Goal: Task Accomplishment & Management: Manage account settings

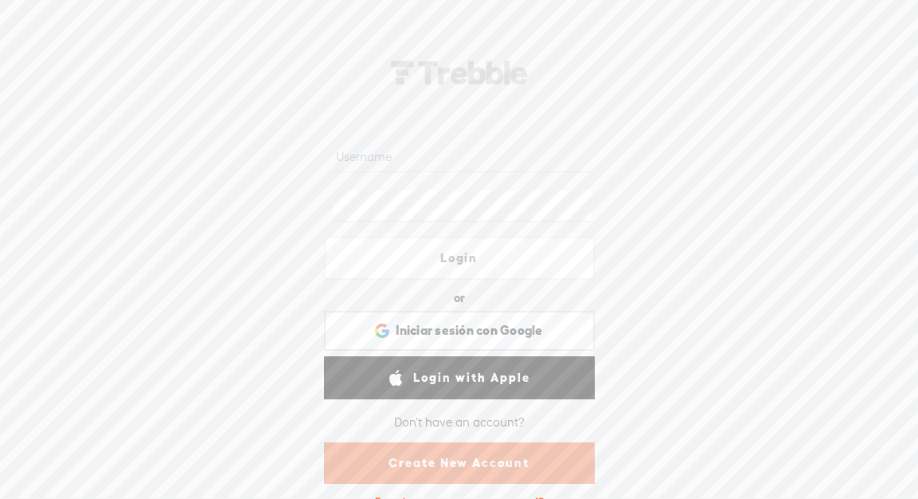
click at [333, 182] on div at bounding box center [333, 182] width 0 height 0
type input "[EMAIL_ADDRESS][DOMAIN_NAME]"
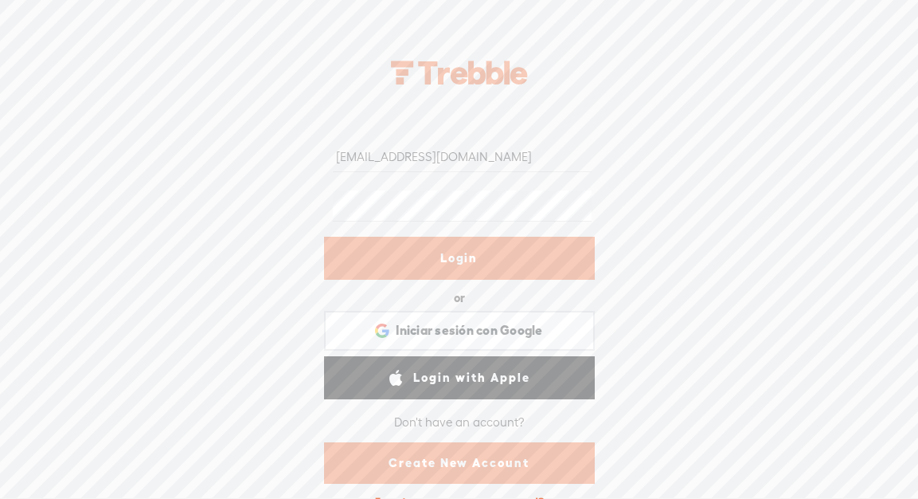
click at [519, 258] on link "Login" at bounding box center [459, 258] width 271 height 43
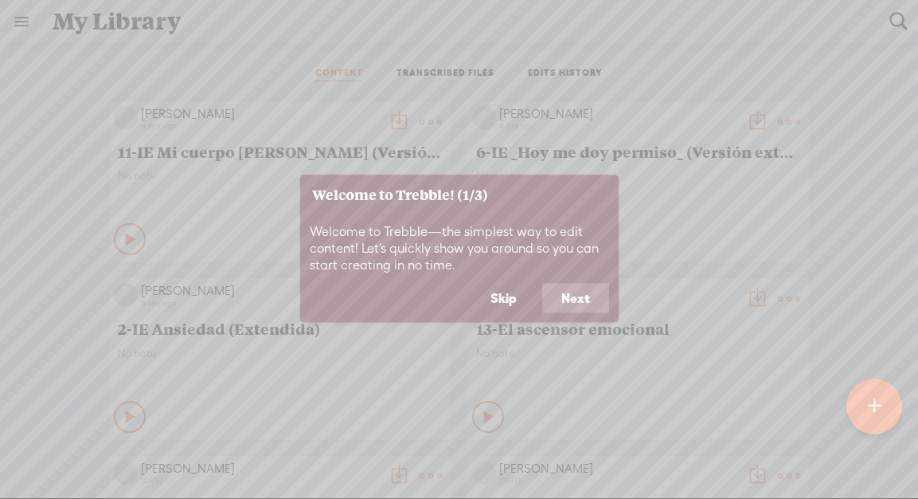
click at [509, 296] on button "Skip" at bounding box center [504, 298] width 65 height 30
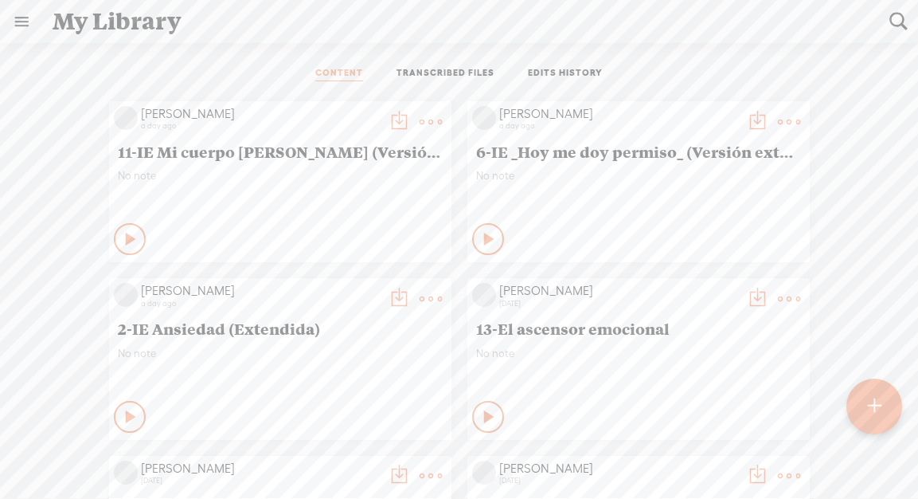
click at [425, 120] on t at bounding box center [431, 122] width 22 height 22
click at [325, 353] on link "Delete" at bounding box center [355, 358] width 159 height 37
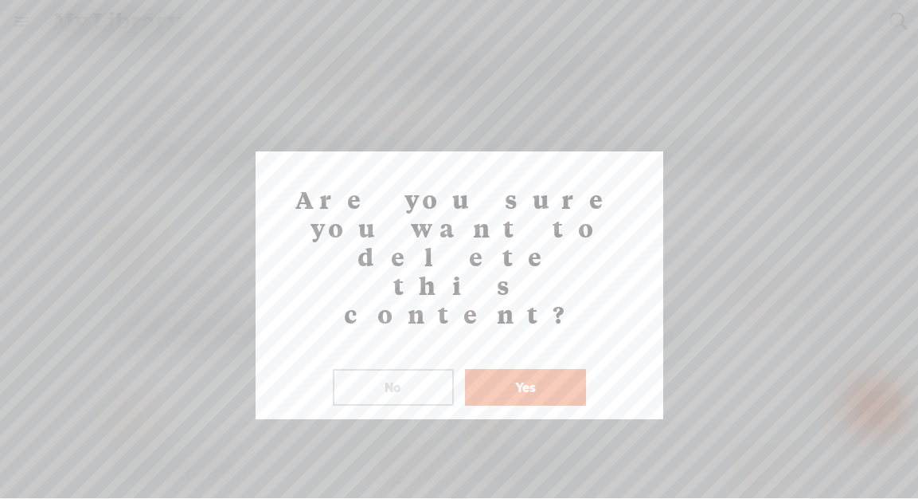
click at [485, 369] on button "Yes" at bounding box center [525, 387] width 121 height 37
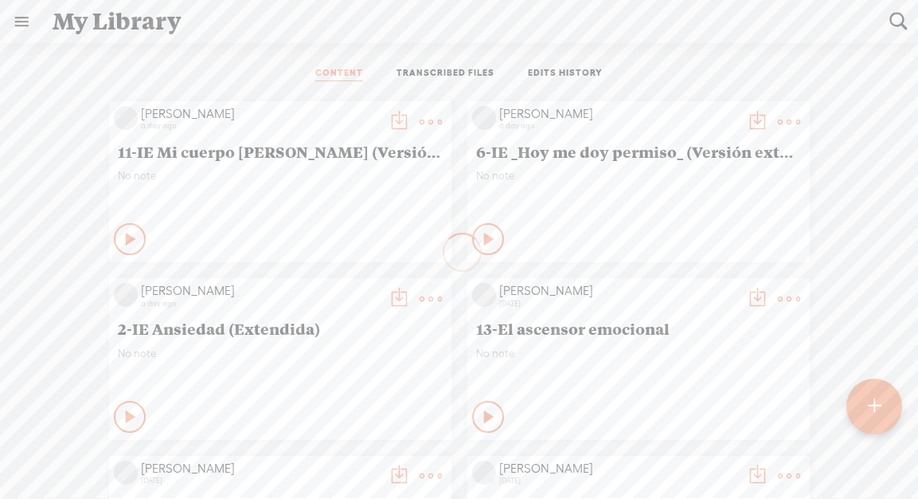
click at [791, 116] on t at bounding box center [789, 122] width 22 height 22
click at [676, 357] on link "Delete" at bounding box center [713, 358] width 159 height 37
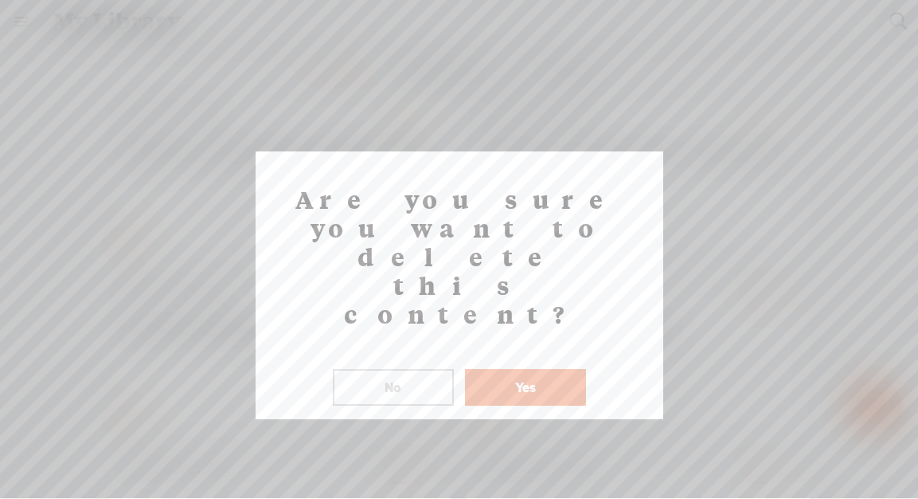
drag, startPoint x: 497, startPoint y: 301, endPoint x: 472, endPoint y: 315, distance: 29.2
click at [497, 369] on button "Yes" at bounding box center [525, 387] width 121 height 37
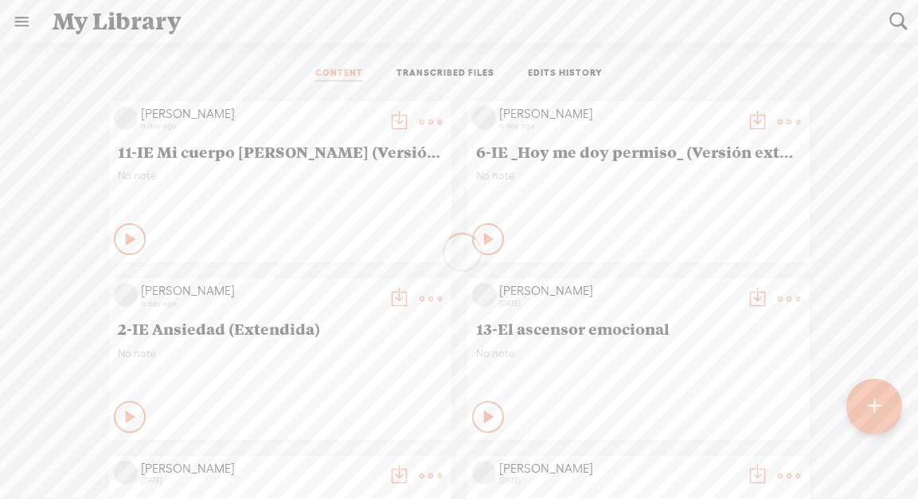
click at [421, 301] on t at bounding box center [431, 299] width 22 height 22
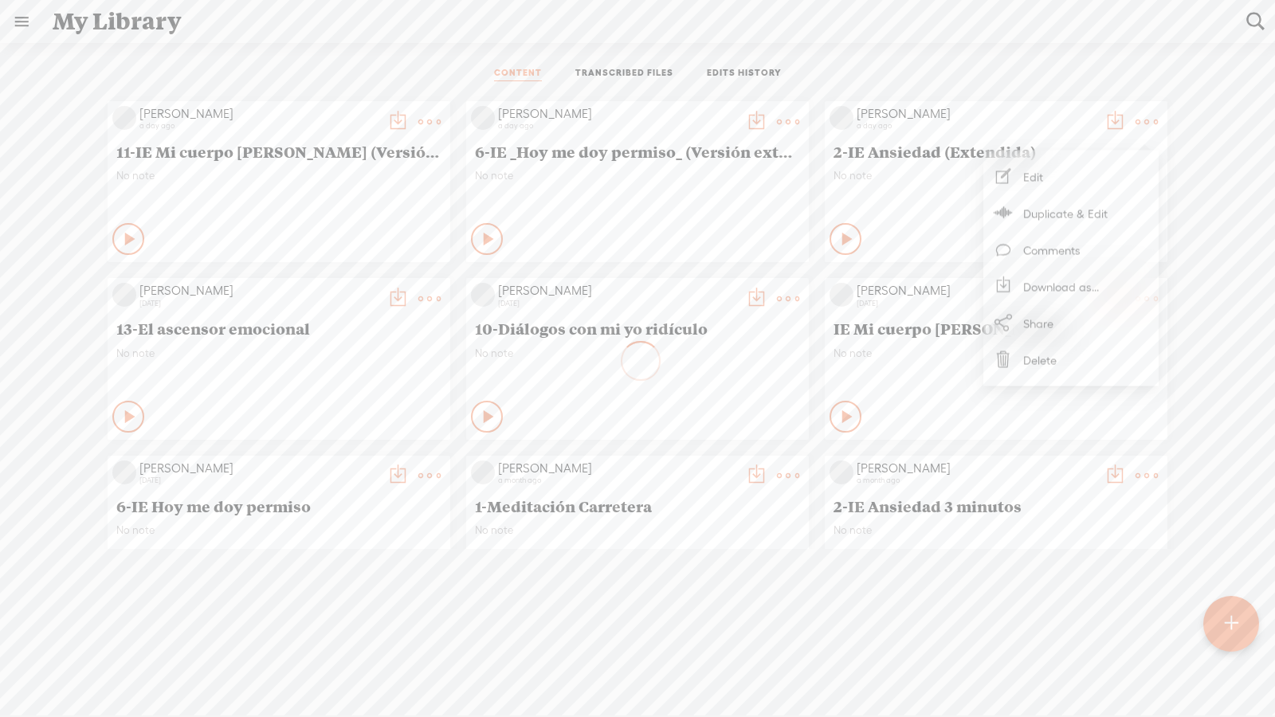
click at [918, 354] on link "Delete" at bounding box center [1070, 360] width 159 height 37
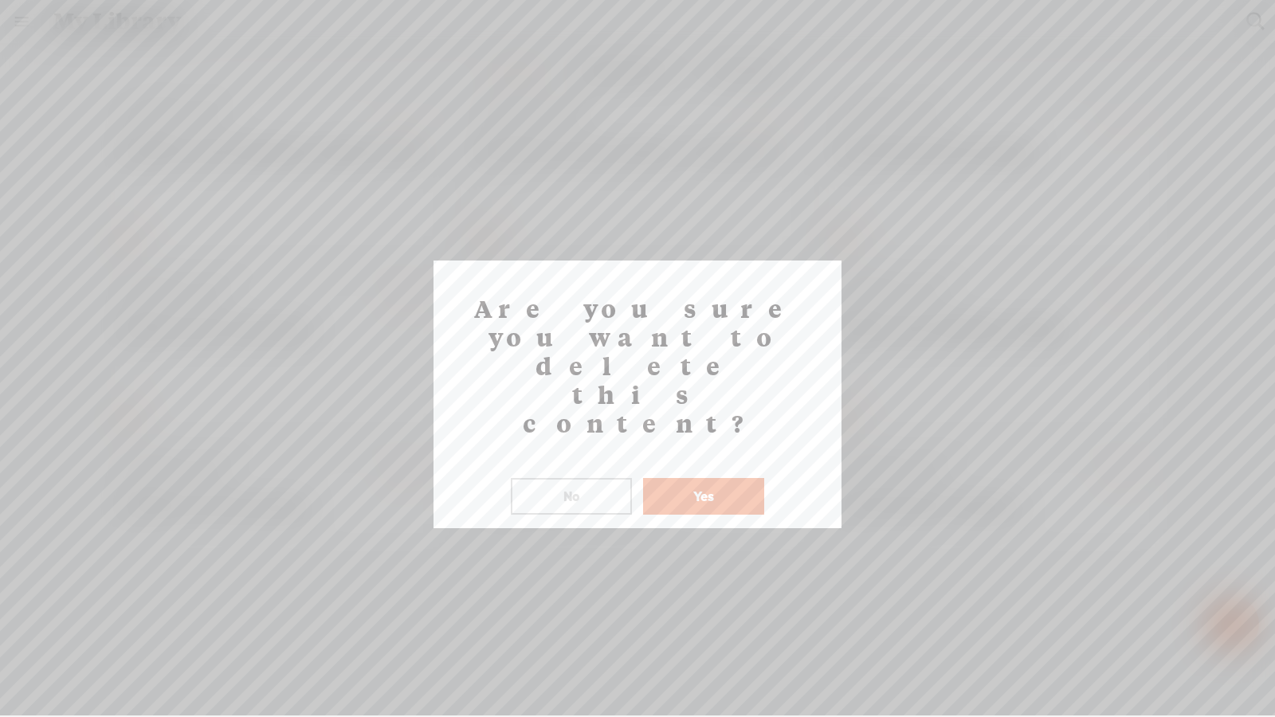
drag, startPoint x: 734, startPoint y: 405, endPoint x: 711, endPoint y: 409, distance: 23.6
click at [734, 478] on button "Yes" at bounding box center [703, 496] width 121 height 37
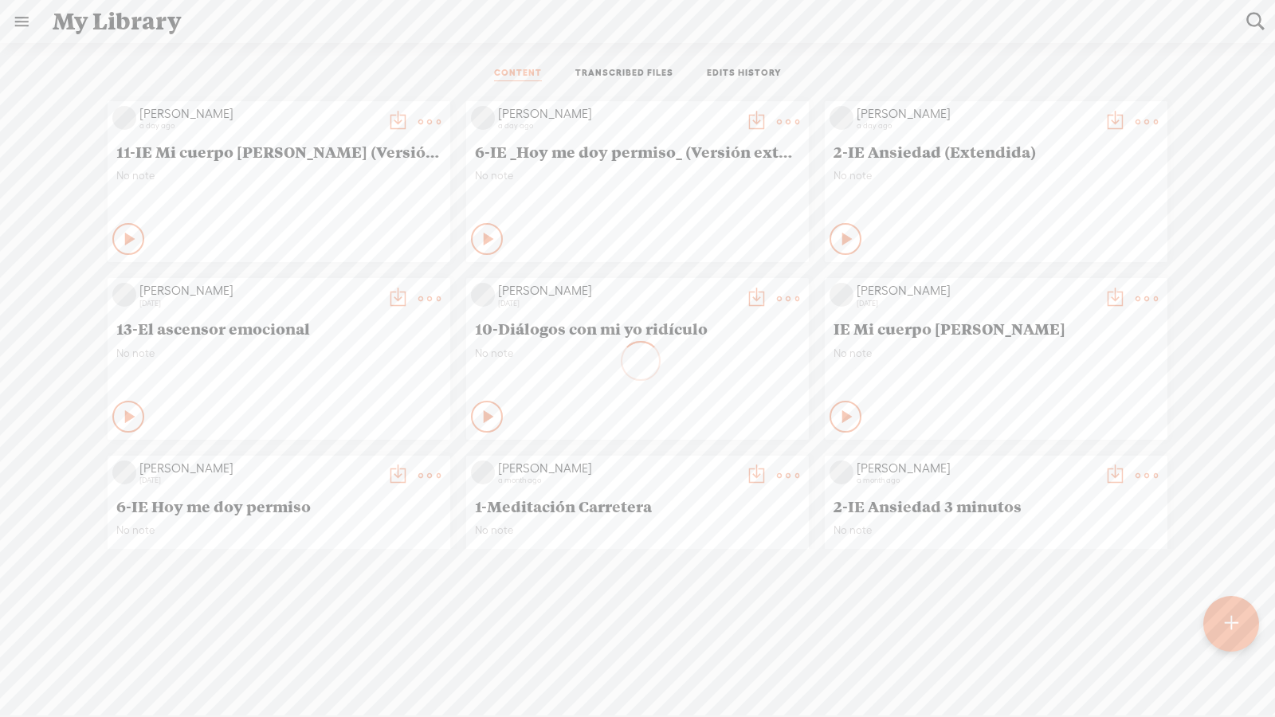
click at [434, 299] on t at bounding box center [429, 299] width 22 height 22
click at [349, 498] on link "Delete" at bounding box center [353, 535] width 159 height 37
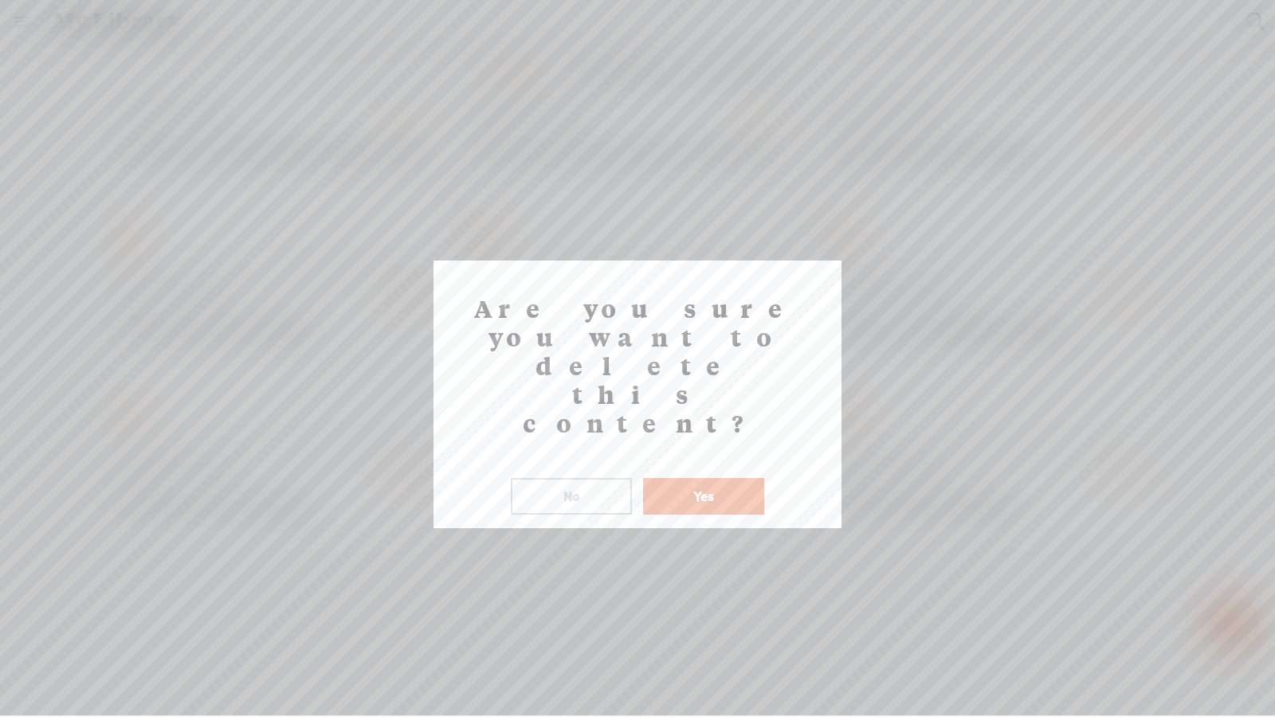
drag, startPoint x: 691, startPoint y: 407, endPoint x: 674, endPoint y: 405, distance: 16.9
click at [690, 478] on button "Yes" at bounding box center [703, 496] width 121 height 37
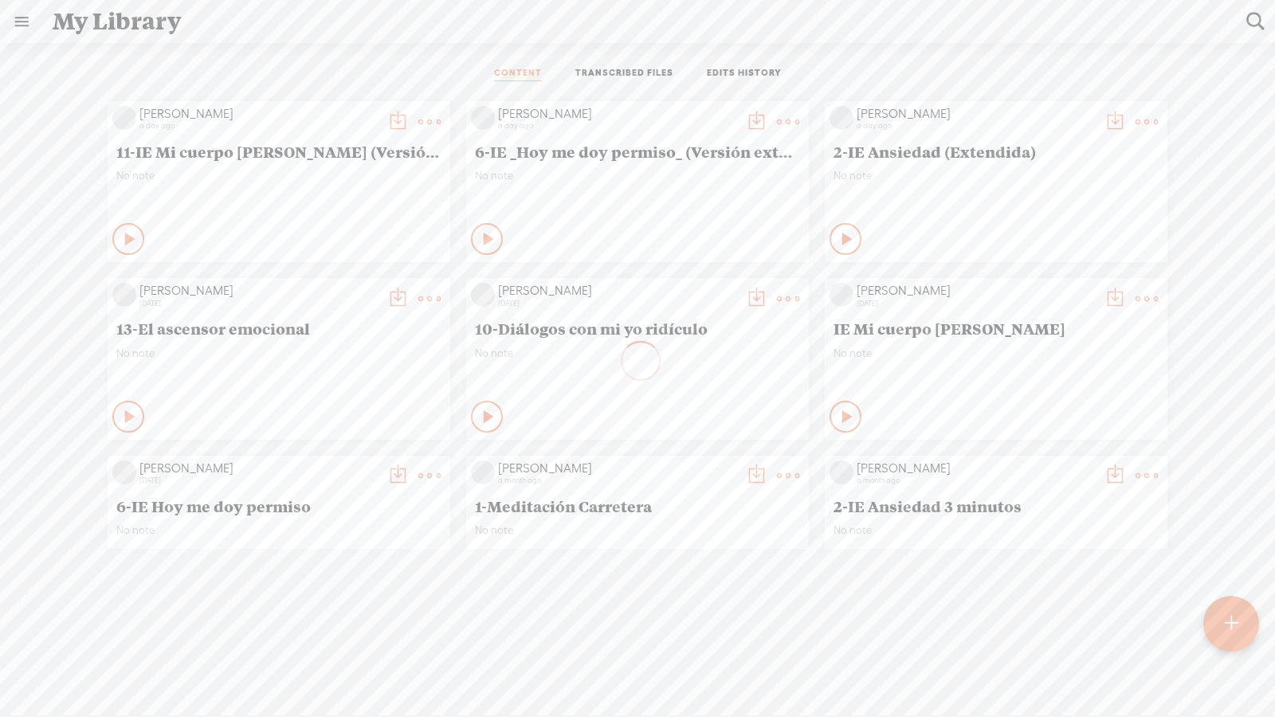
click at [918, 118] on icon at bounding box center [1146, 122] width 32 height 32
click at [918, 355] on link "Delete" at bounding box center [1070, 357] width 159 height 37
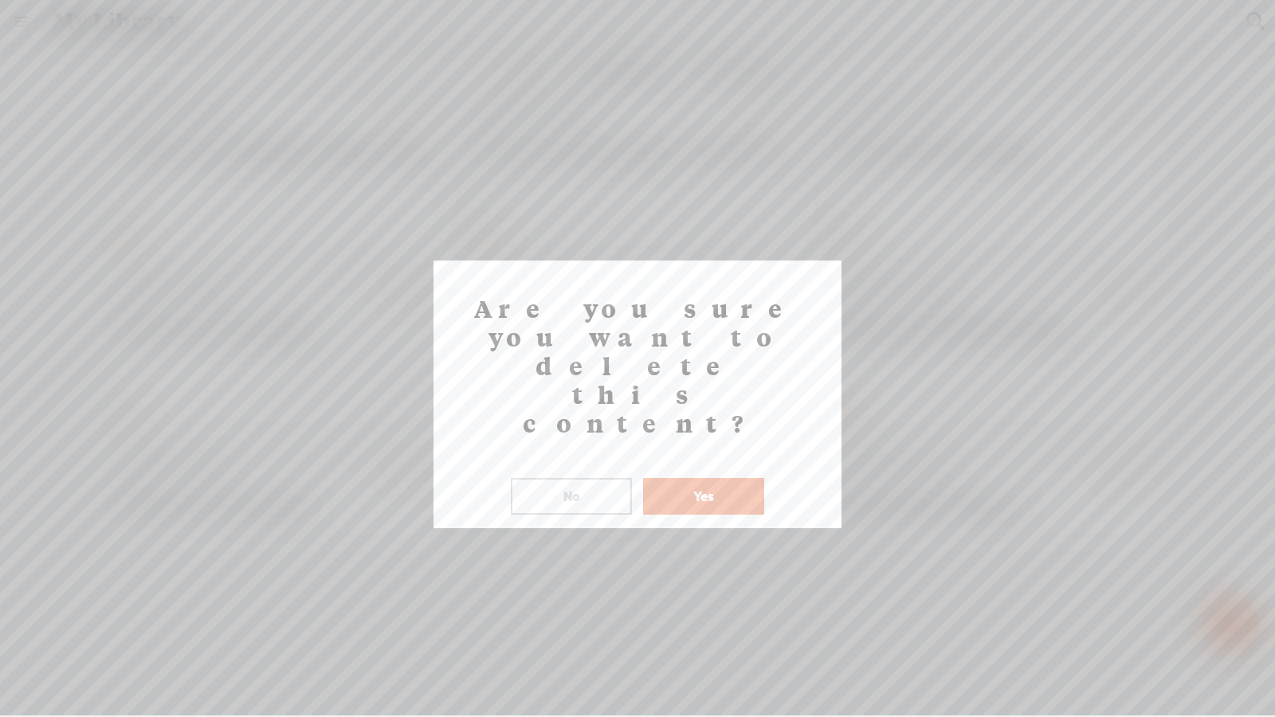
drag, startPoint x: 726, startPoint y: 405, endPoint x: 718, endPoint y: 401, distance: 9.3
click at [726, 478] on button "Yes" at bounding box center [703, 496] width 121 height 37
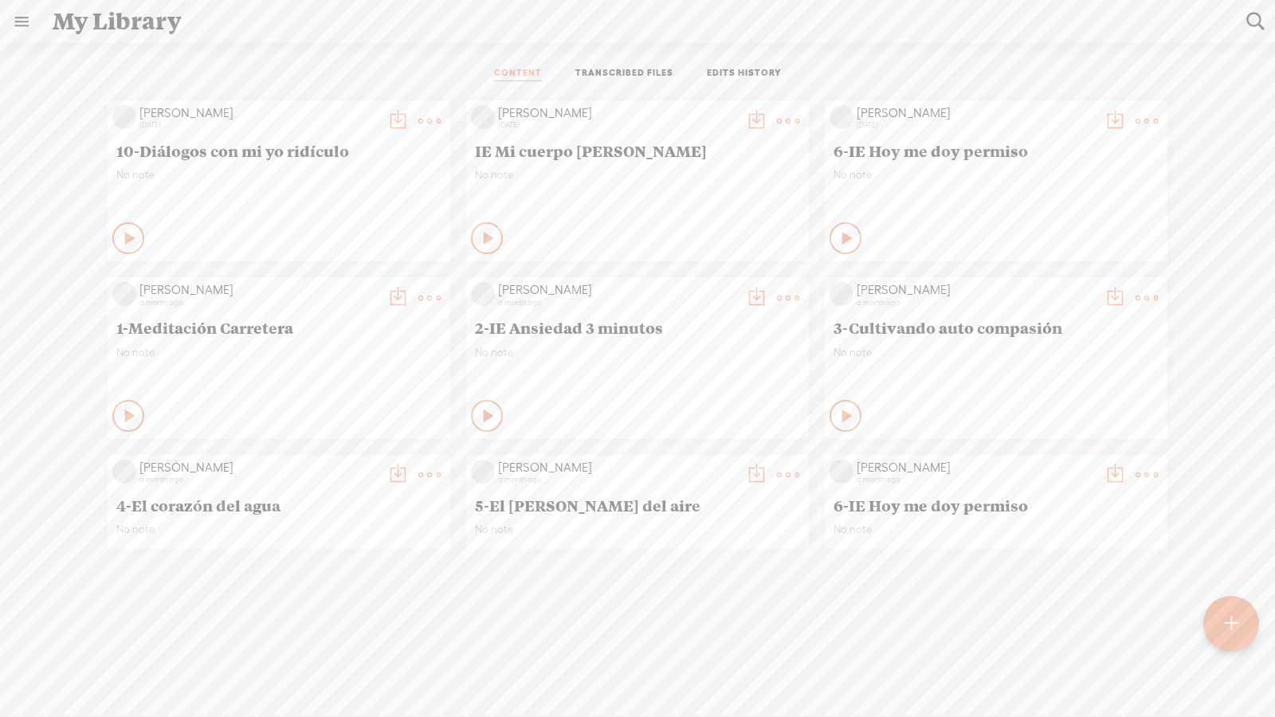
click at [789, 111] on t at bounding box center [788, 121] width 22 height 22
click at [691, 362] on link "Delete" at bounding box center [711, 357] width 159 height 37
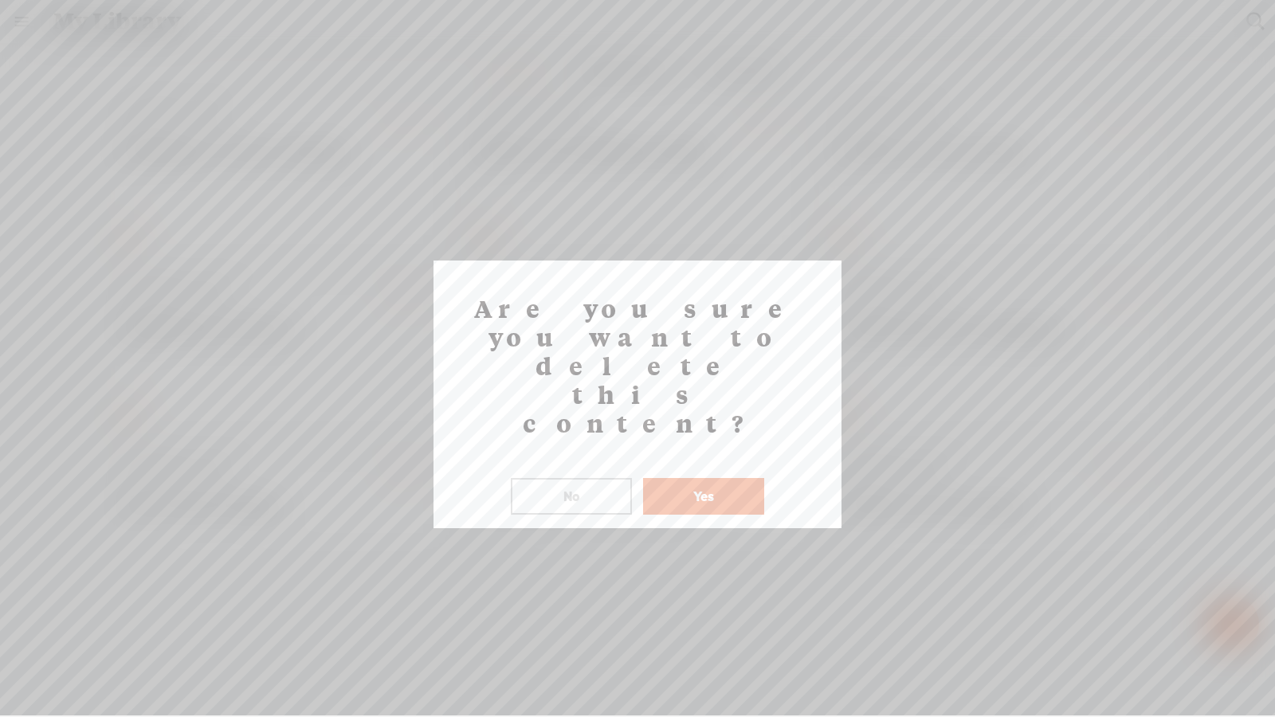
click at [726, 478] on button "Yes" at bounding box center [703, 496] width 121 height 37
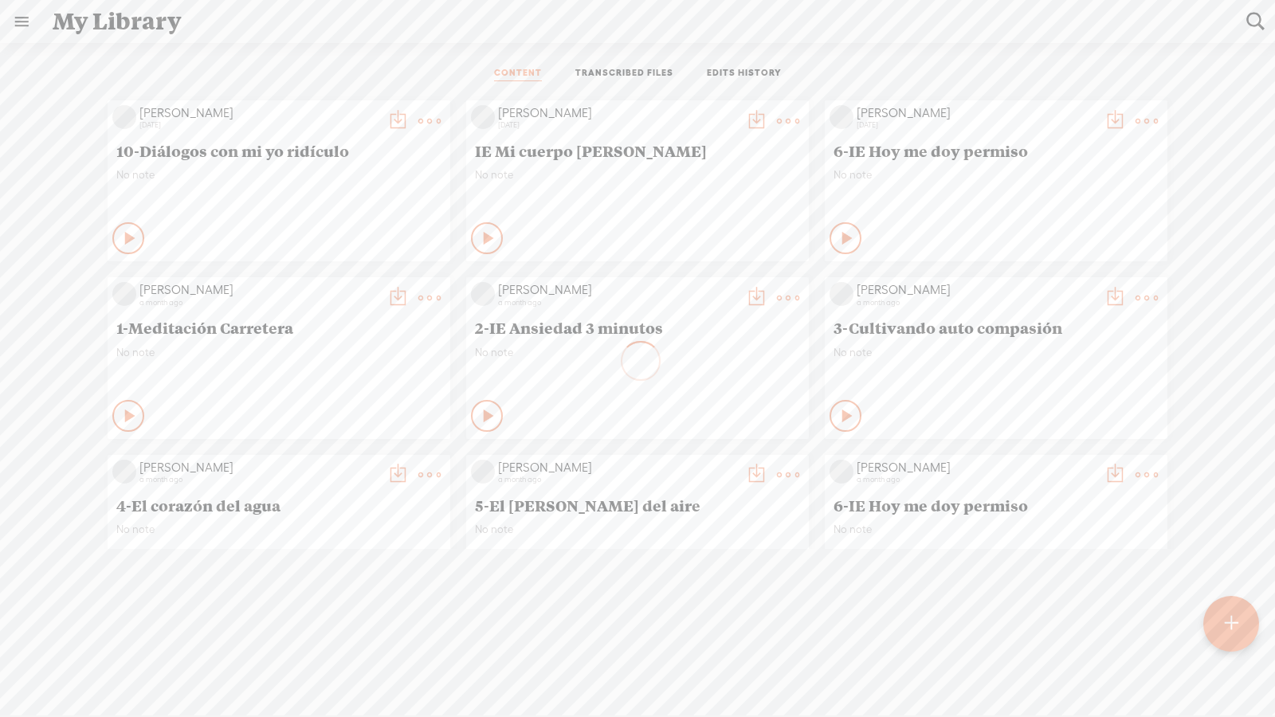
click at [421, 300] on t at bounding box center [429, 298] width 22 height 22
click at [365, 498] on link "Delete" at bounding box center [353, 534] width 159 height 37
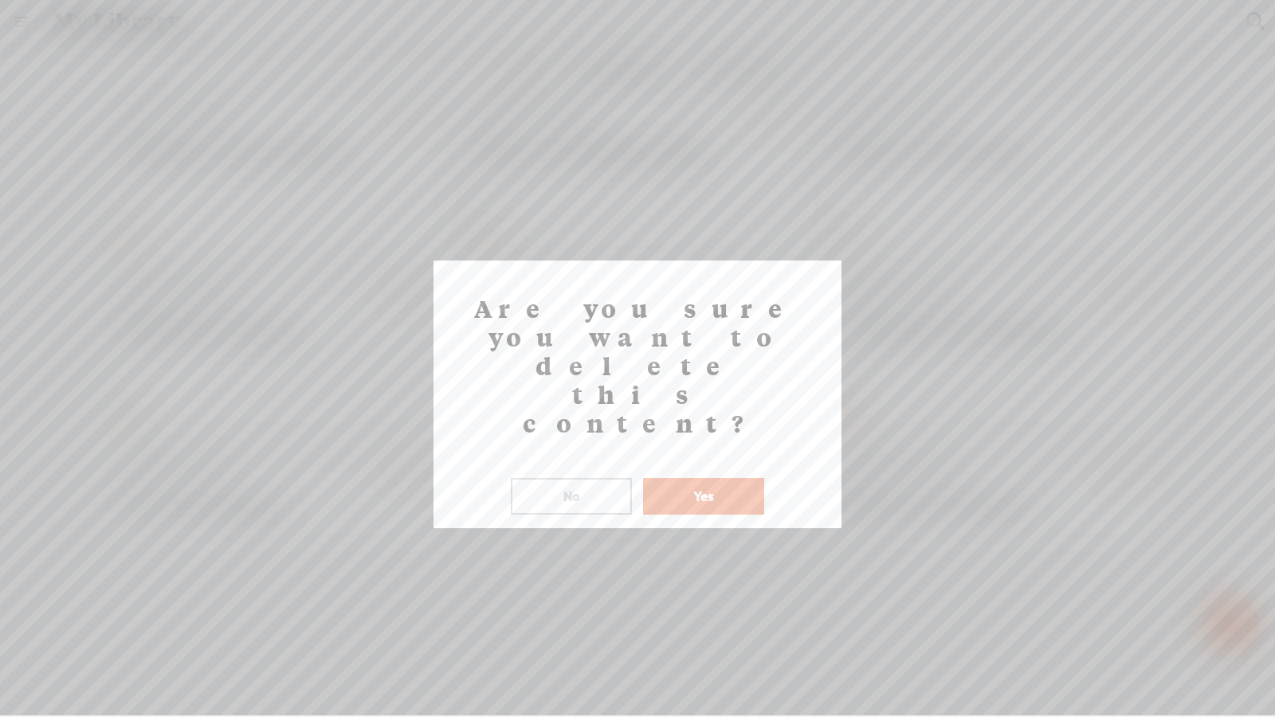
click at [718, 478] on button "Yes" at bounding box center [703, 496] width 121 height 37
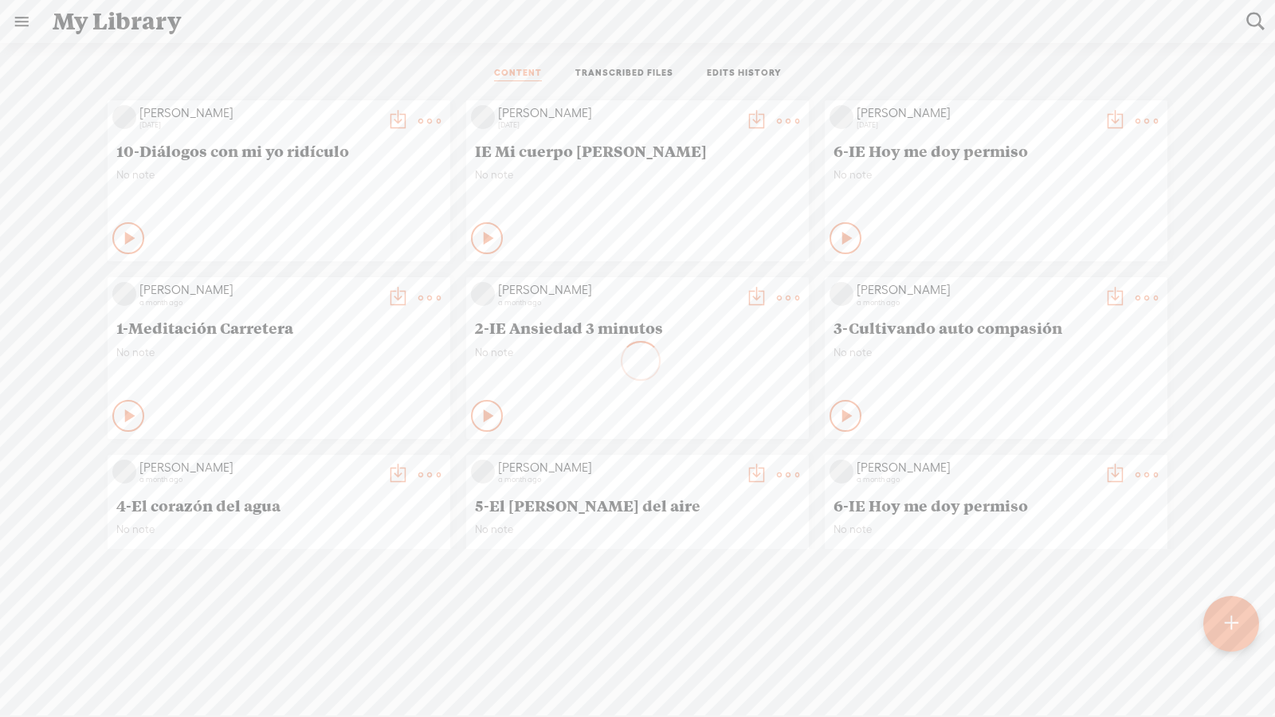
click at [918, 304] on t at bounding box center [1146, 298] width 22 height 22
click at [918, 498] on link "Delete" at bounding box center [1070, 534] width 159 height 37
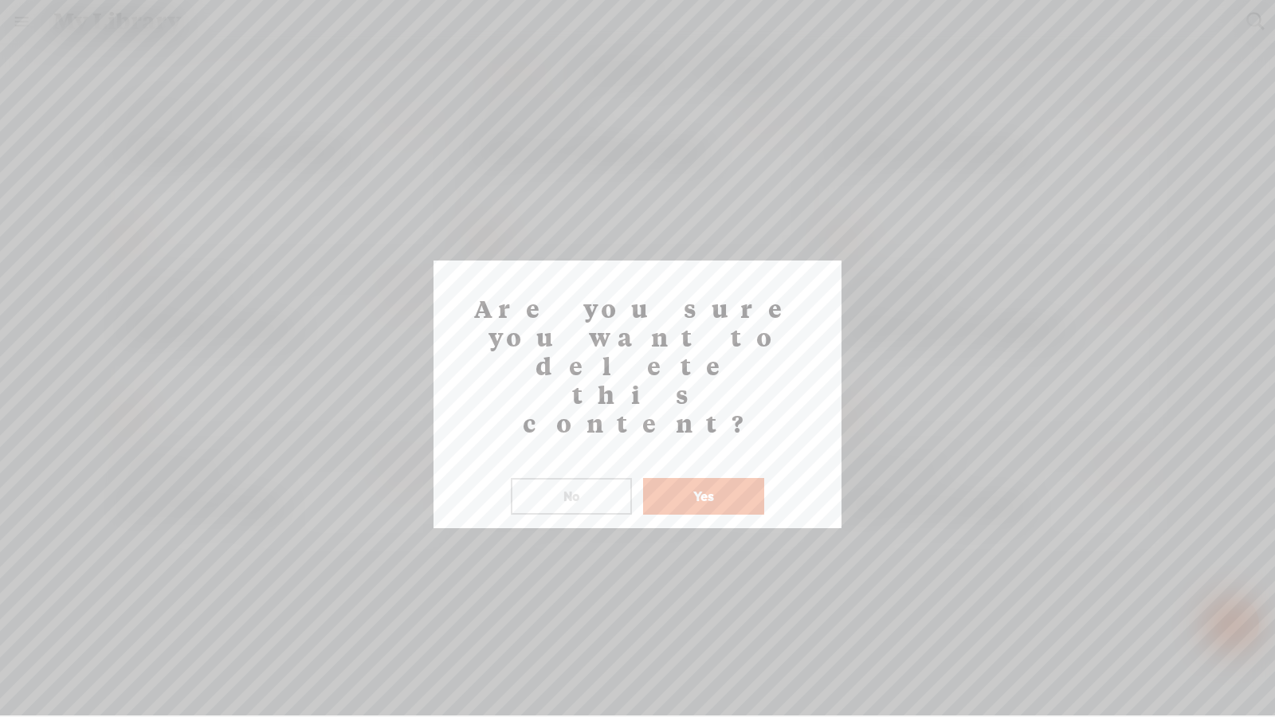
drag, startPoint x: 712, startPoint y: 413, endPoint x: 699, endPoint y: 415, distance: 12.8
click at [712, 478] on button "Yes" at bounding box center [703, 496] width 121 height 37
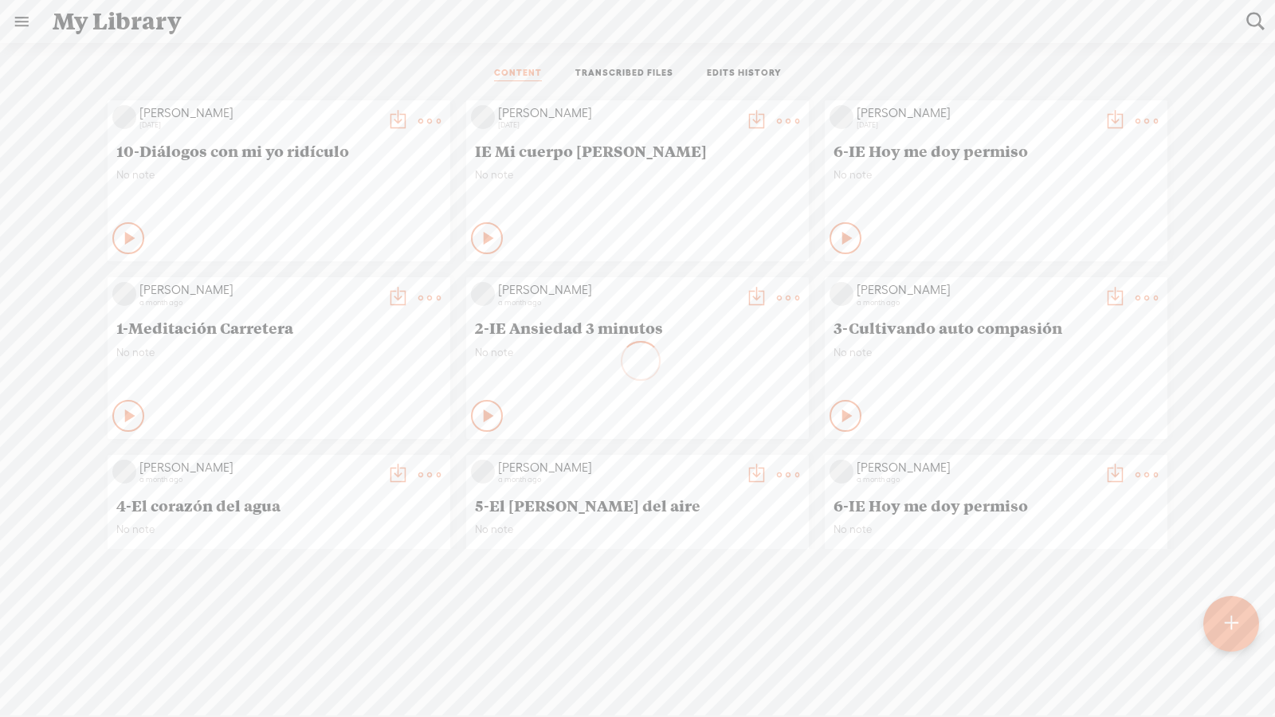
click at [419, 474] on t at bounding box center [429, 475] width 22 height 22
click at [319, 498] on link "Delete" at bounding box center [353, 712] width 159 height 37
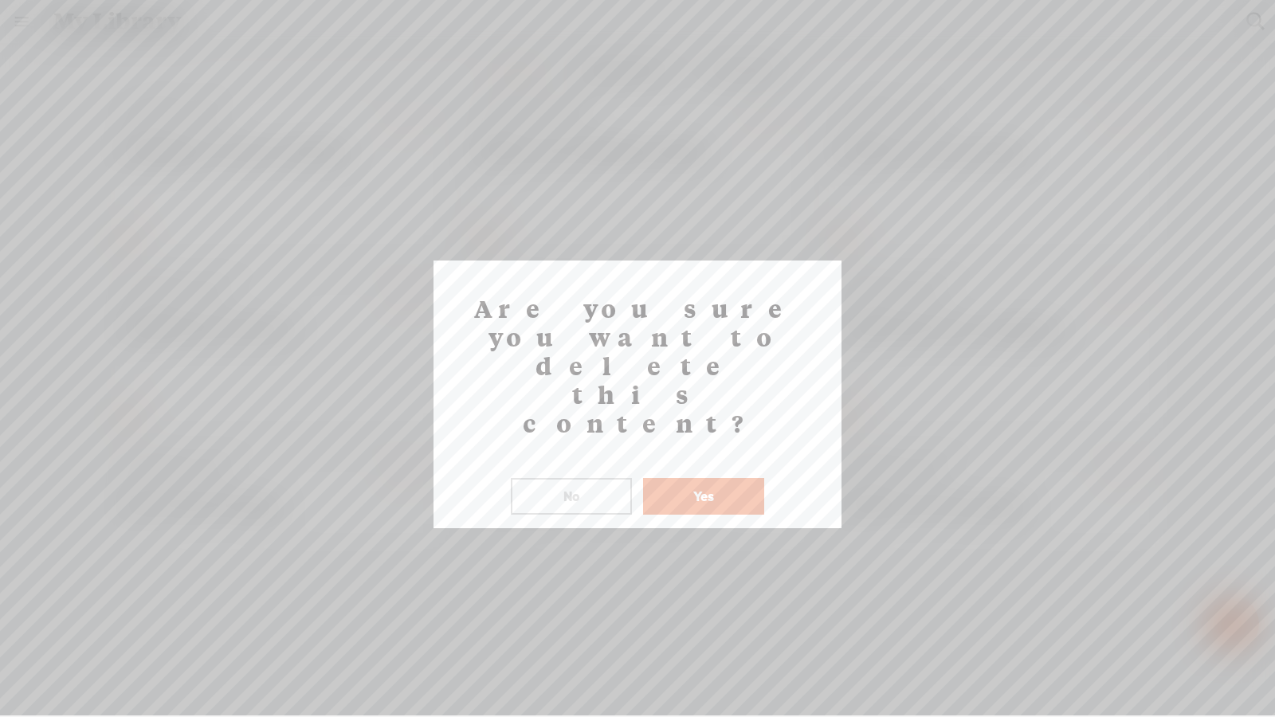
click at [726, 478] on button "Yes" at bounding box center [703, 496] width 121 height 37
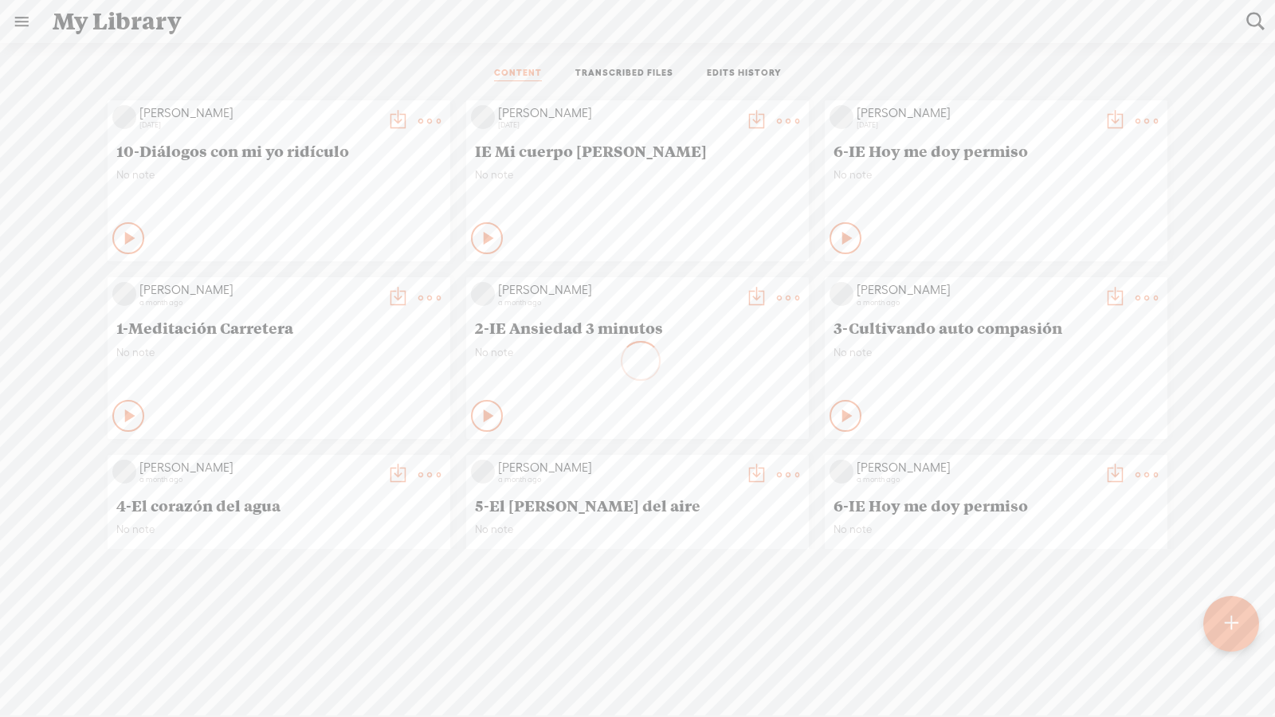
scroll to position [0, 0]
click at [918, 476] on t at bounding box center [1146, 475] width 22 height 22
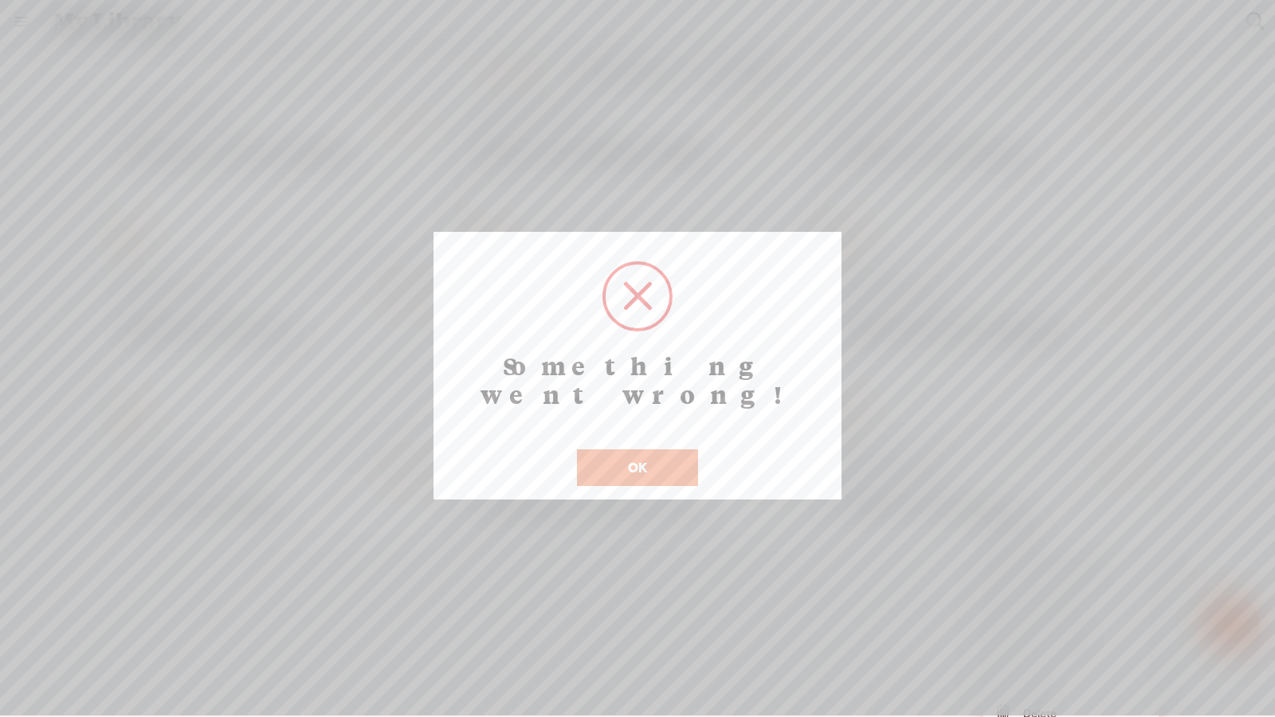
click at [645, 449] on button "OK" at bounding box center [637, 467] width 121 height 37
click at [639, 449] on button "OK" at bounding box center [637, 467] width 121 height 37
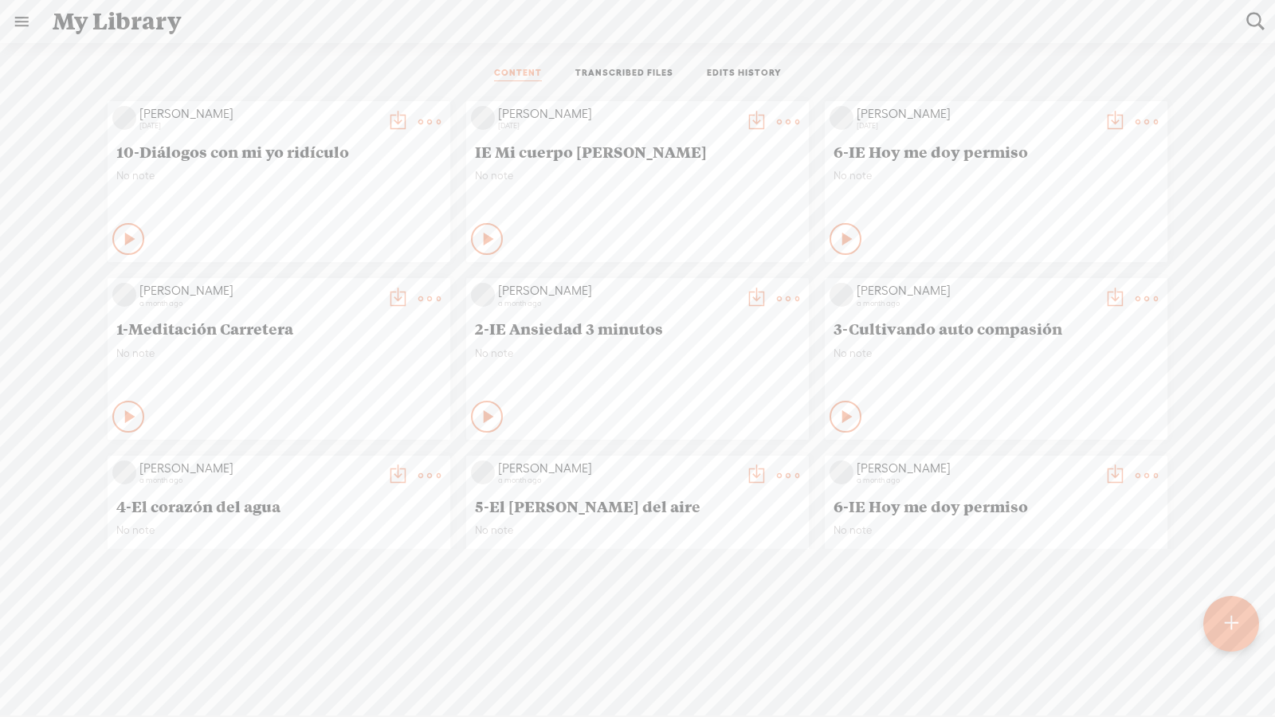
click at [604, 76] on link "TRANSCRIBED FILES" at bounding box center [624, 74] width 98 height 14
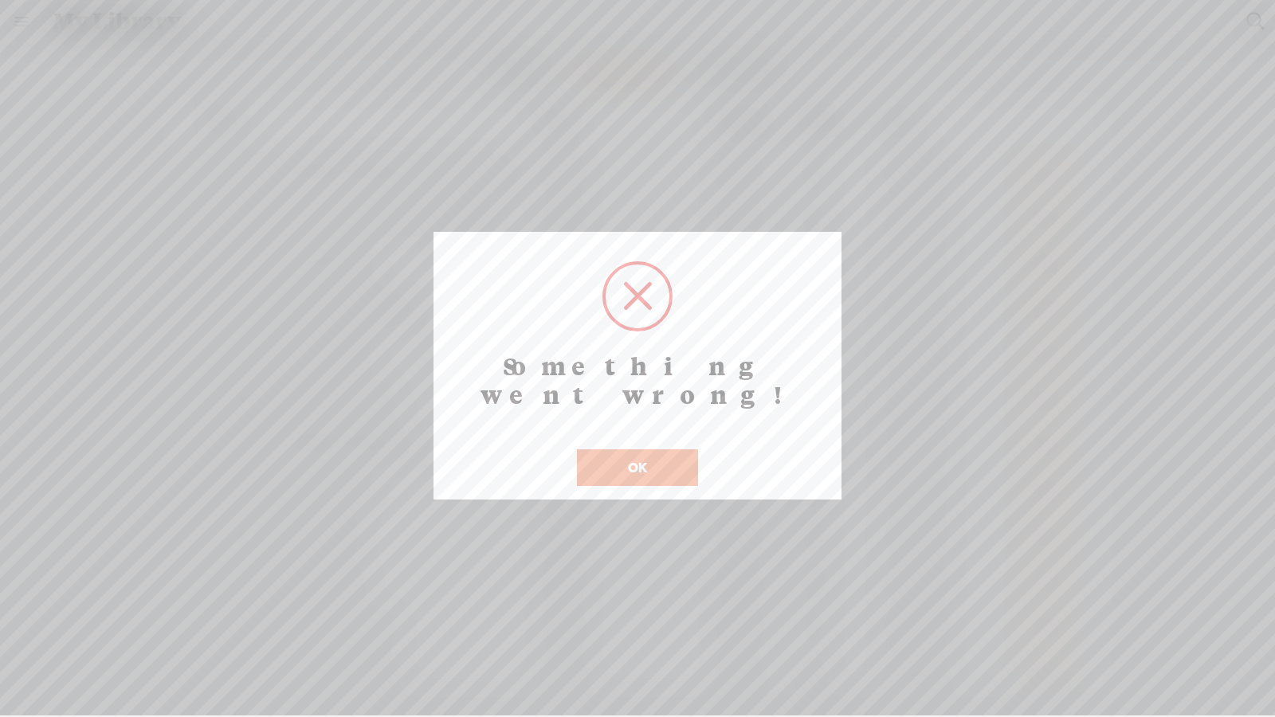
click at [639, 429] on div "OK" at bounding box center [637, 457] width 129 height 57
click at [656, 449] on button "OK" at bounding box center [637, 467] width 121 height 37
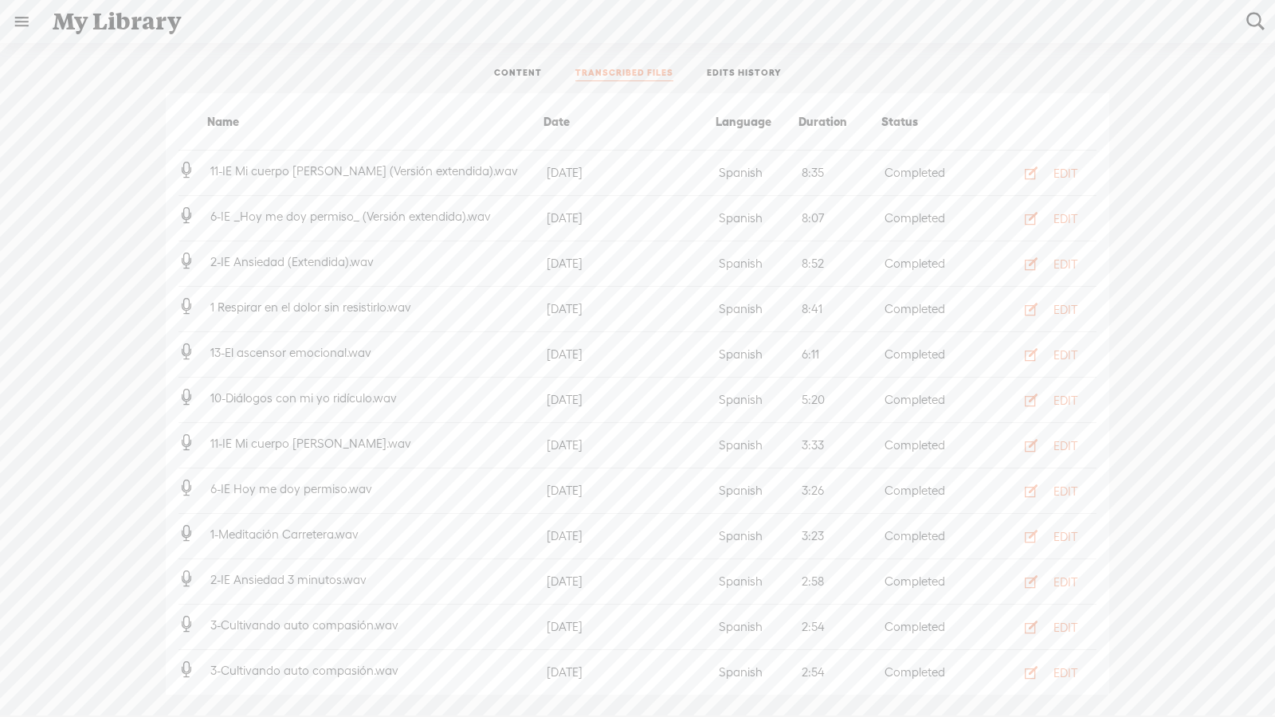
click at [732, 80] on link "EDITS HISTORY" at bounding box center [744, 74] width 75 height 14
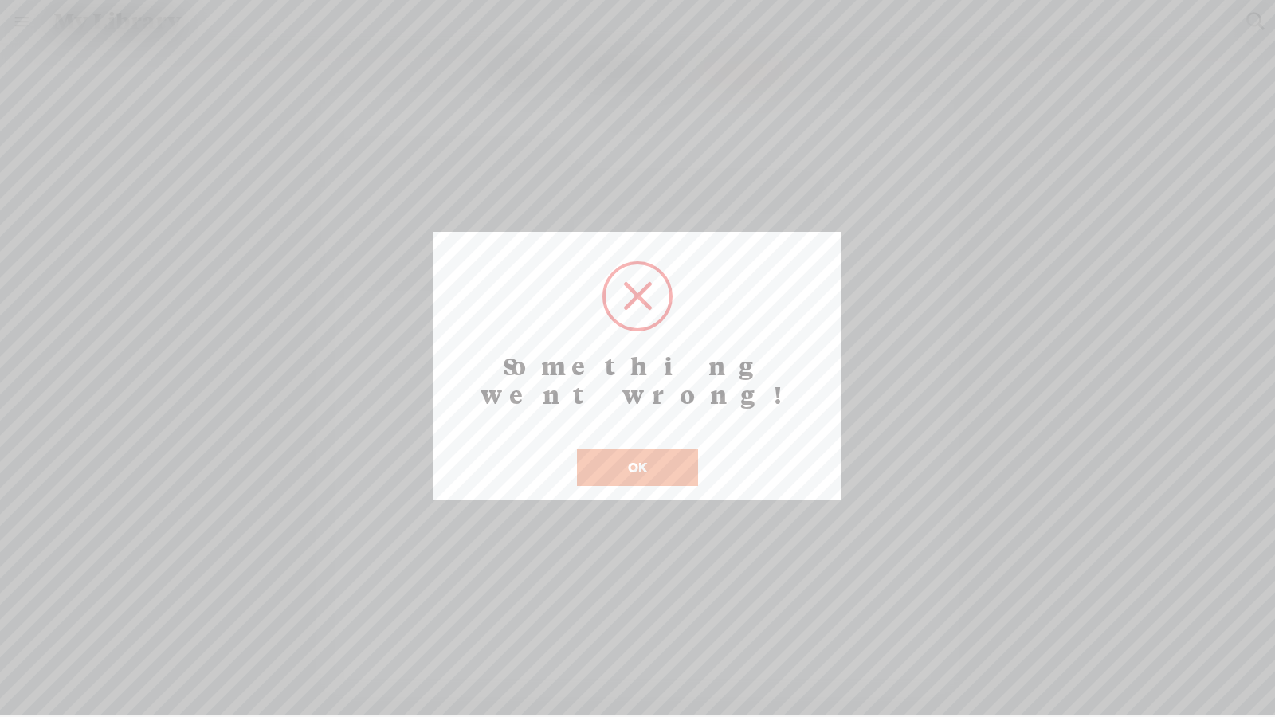
click at [662, 449] on button "OK" at bounding box center [637, 467] width 121 height 37
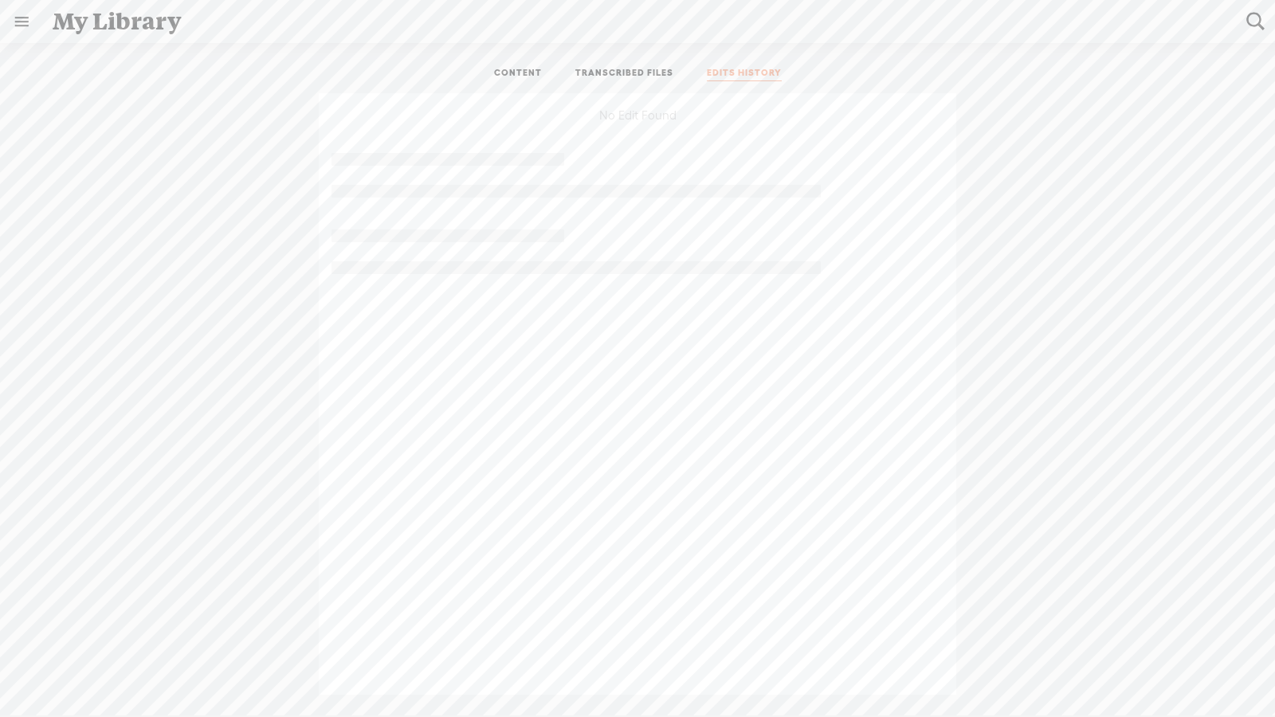
click at [633, 75] on link "TRANSCRIBED FILES" at bounding box center [624, 74] width 98 height 14
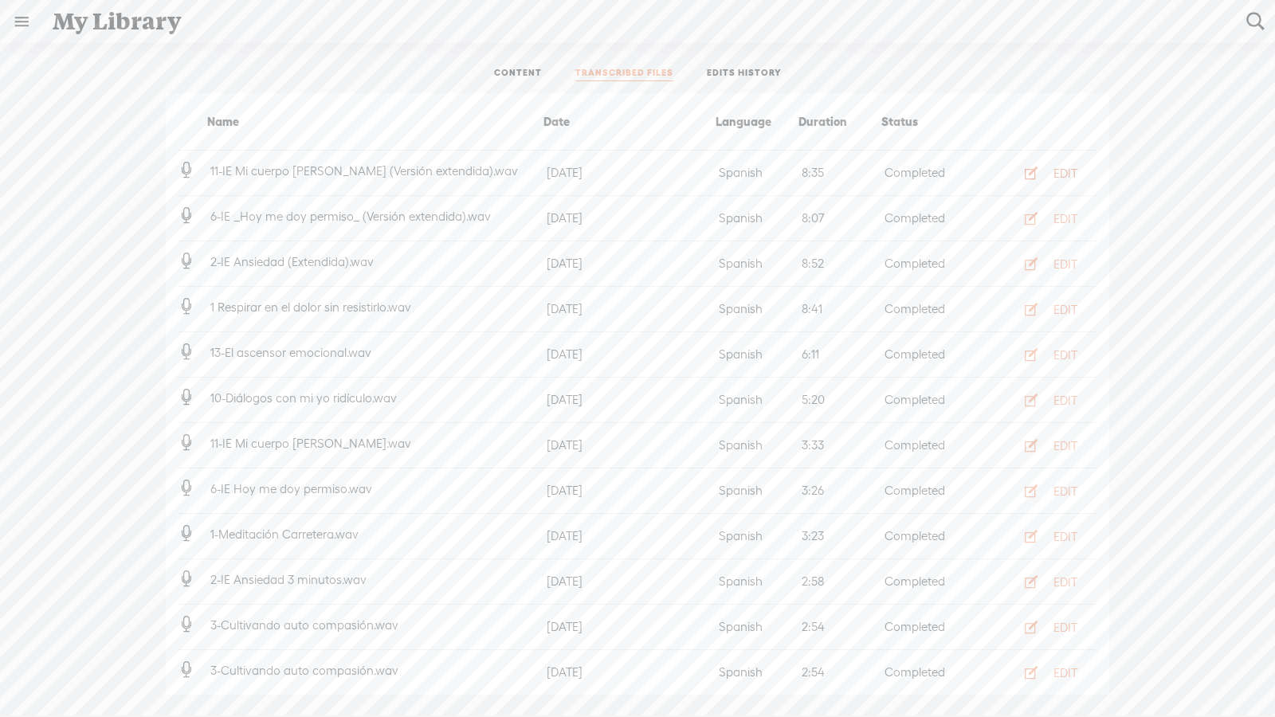
click at [918, 174] on button "EDIT" at bounding box center [1046, 172] width 88 height 25
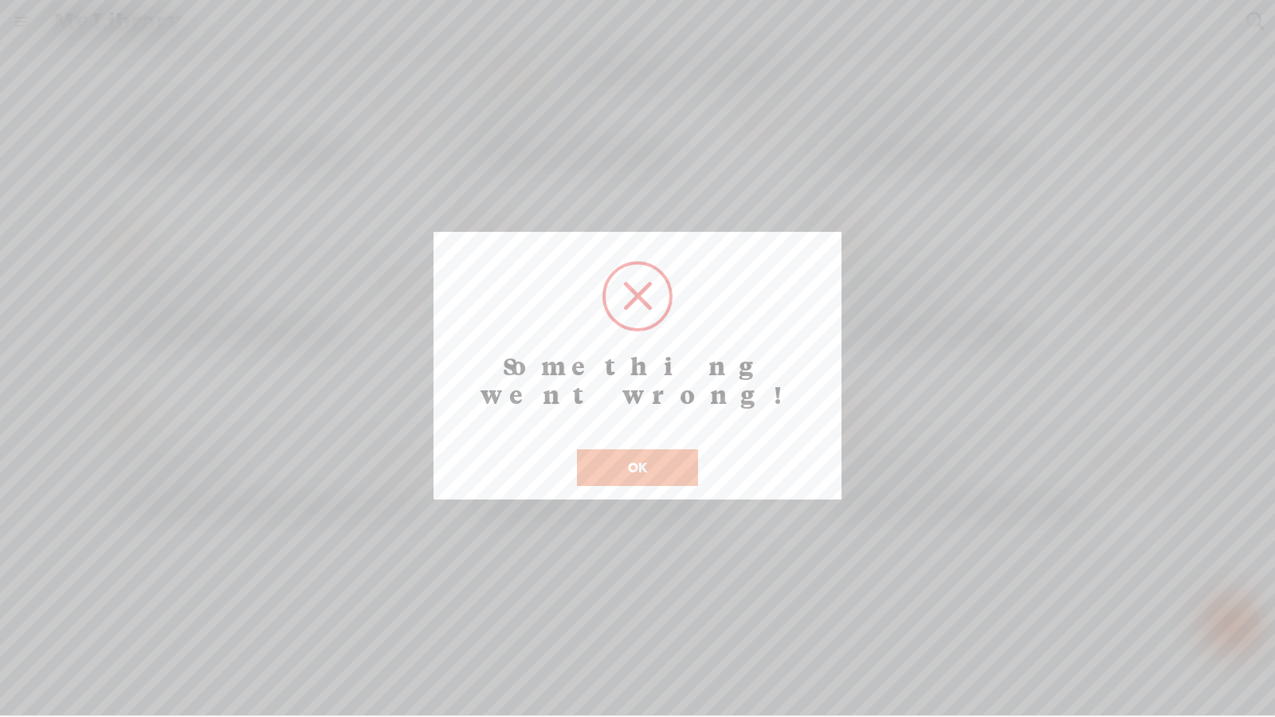
click at [632, 449] on button "OK" at bounding box center [637, 467] width 121 height 37
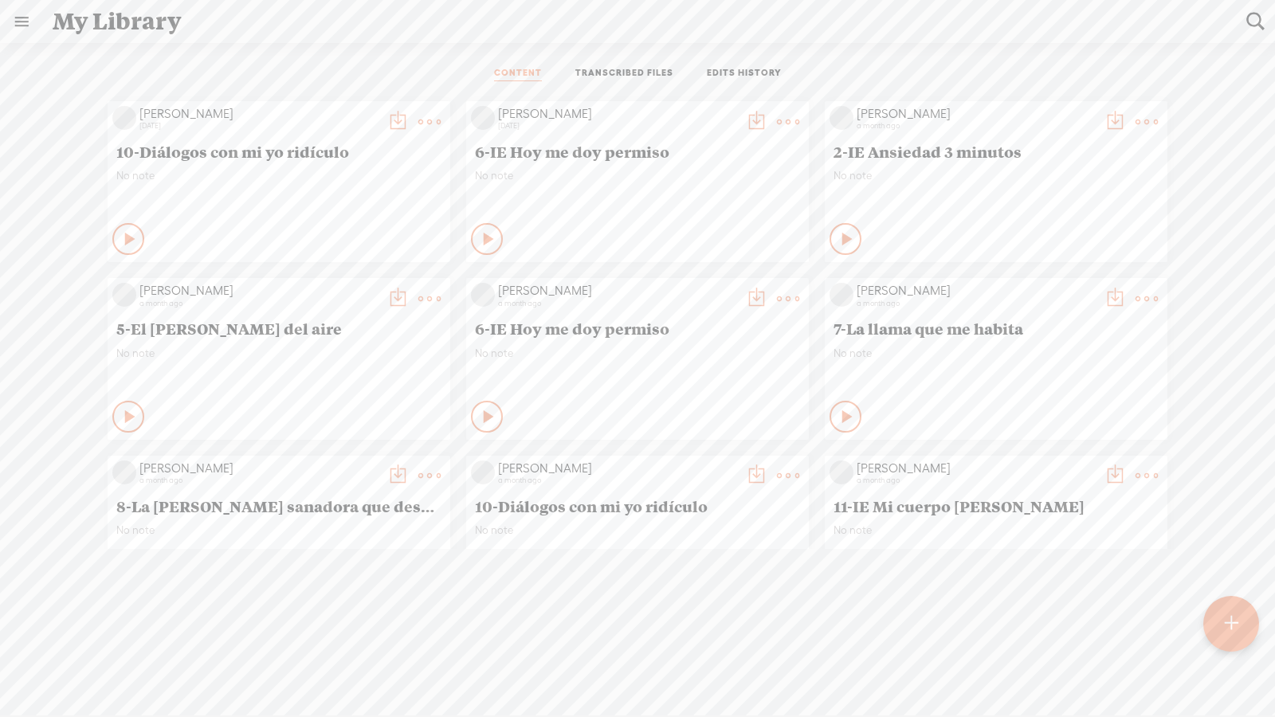
click at [608, 82] on ul "CONTENT TRANSCRIBED FILES EDITS HISTORY" at bounding box center [637, 74] width 422 height 38
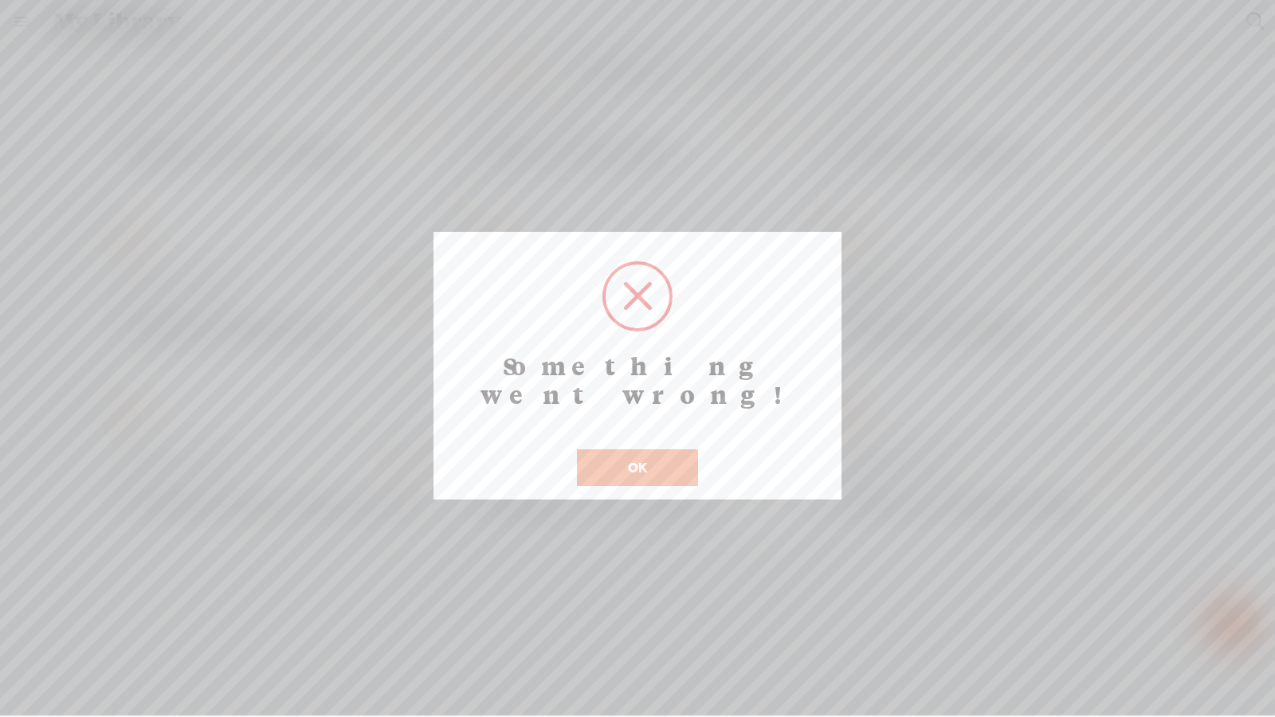
drag, startPoint x: 644, startPoint y: 410, endPoint x: 644, endPoint y: 424, distance: 13.5
click at [644, 429] on div "OK" at bounding box center [637, 457] width 129 height 57
click at [644, 449] on button "OK" at bounding box center [637, 467] width 121 height 37
click at [657, 449] on button "OK" at bounding box center [637, 467] width 121 height 37
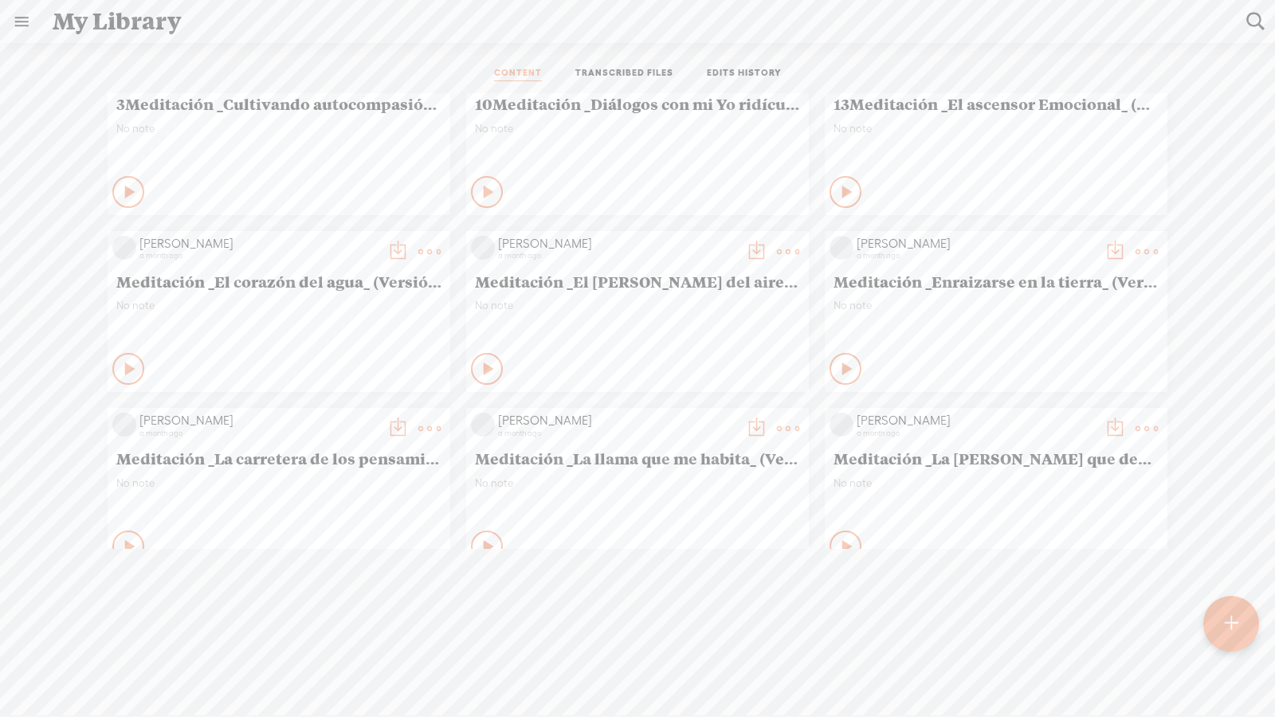
scroll to position [213, 0]
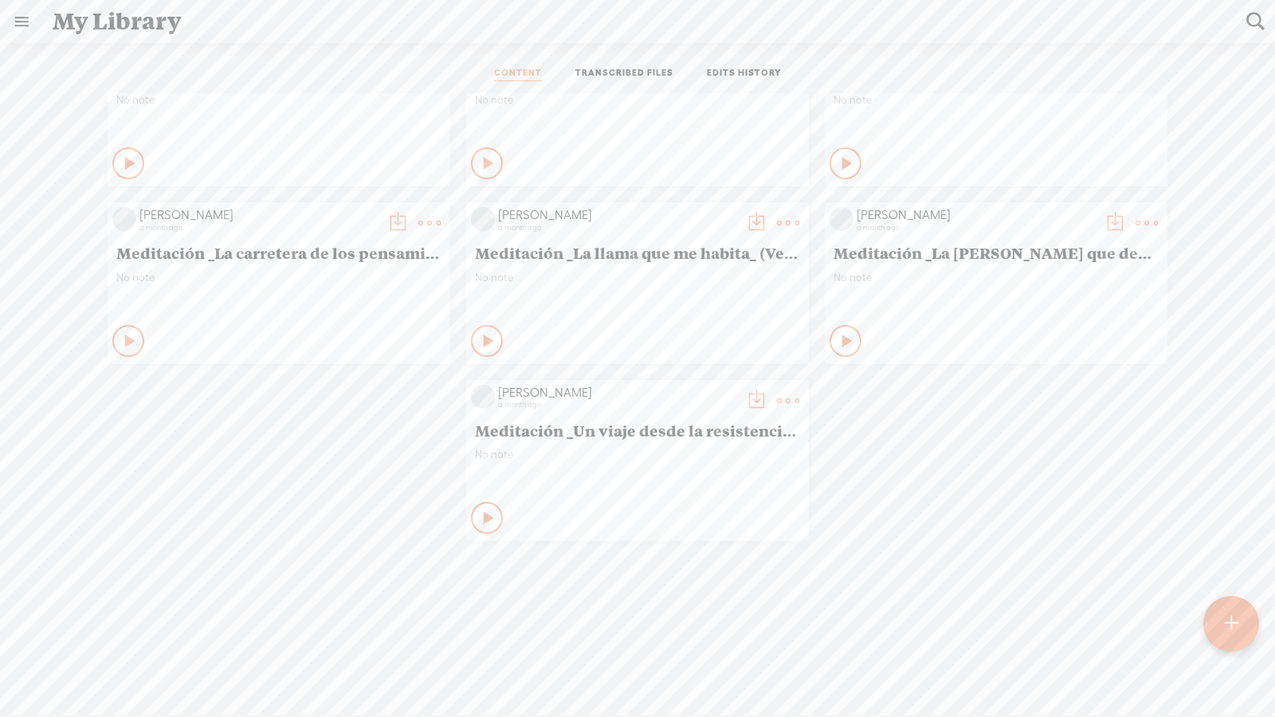
click at [777, 390] on t at bounding box center [788, 401] width 22 height 22
click at [676, 498] on link "Delete" at bounding box center [711, 628] width 159 height 37
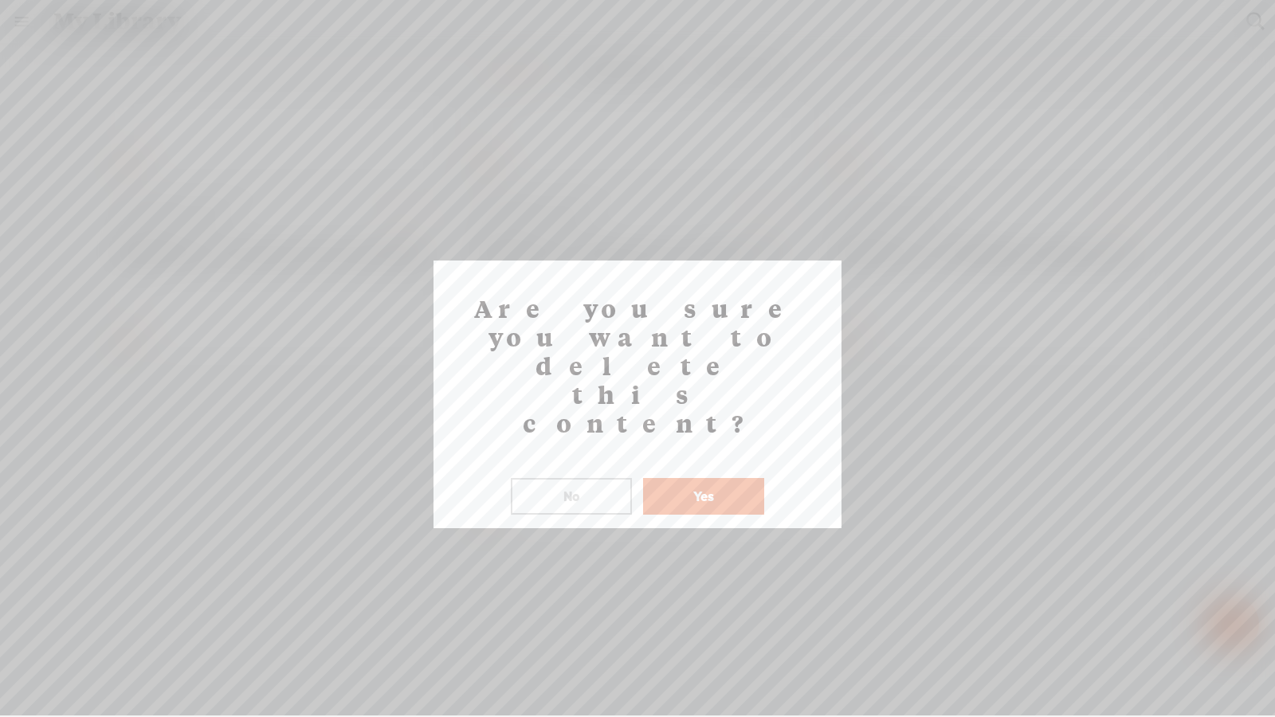
drag, startPoint x: 712, startPoint y: 412, endPoint x: 691, endPoint y: 399, distance: 24.3
click at [711, 478] on button "Yes" at bounding box center [703, 496] width 121 height 37
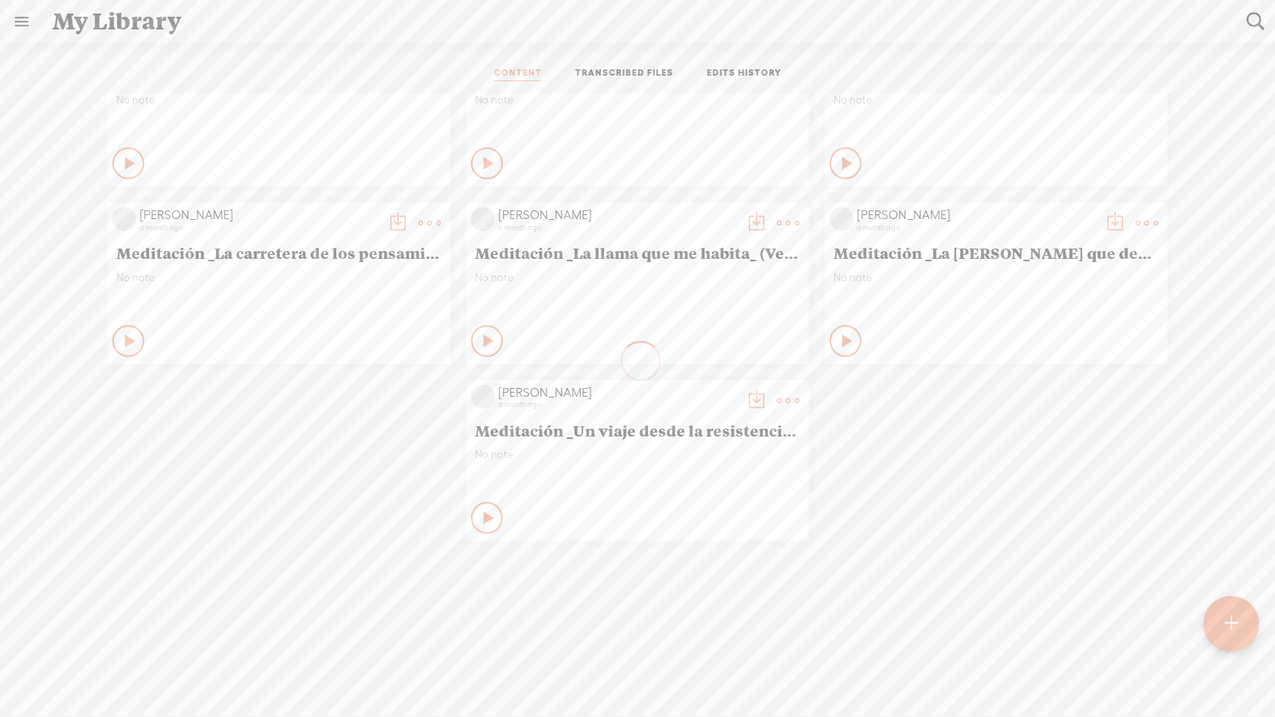
click at [418, 212] on t at bounding box center [429, 223] width 22 height 22
click at [366, 465] on link "Delete" at bounding box center [353, 451] width 159 height 37
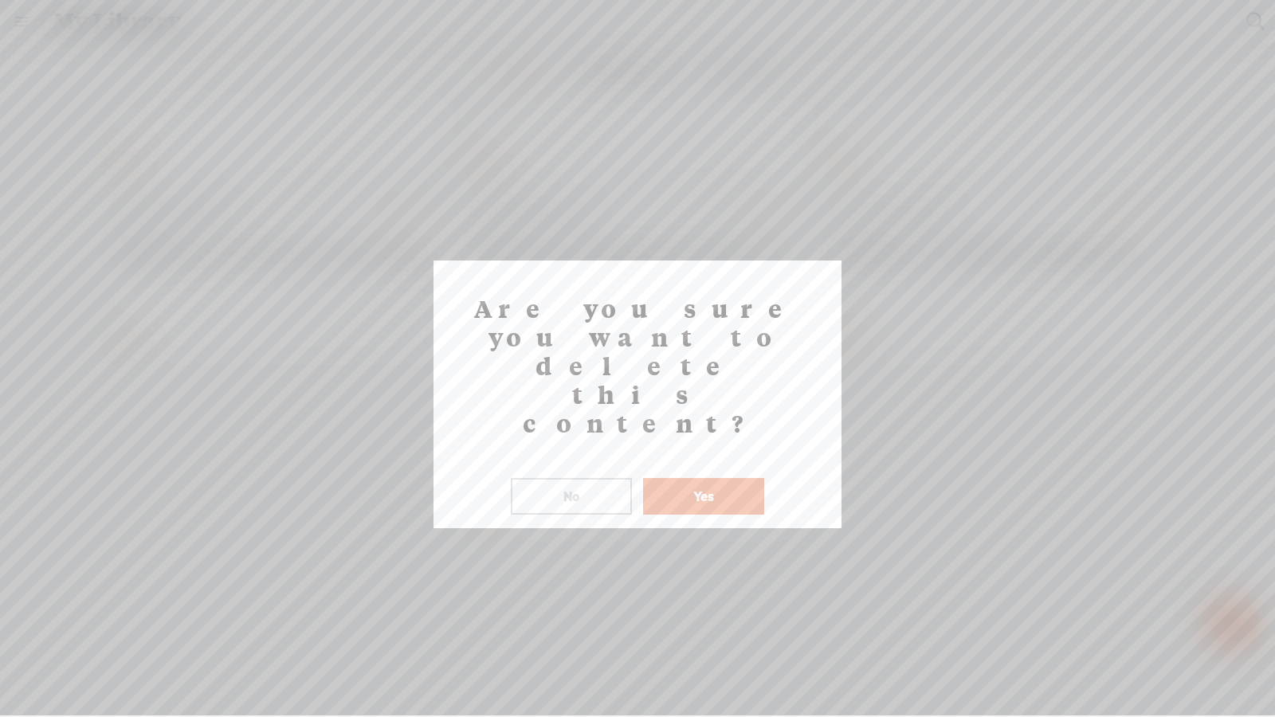
click at [695, 478] on button "Yes" at bounding box center [703, 496] width 121 height 37
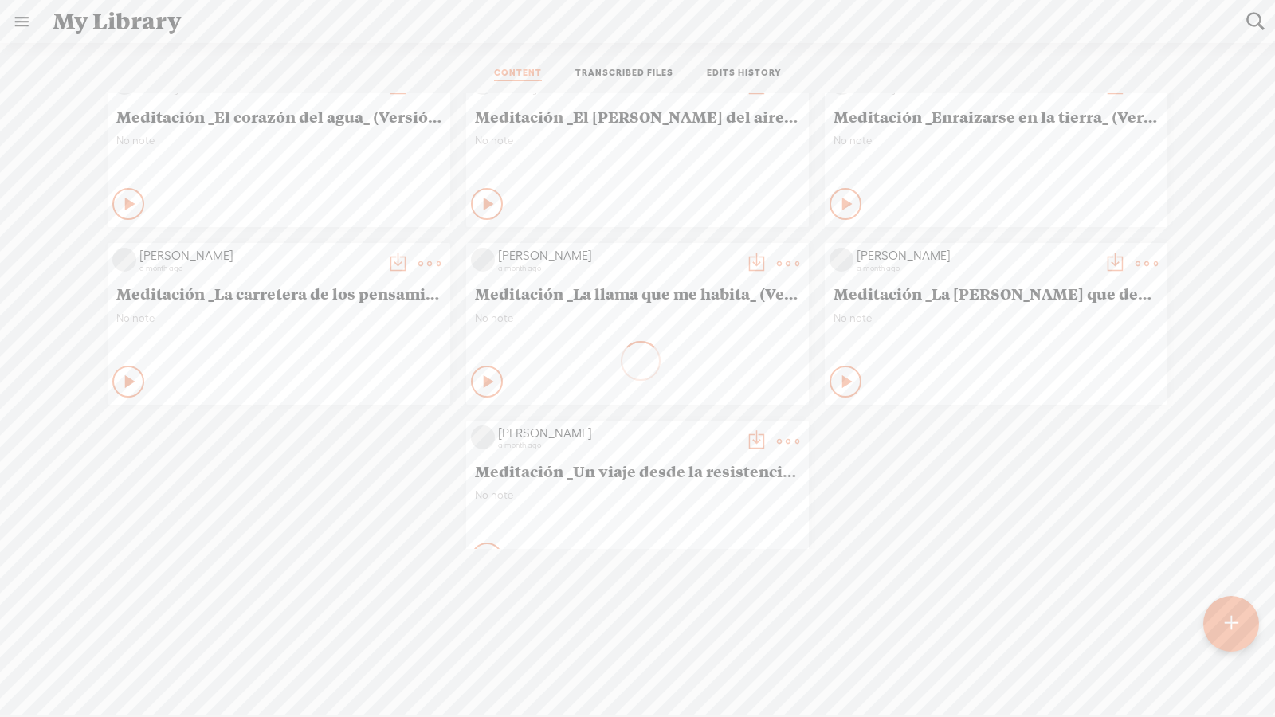
scroll to position [691, 0]
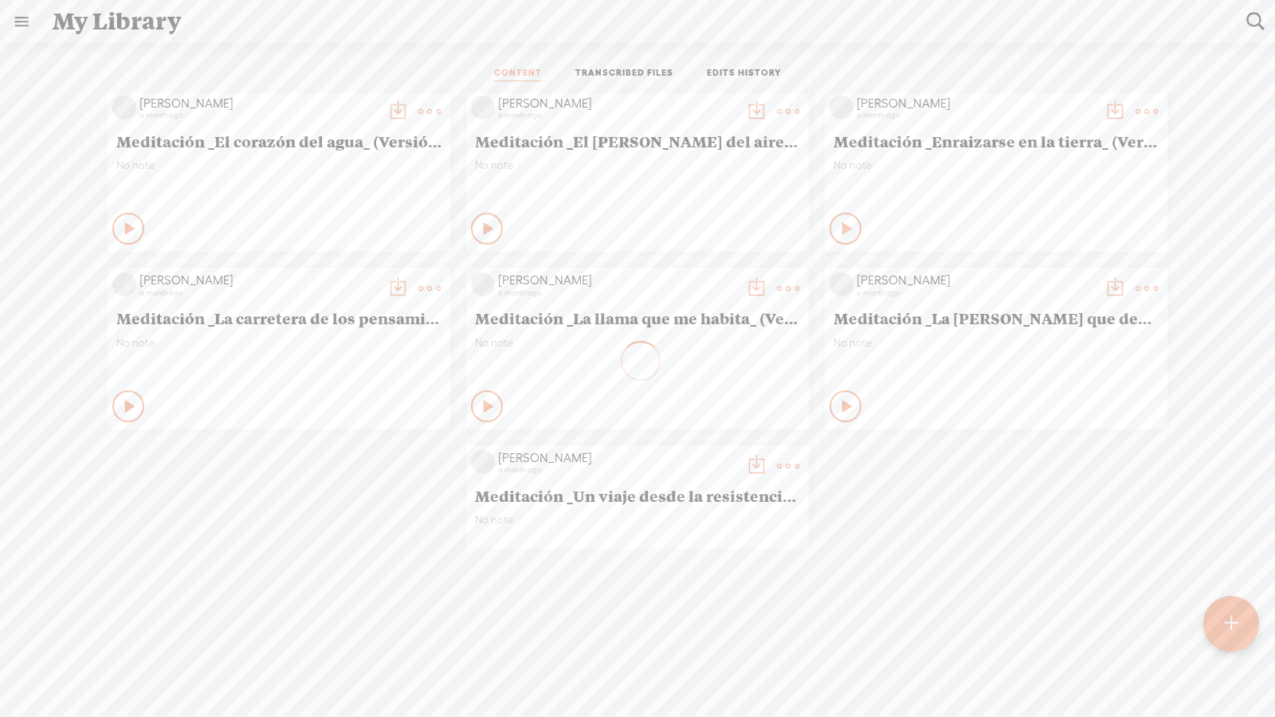
click at [779, 280] on t at bounding box center [788, 288] width 22 height 22
click at [669, 498] on link "Delete" at bounding box center [711, 517] width 159 height 37
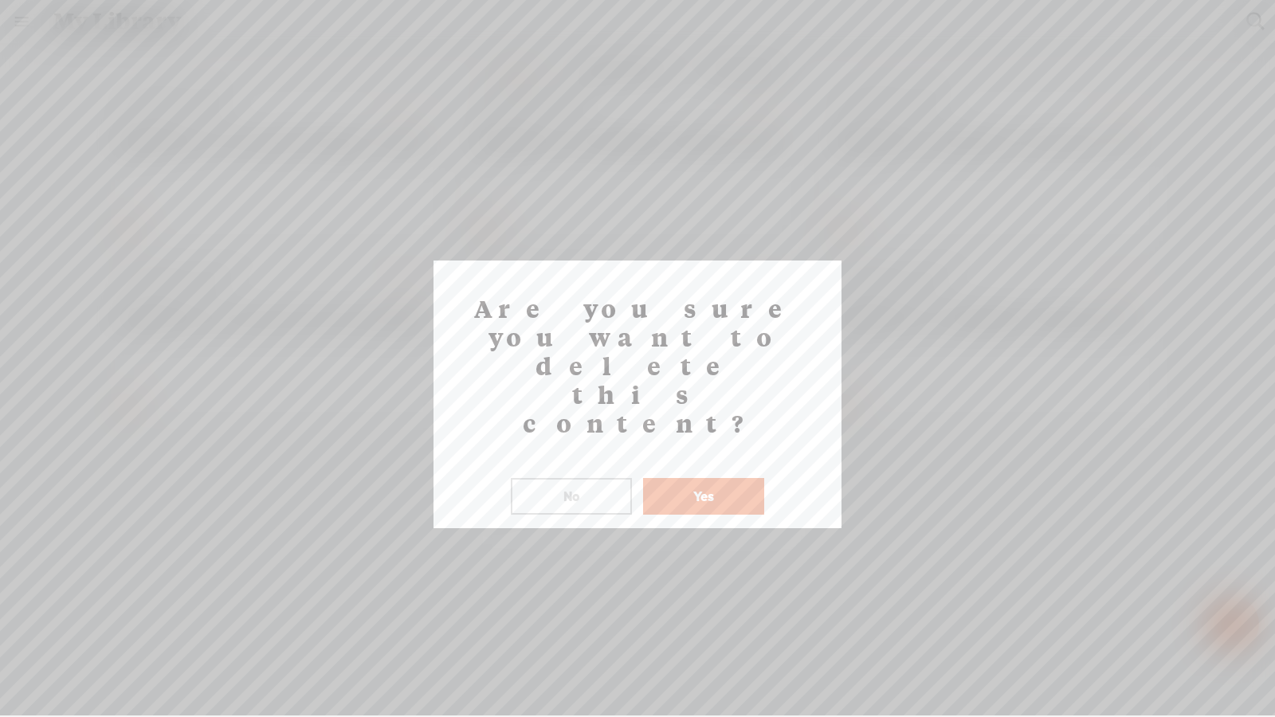
click at [729, 478] on button "Yes" at bounding box center [703, 496] width 121 height 37
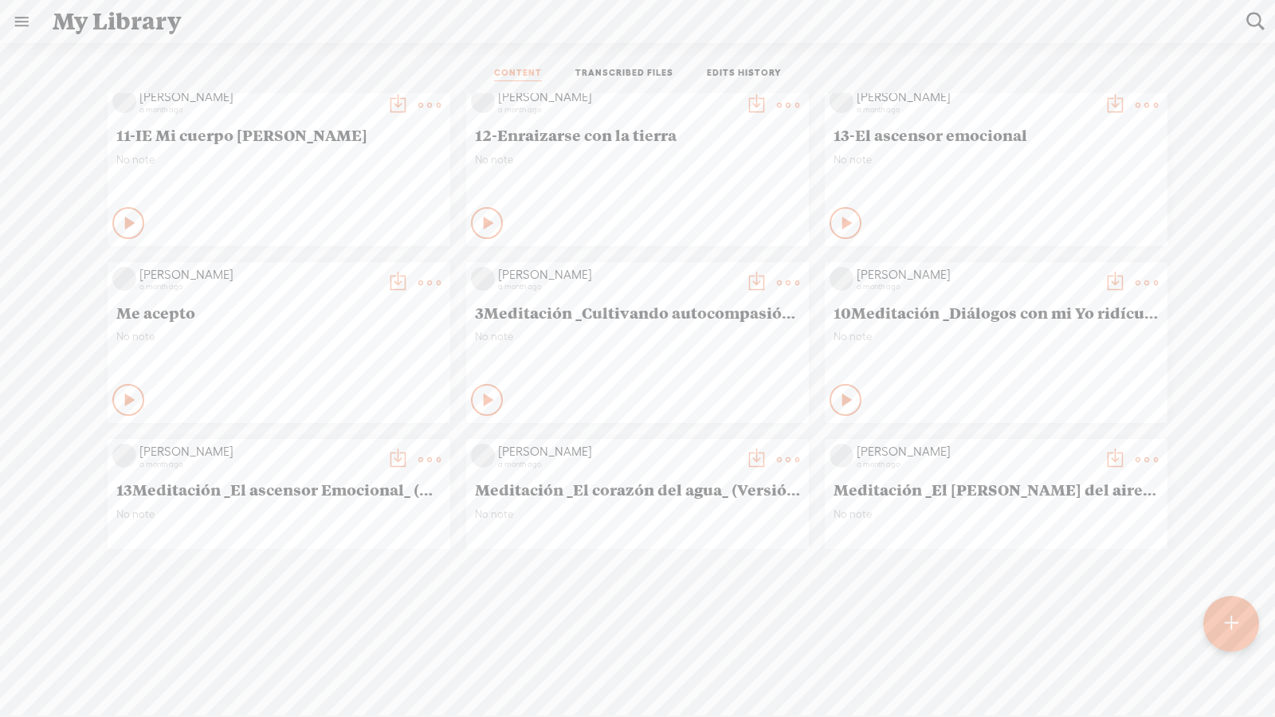
scroll to position [1642, 0]
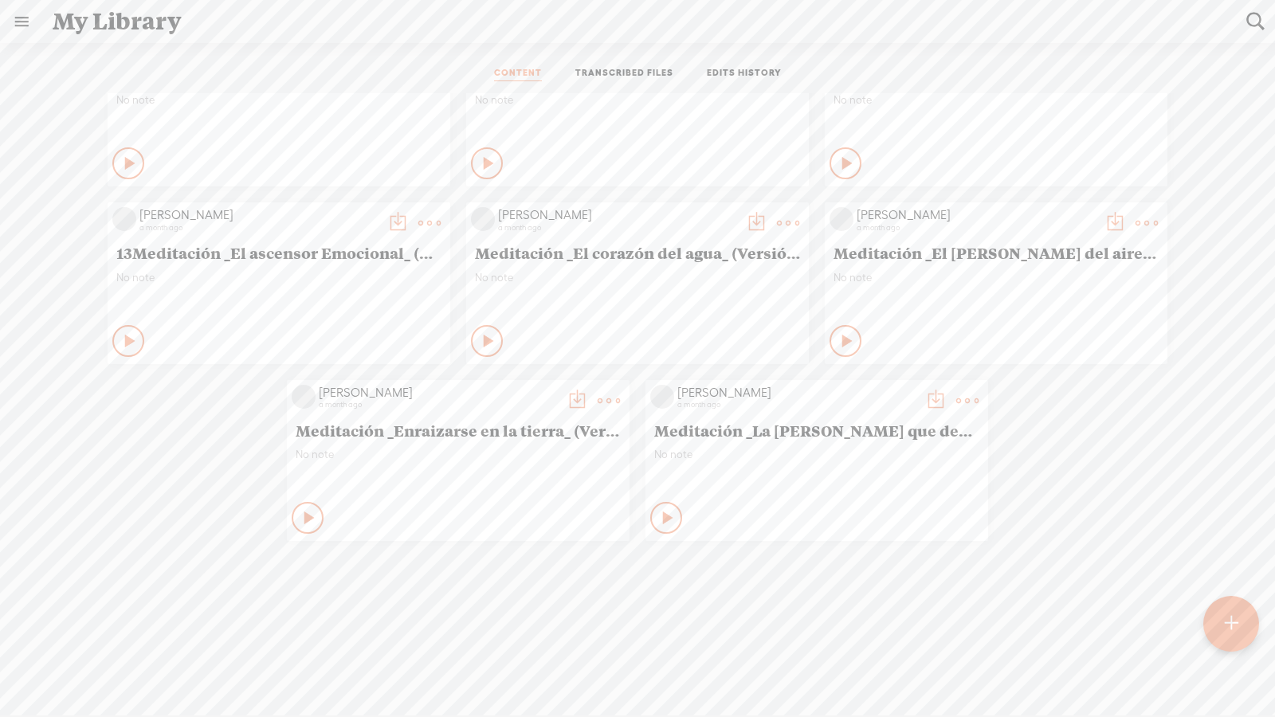
click at [607, 392] on t at bounding box center [608, 401] width 22 height 22
click at [510, 498] on link "Delete" at bounding box center [532, 629] width 159 height 37
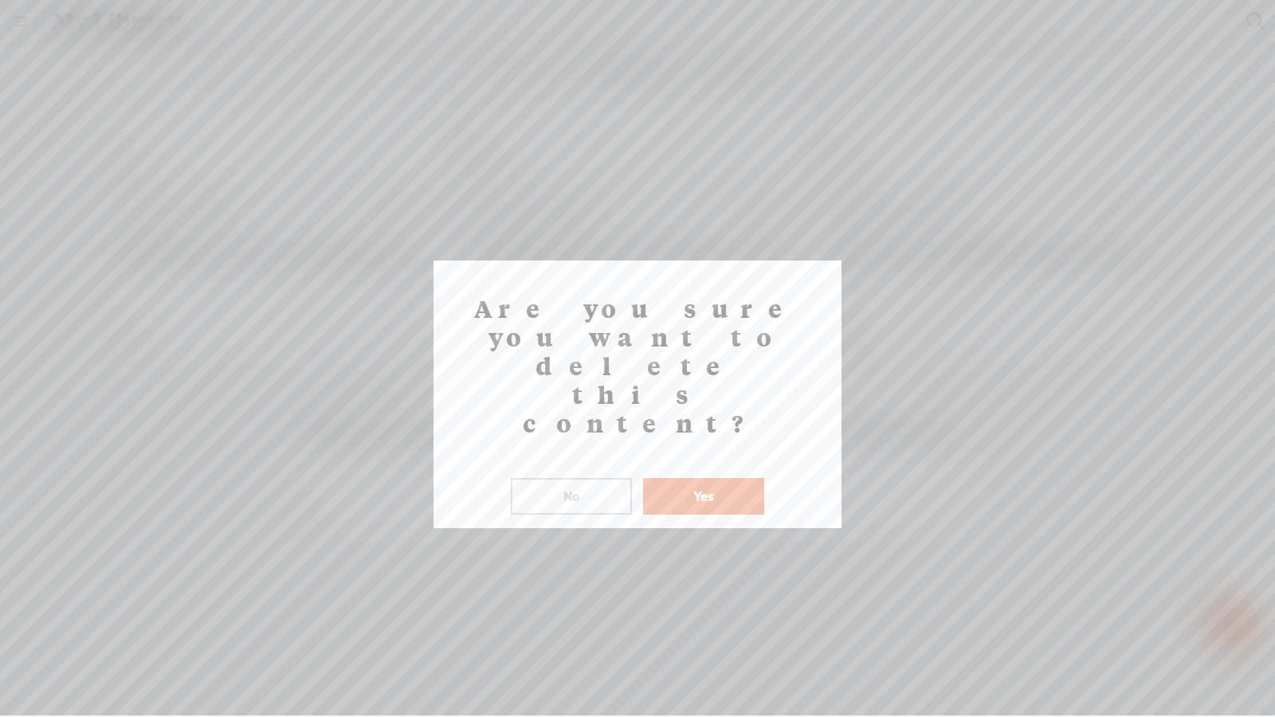
click at [660, 478] on button "Yes" at bounding box center [703, 496] width 121 height 37
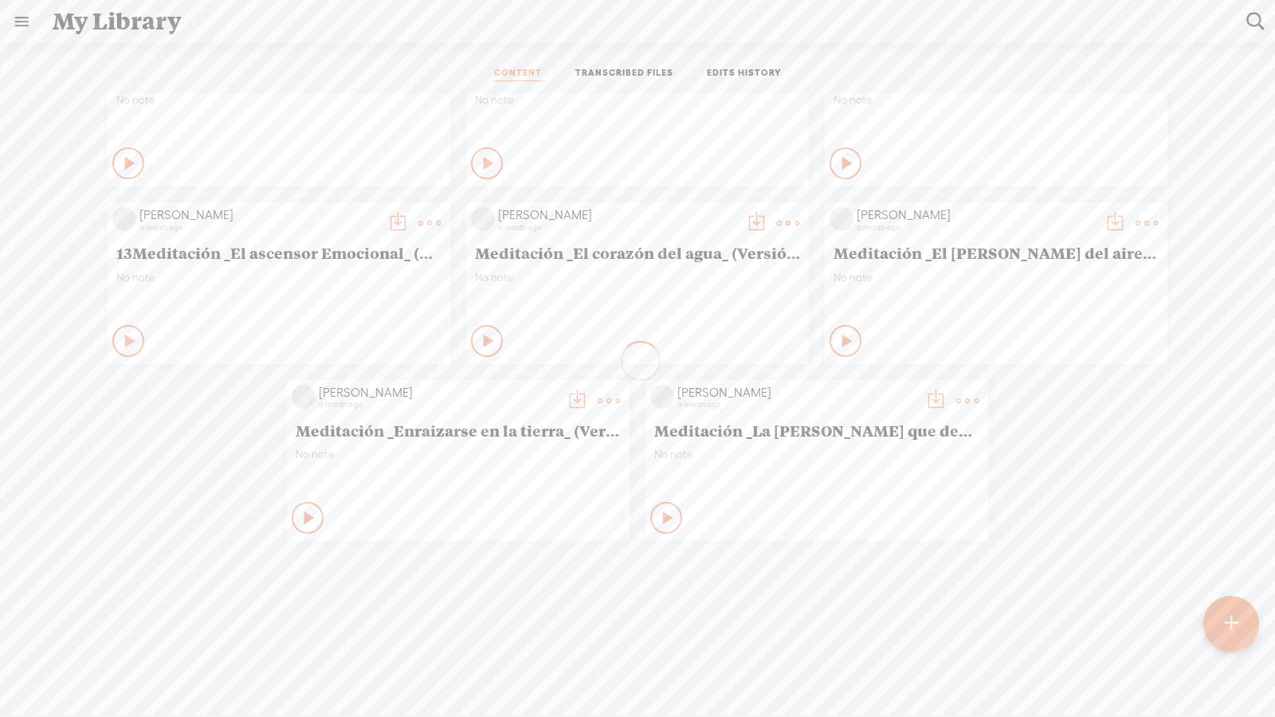
click at [918, 386] on icon at bounding box center [967, 401] width 32 height 32
drag, startPoint x: 848, startPoint y: 631, endPoint x: 859, endPoint y: 623, distance: 13.7
click at [849, 498] on link "Delete" at bounding box center [891, 629] width 159 height 37
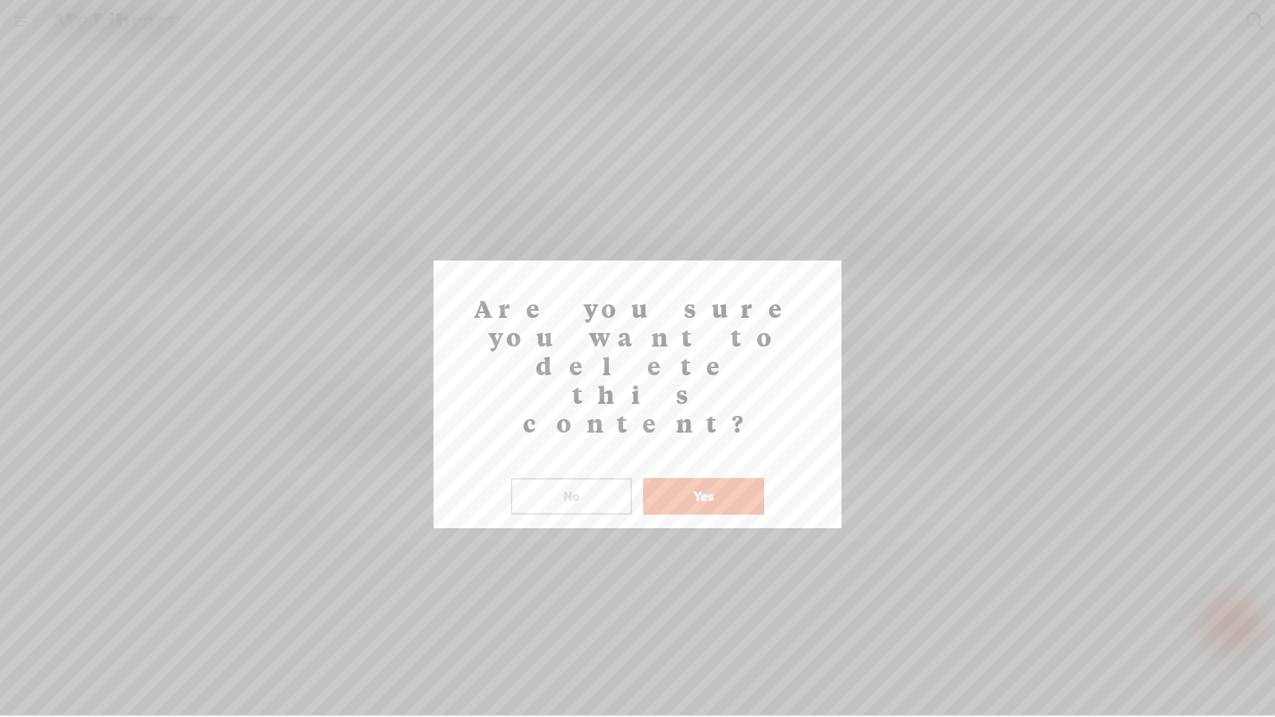
click at [715, 478] on button "Yes" at bounding box center [703, 496] width 121 height 37
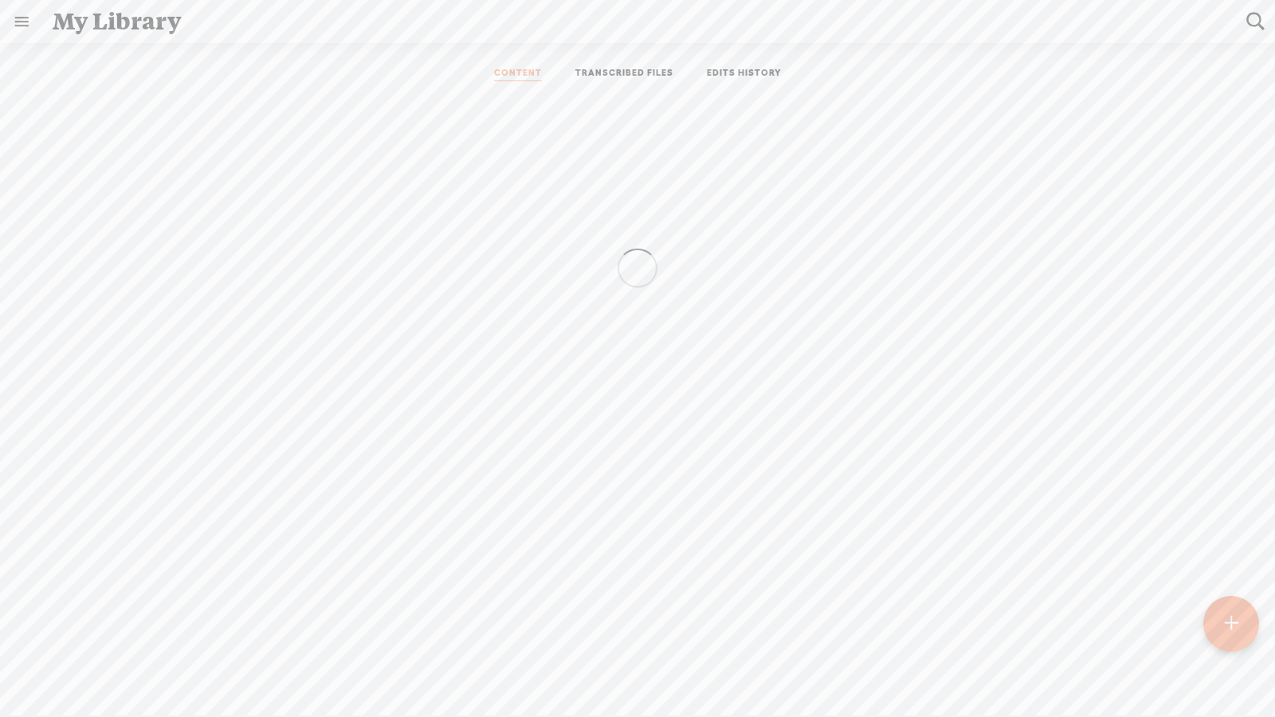
scroll to position [213, 0]
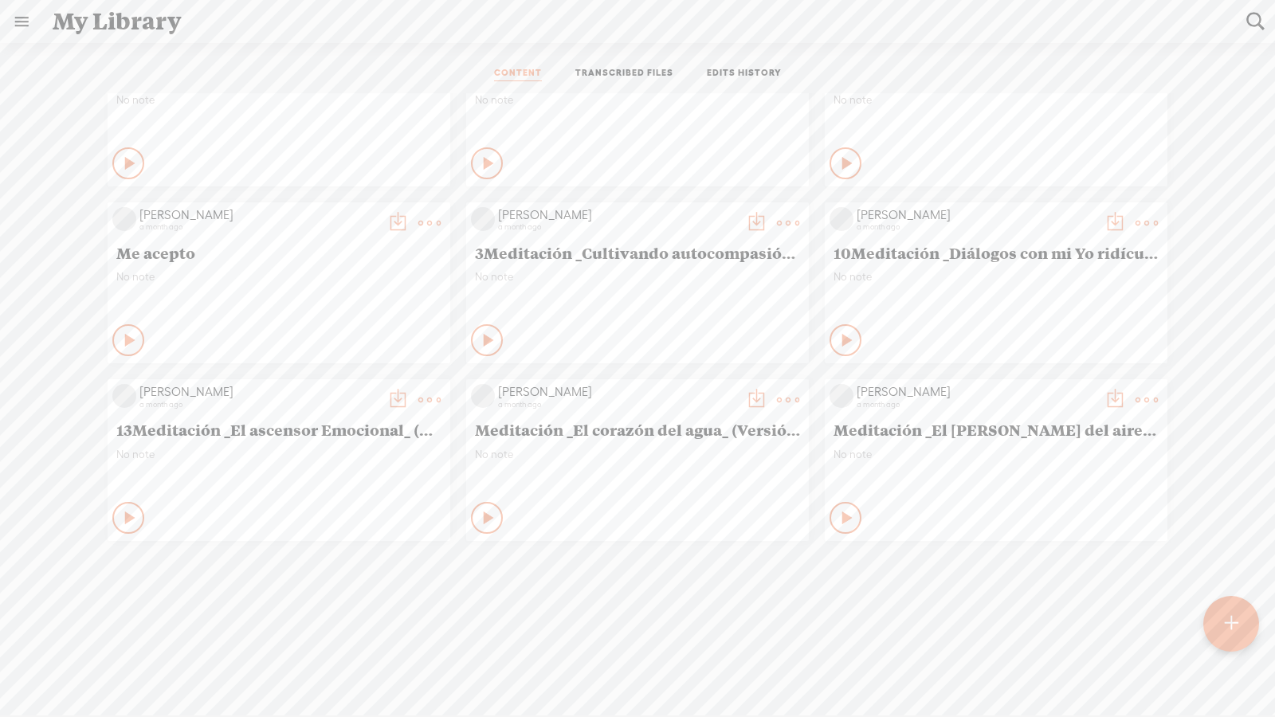
click at [918, 390] on t at bounding box center [1146, 400] width 22 height 22
click at [434, 389] on t at bounding box center [429, 400] width 22 height 22
click at [362, 498] on link "Delete" at bounding box center [353, 629] width 159 height 37
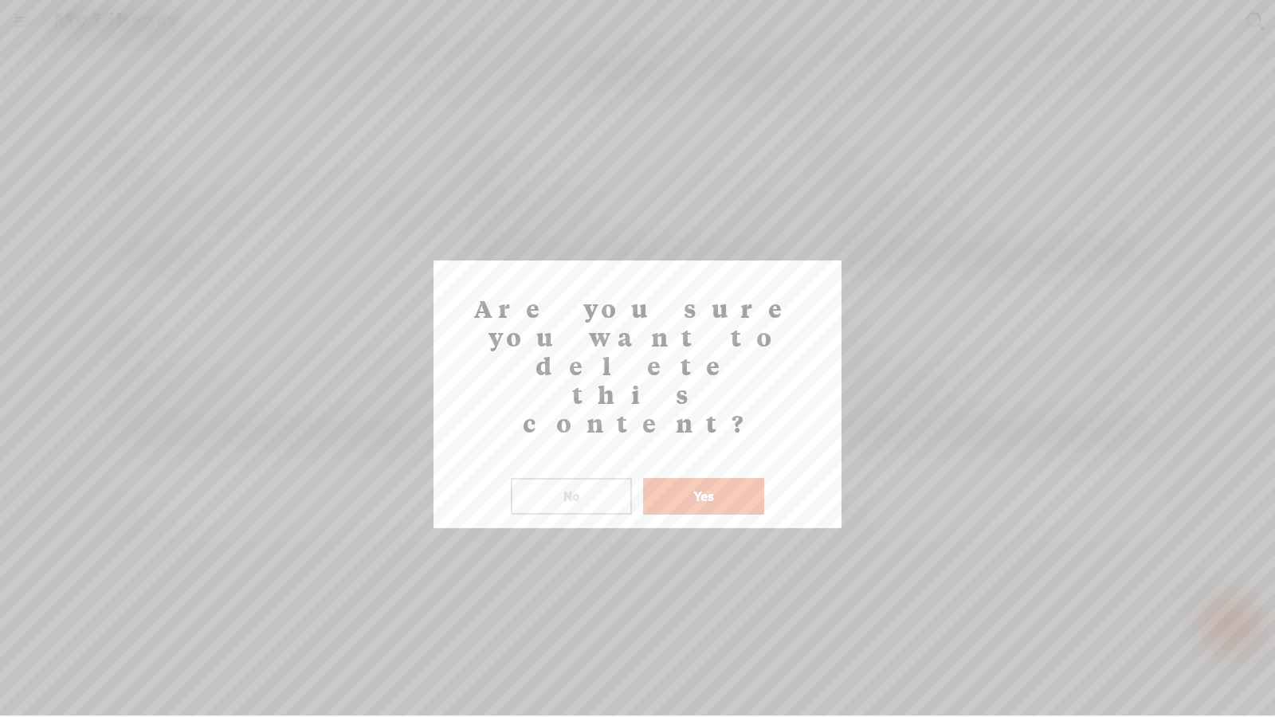
click at [681, 478] on button "Yes" at bounding box center [703, 496] width 121 height 37
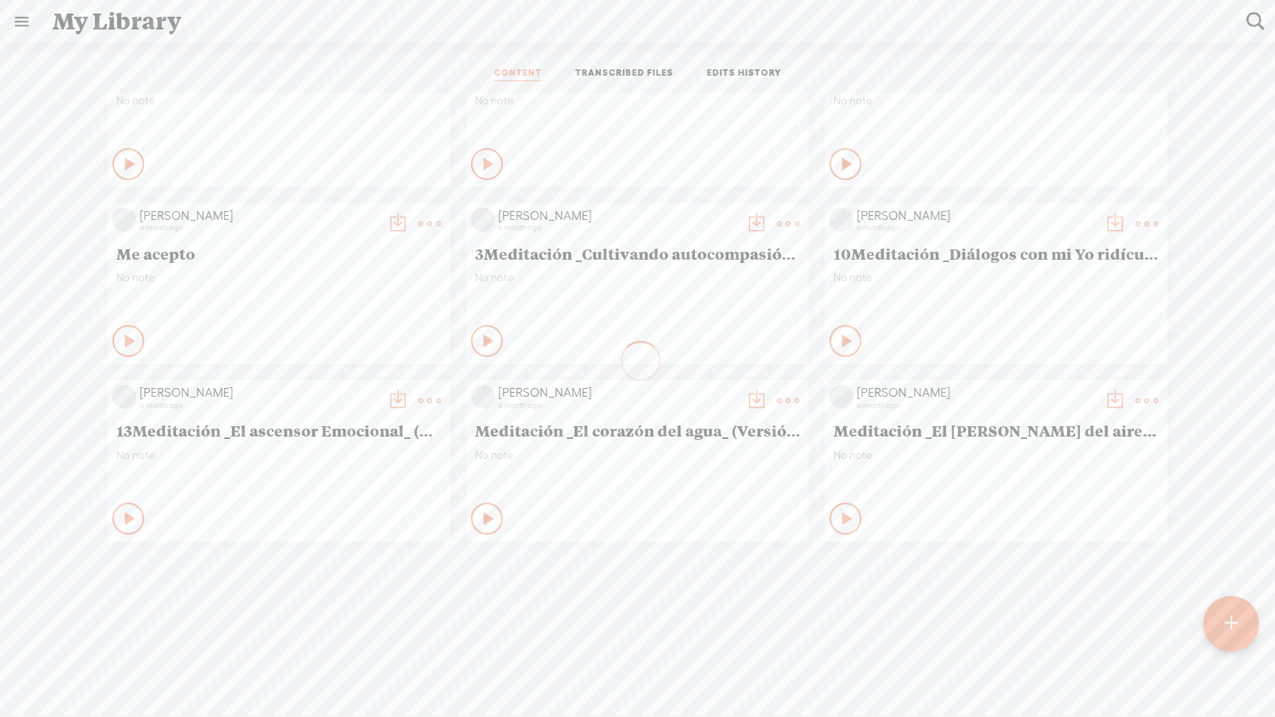
click at [918, 391] on t at bounding box center [1146, 401] width 22 height 22
click at [918, 498] on link "Delete" at bounding box center [1070, 634] width 159 height 37
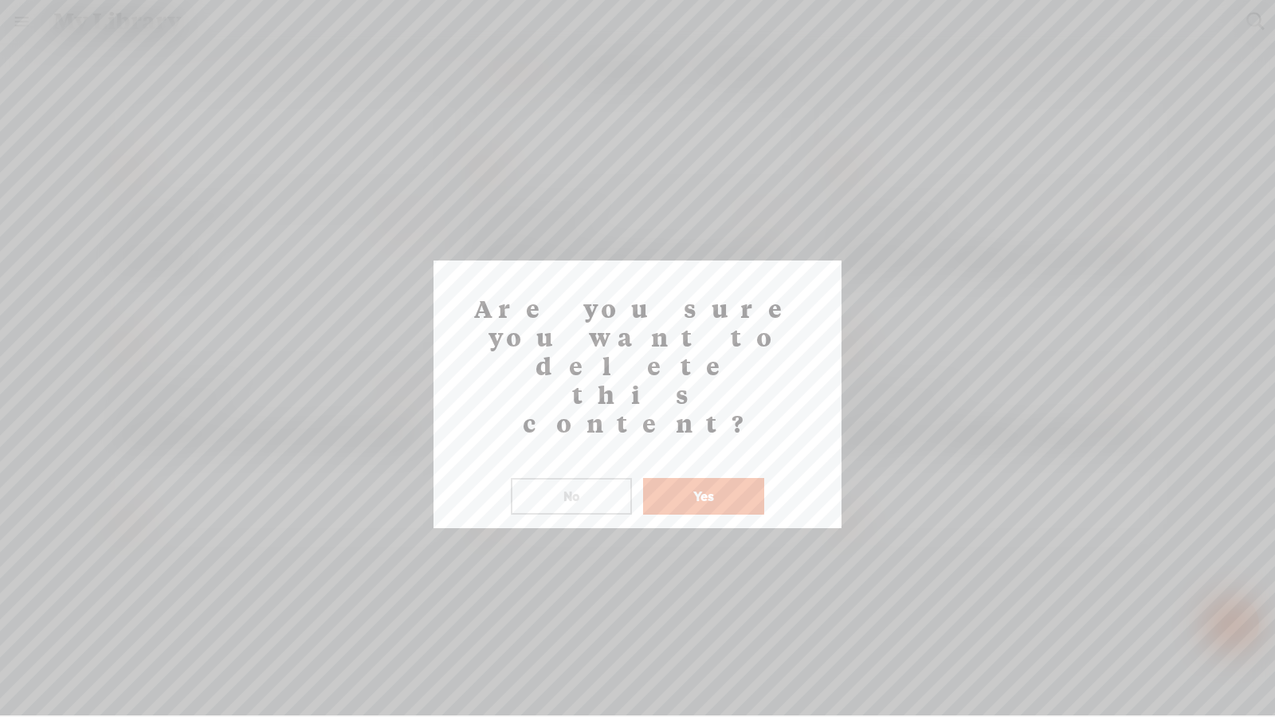
click at [724, 478] on button "Yes" at bounding box center [703, 496] width 121 height 37
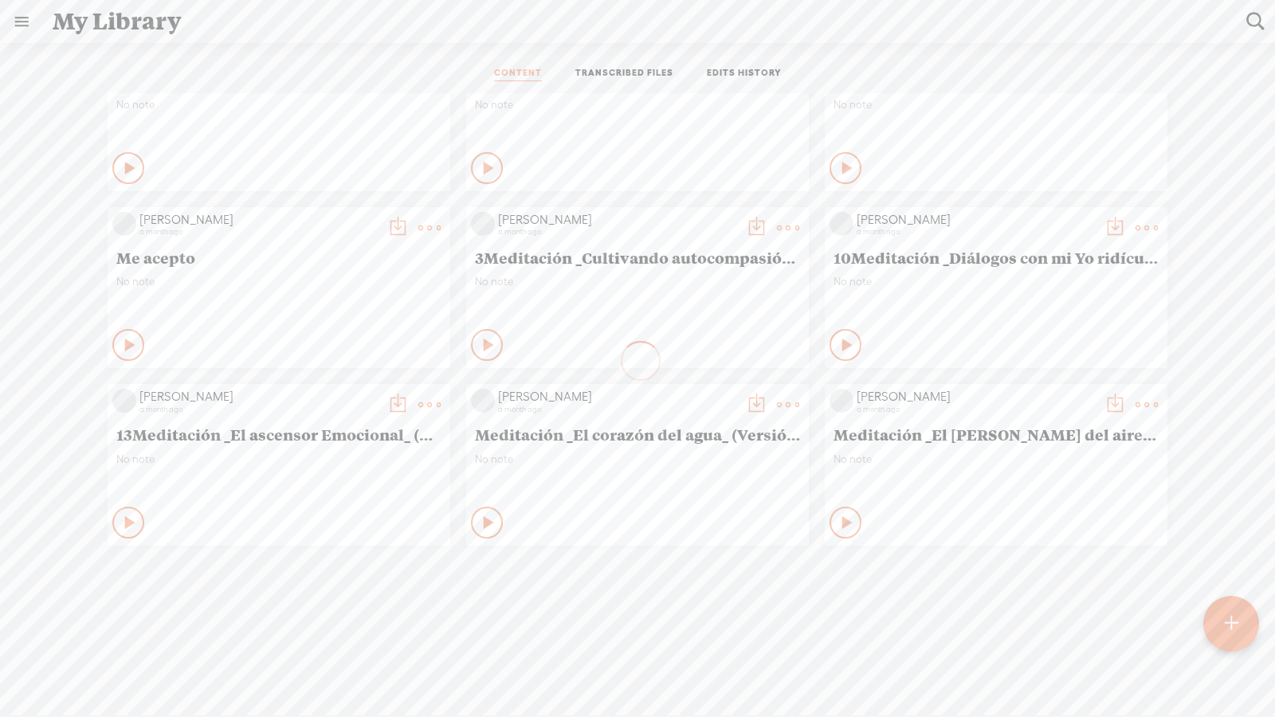
click at [779, 394] on t at bounding box center [788, 405] width 22 height 22
click at [702, 498] on link "Delete" at bounding box center [711, 634] width 159 height 37
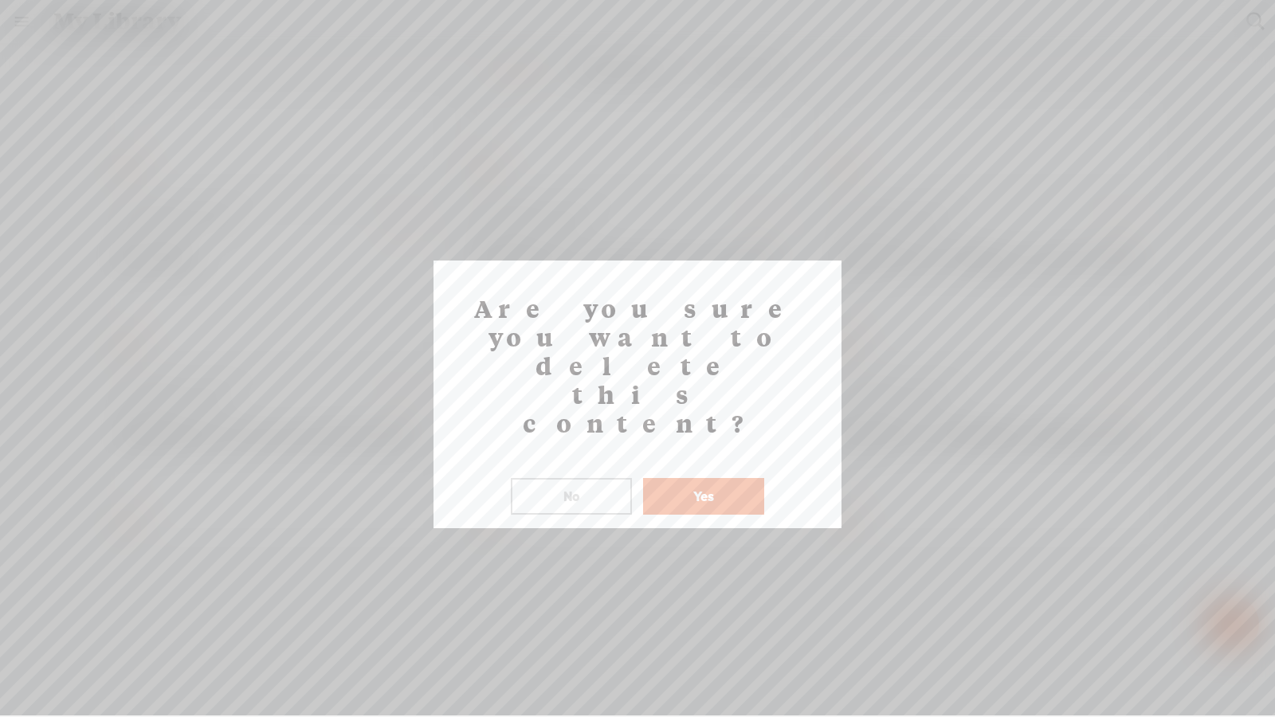
click at [724, 478] on button "Yes" at bounding box center [703, 496] width 121 height 37
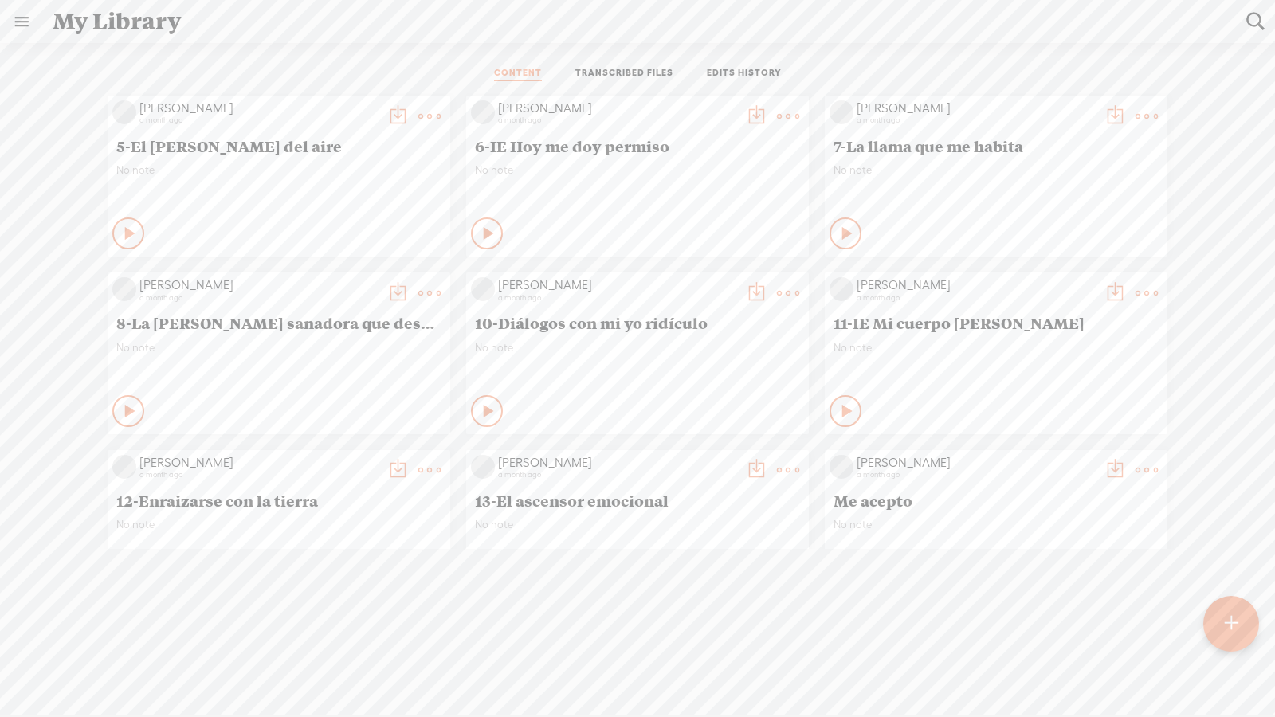
scroll to position [2174, 0]
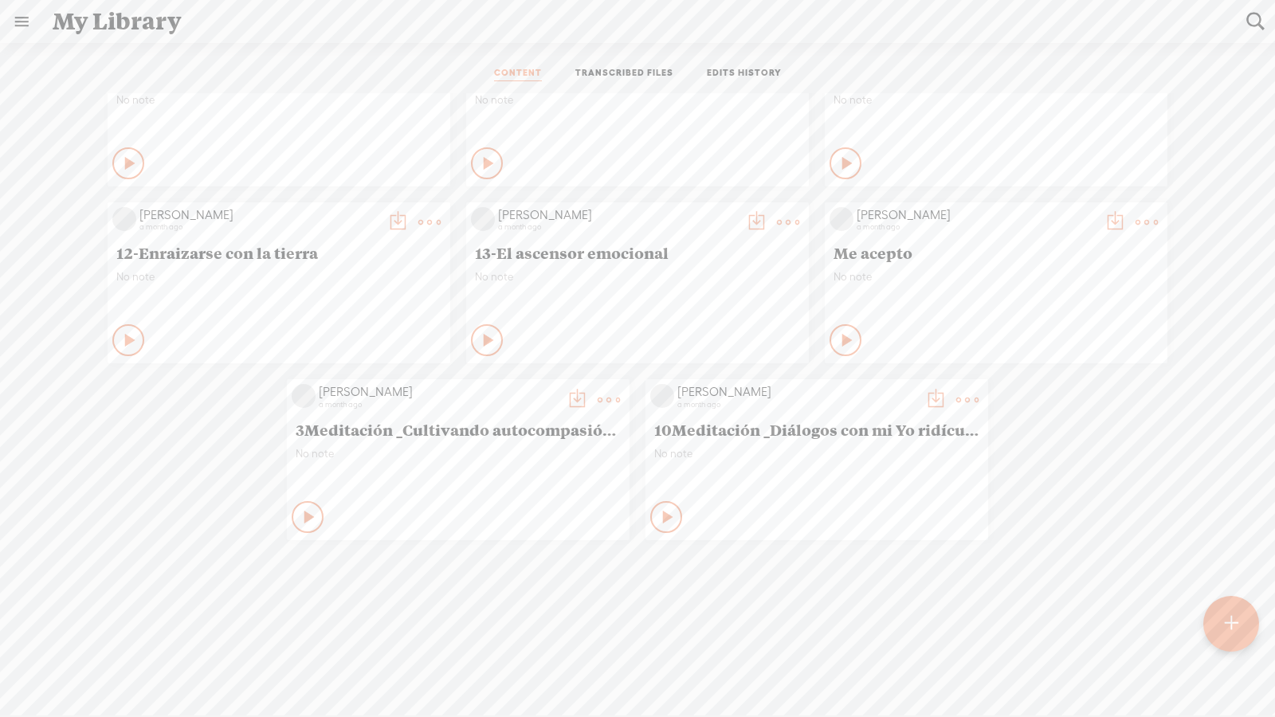
click at [614, 389] on t at bounding box center [608, 400] width 22 height 22
drag, startPoint x: 516, startPoint y: 625, endPoint x: 544, endPoint y: 574, distance: 57.4
click at [516, 498] on link "Delete" at bounding box center [532, 628] width 159 height 37
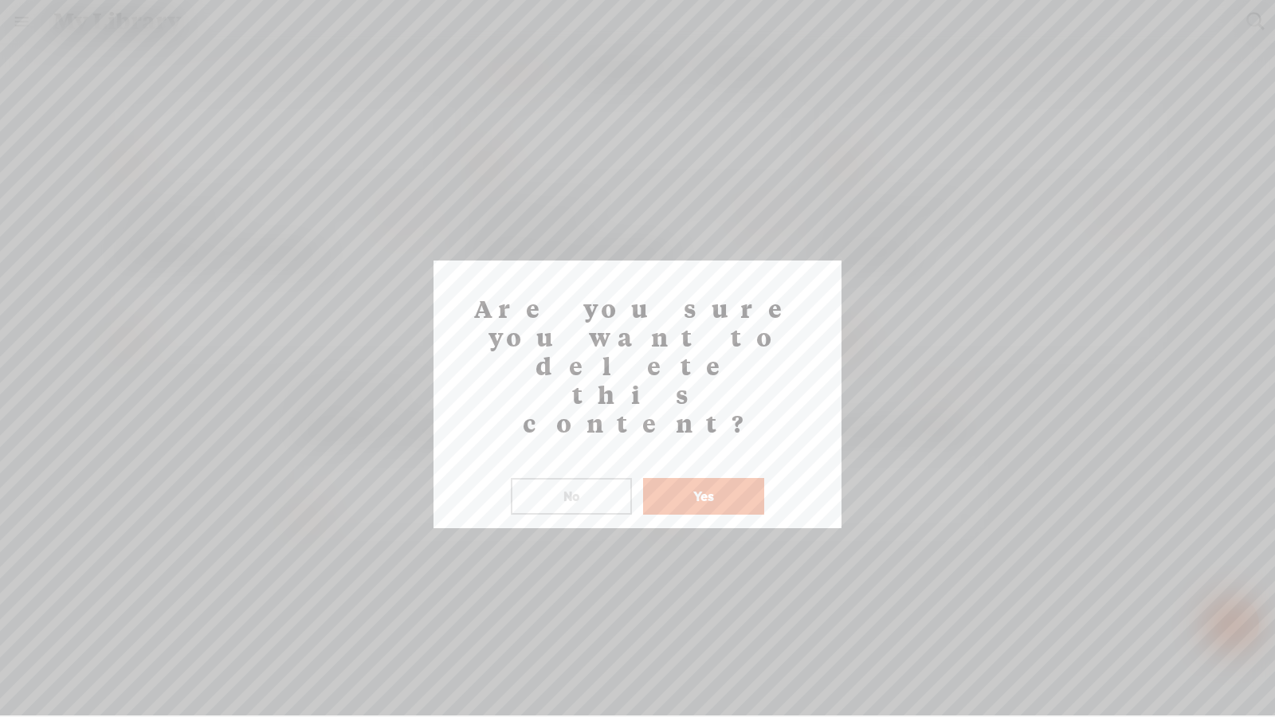
drag, startPoint x: 702, startPoint y: 409, endPoint x: 715, endPoint y: 405, distance: 13.1
click at [702, 478] on button "Yes" at bounding box center [703, 496] width 121 height 37
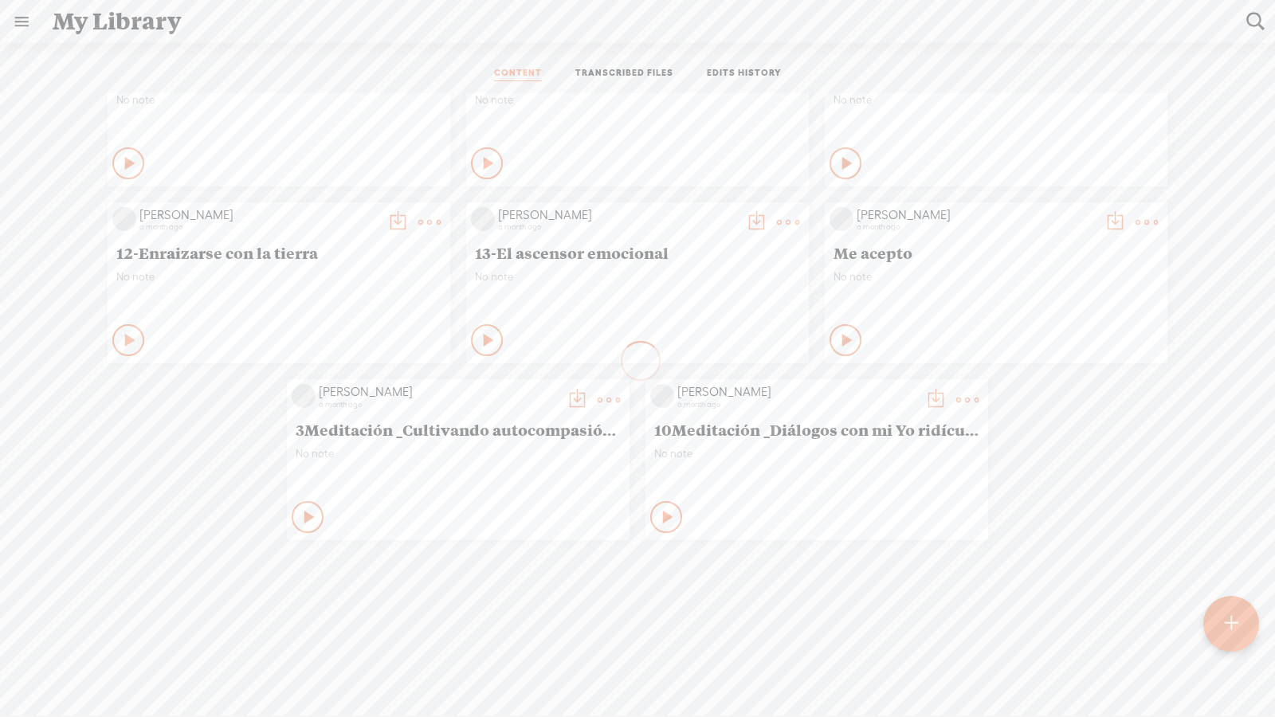
click at [918, 389] on t at bounding box center [967, 400] width 22 height 22
click at [859, 498] on link "Delete" at bounding box center [891, 628] width 159 height 37
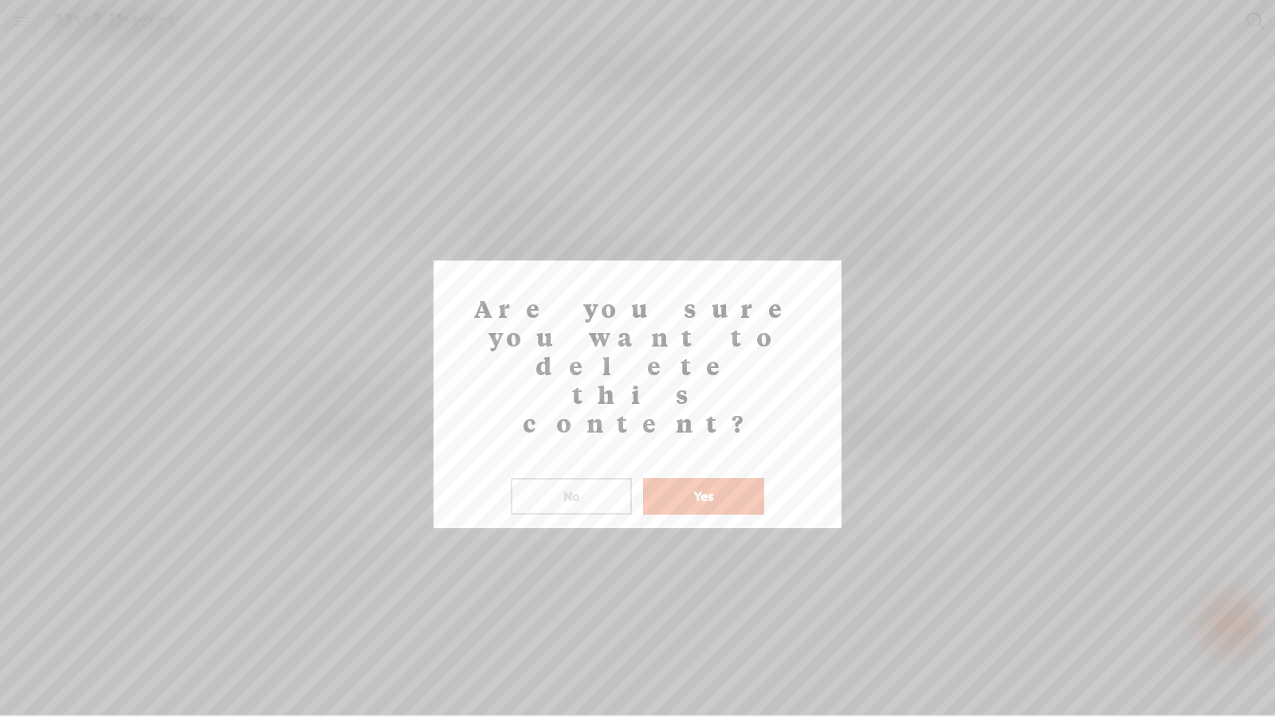
click at [668, 478] on button "Yes" at bounding box center [703, 496] width 121 height 37
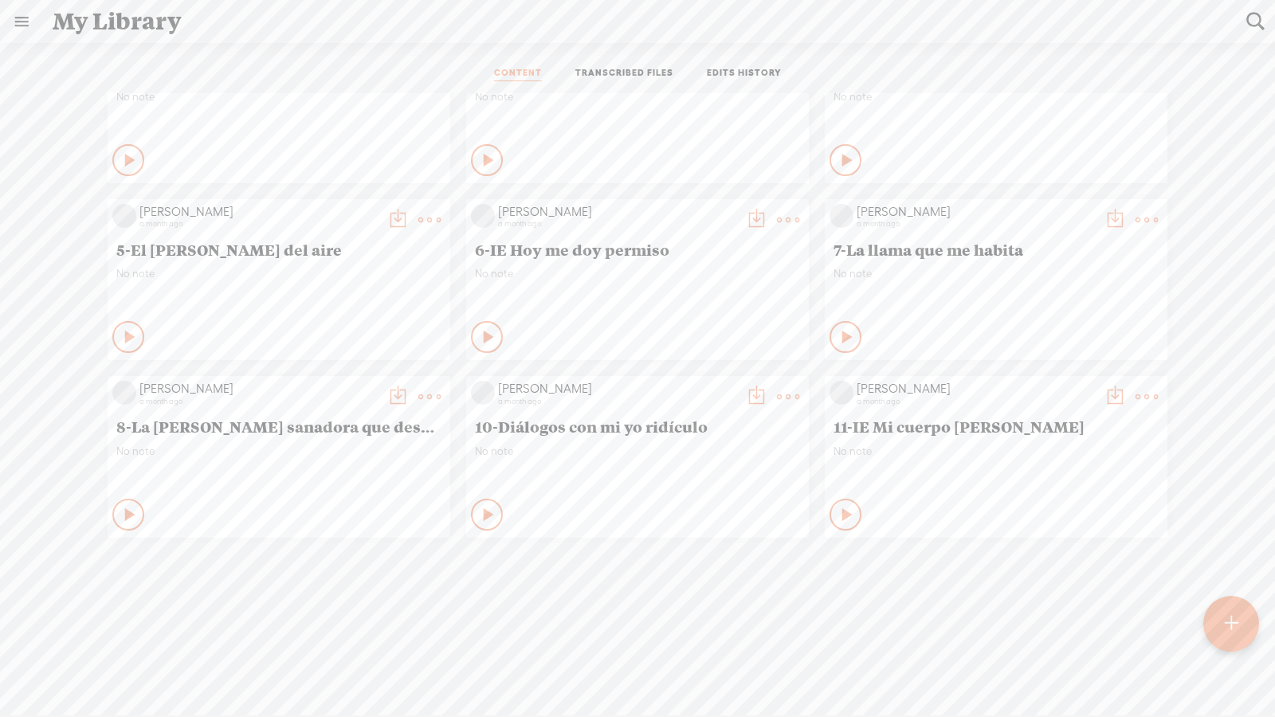
scroll to position [1810, 0]
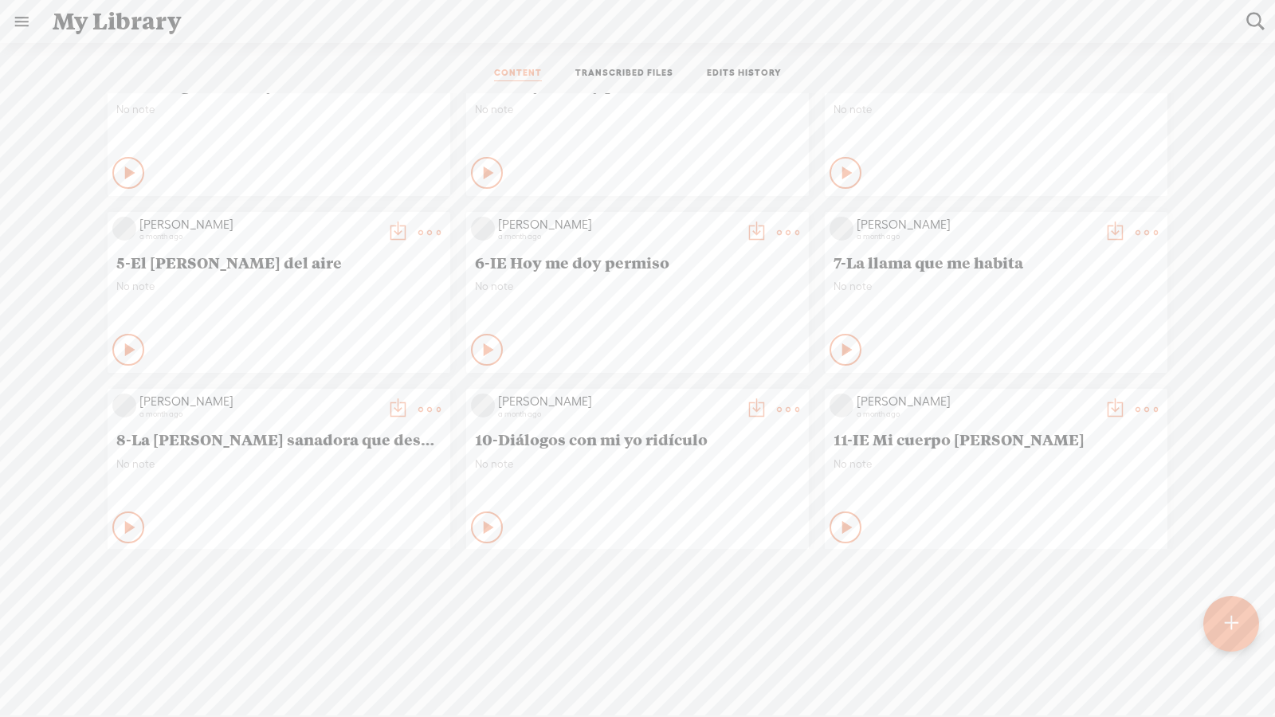
click at [433, 225] on t at bounding box center [429, 232] width 22 height 22
click at [345, 458] on link "Delete" at bounding box center [353, 461] width 159 height 37
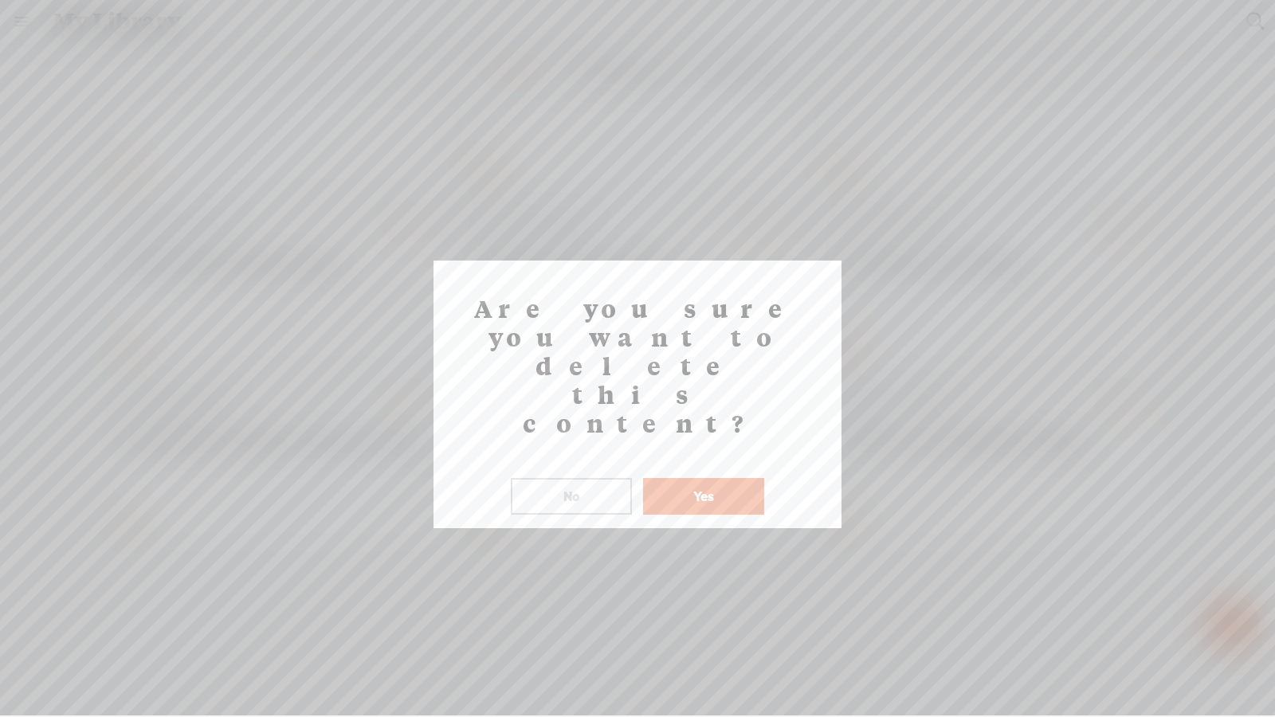
click at [721, 478] on button "Yes" at bounding box center [703, 496] width 121 height 37
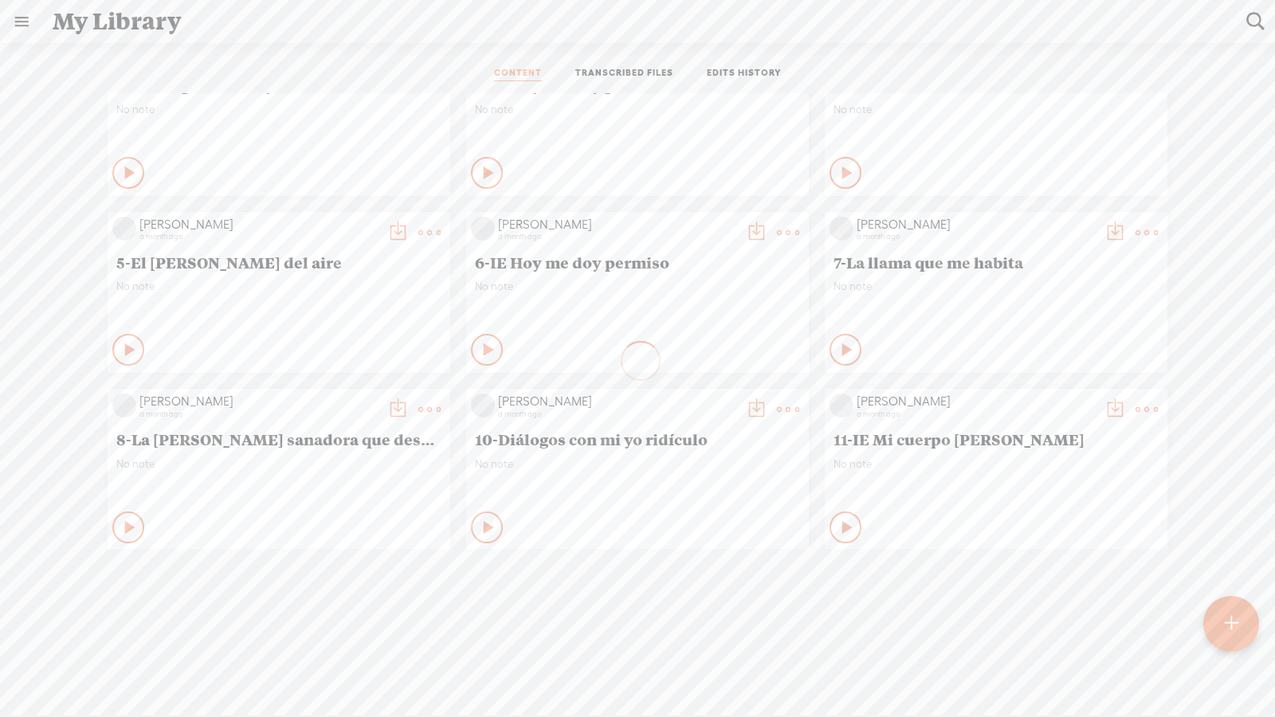
click at [792, 221] on t at bounding box center [788, 232] width 22 height 22
drag, startPoint x: 664, startPoint y: 456, endPoint x: 652, endPoint y: 446, distance: 15.3
click at [663, 456] on link "Delete" at bounding box center [711, 461] width 159 height 37
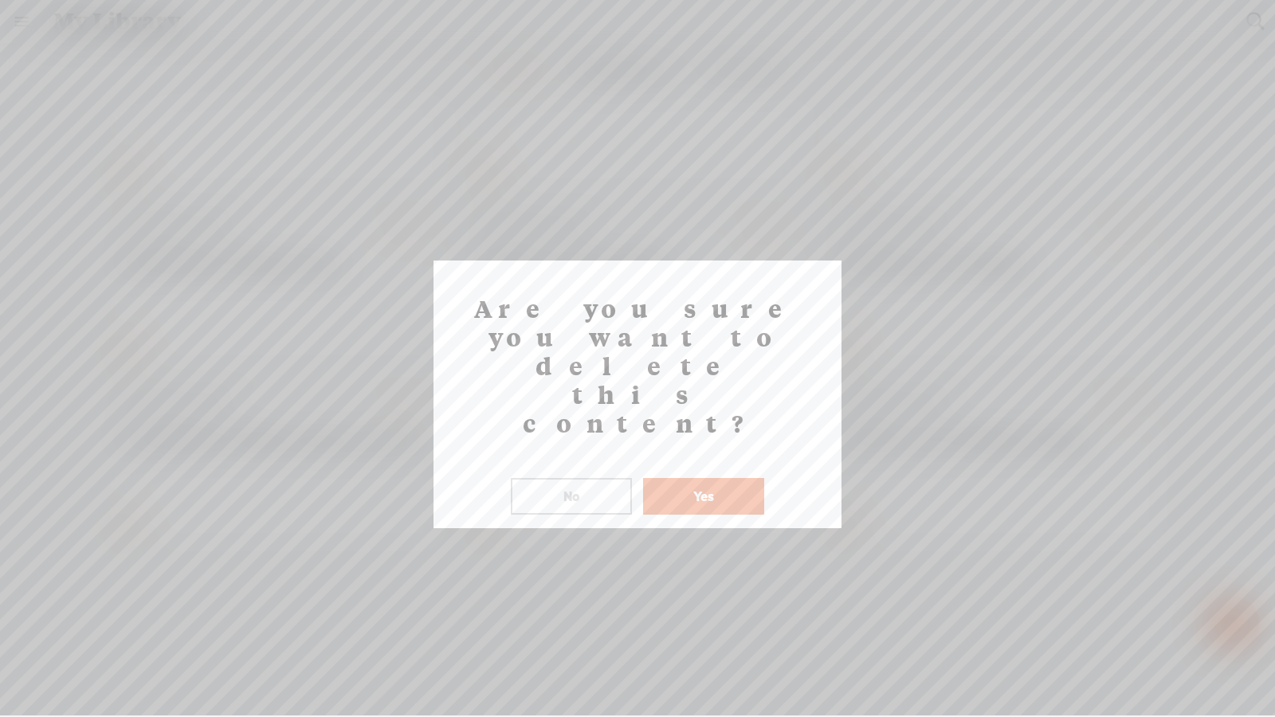
click at [699, 478] on button "Yes" at bounding box center [703, 496] width 121 height 37
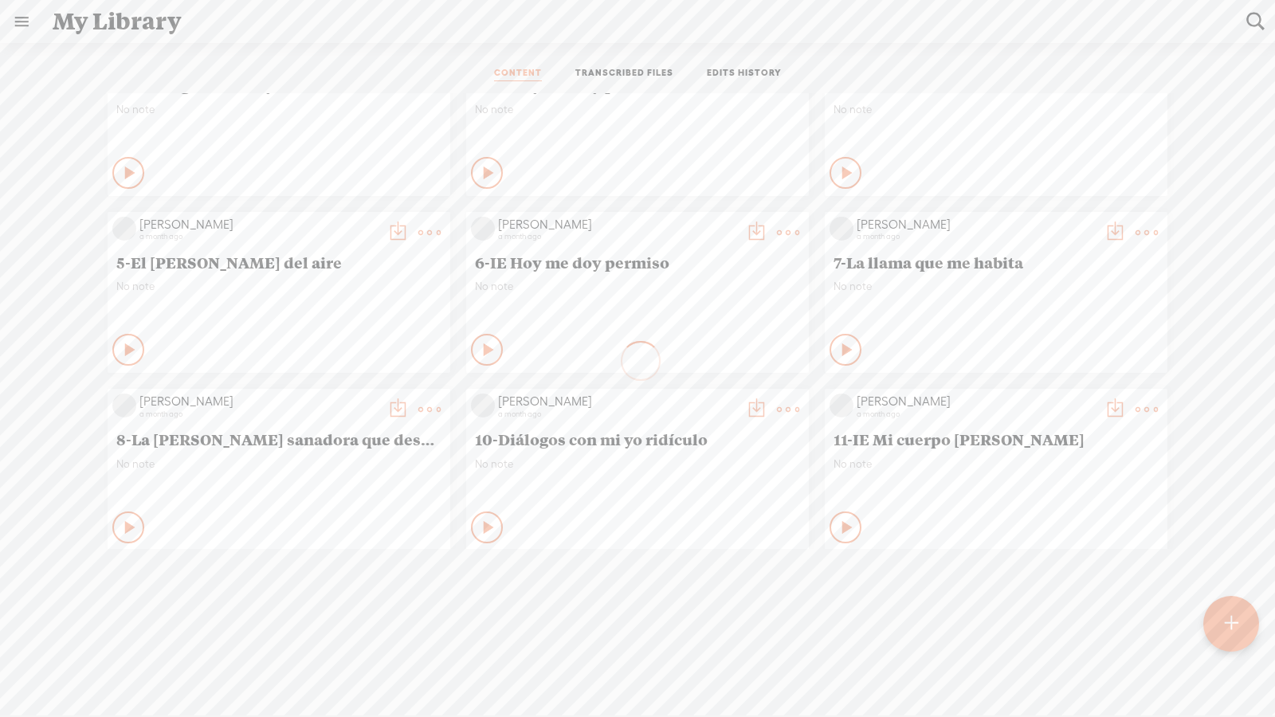
drag, startPoint x: 1141, startPoint y: 221, endPoint x: 1142, endPoint y: 230, distance: 8.9
click at [918, 221] on t at bounding box center [1146, 232] width 22 height 22
drag, startPoint x: 1029, startPoint y: 460, endPoint x: 1005, endPoint y: 448, distance: 26.7
click at [918, 460] on link "Delete" at bounding box center [1070, 461] width 159 height 37
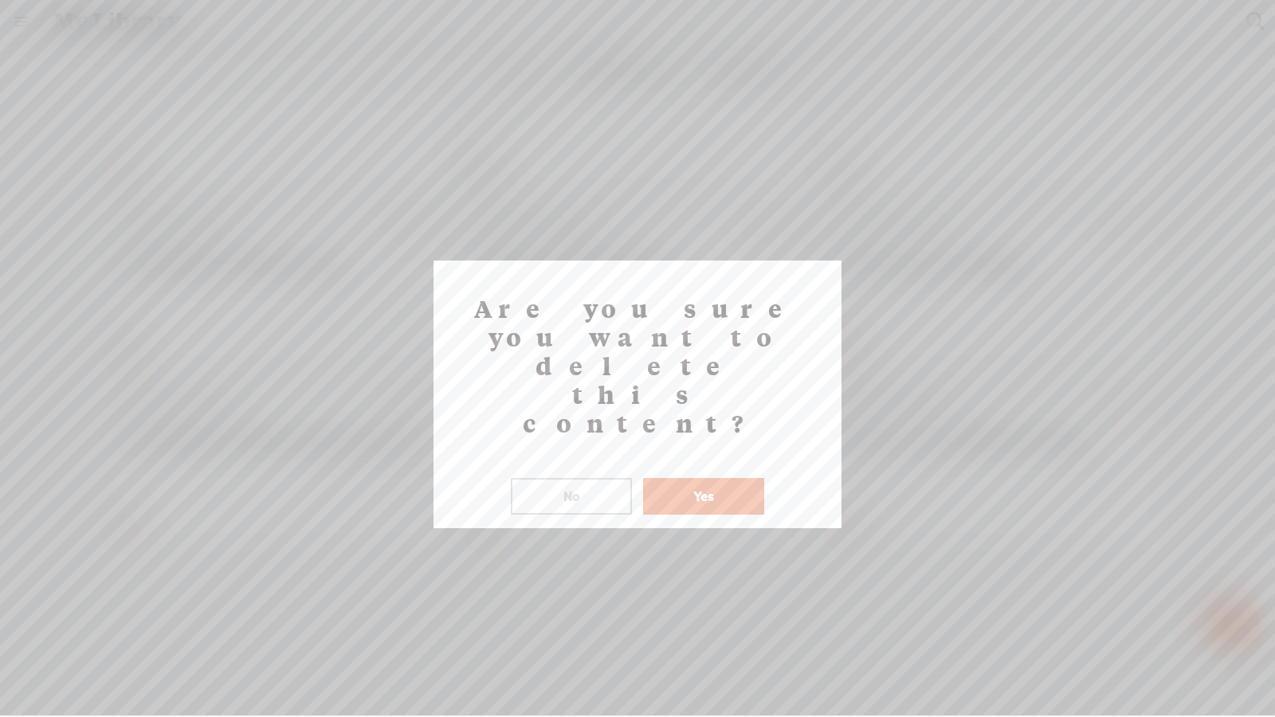
click at [714, 478] on button "Yes" at bounding box center [703, 496] width 121 height 37
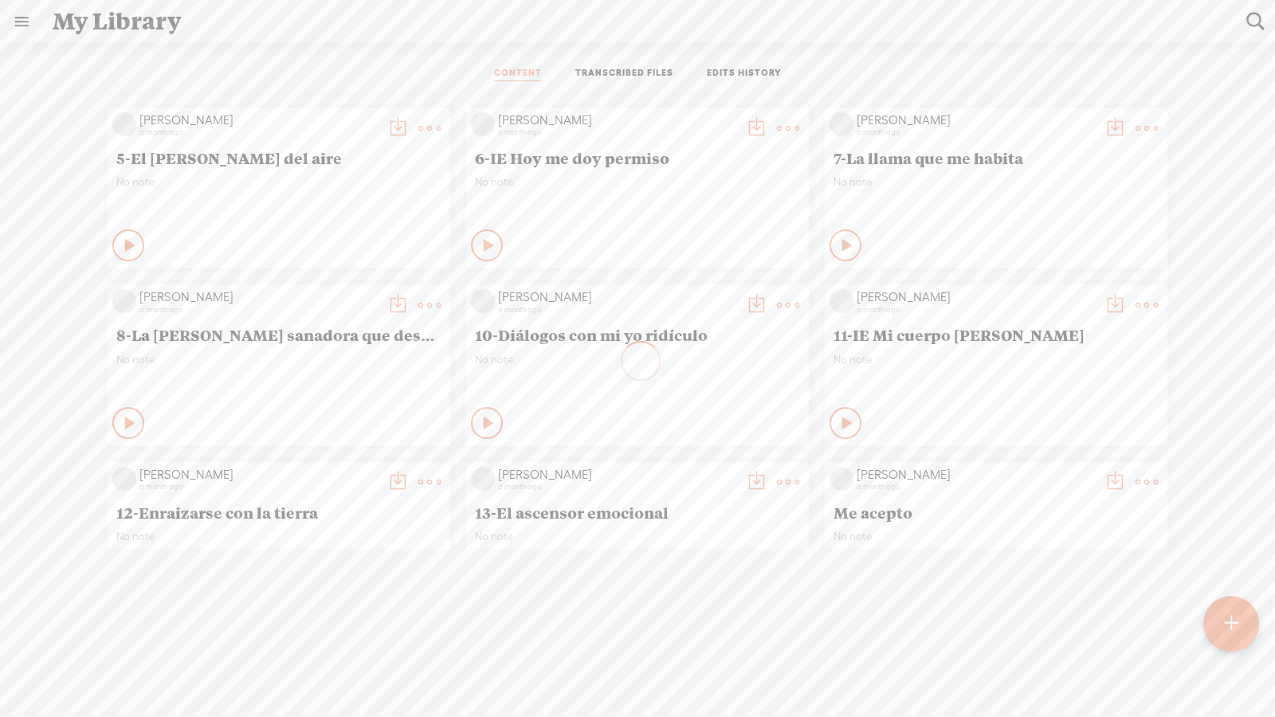
scroll to position [1996, 0]
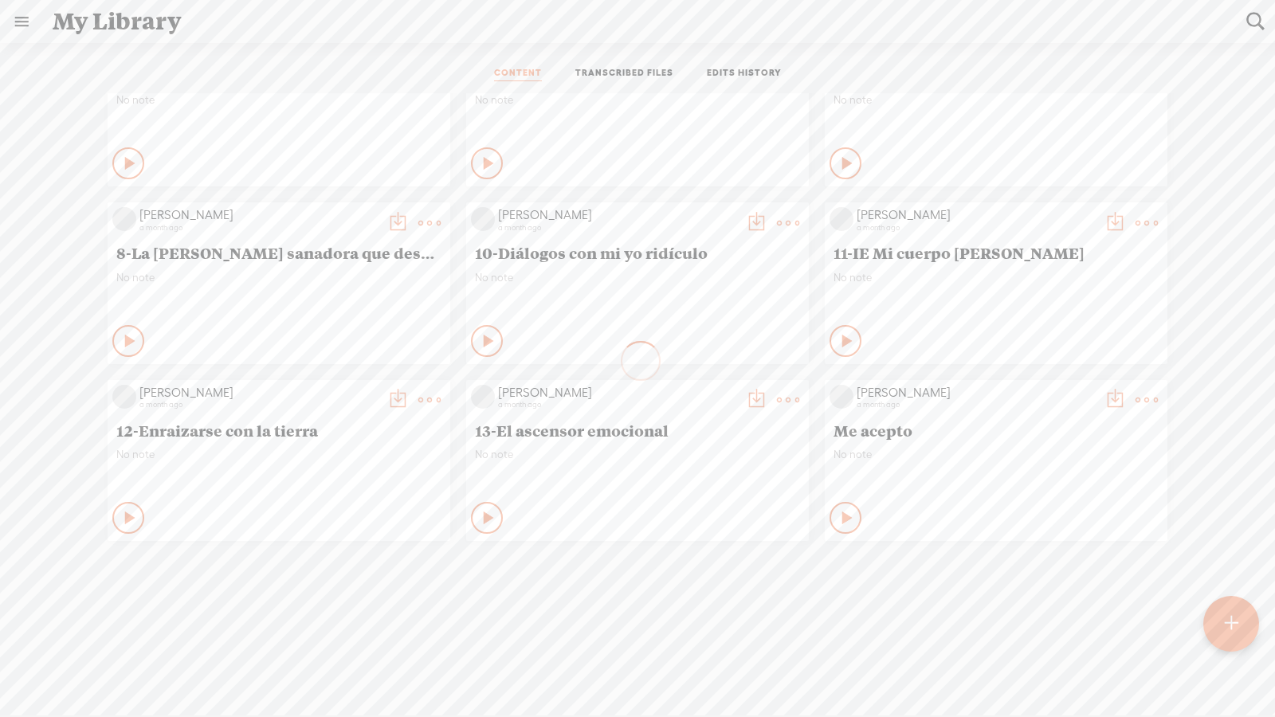
click at [426, 212] on t at bounding box center [429, 223] width 22 height 22
drag, startPoint x: 326, startPoint y: 450, endPoint x: 444, endPoint y: 426, distance: 121.1
click at [327, 450] on link "Delete" at bounding box center [353, 451] width 159 height 37
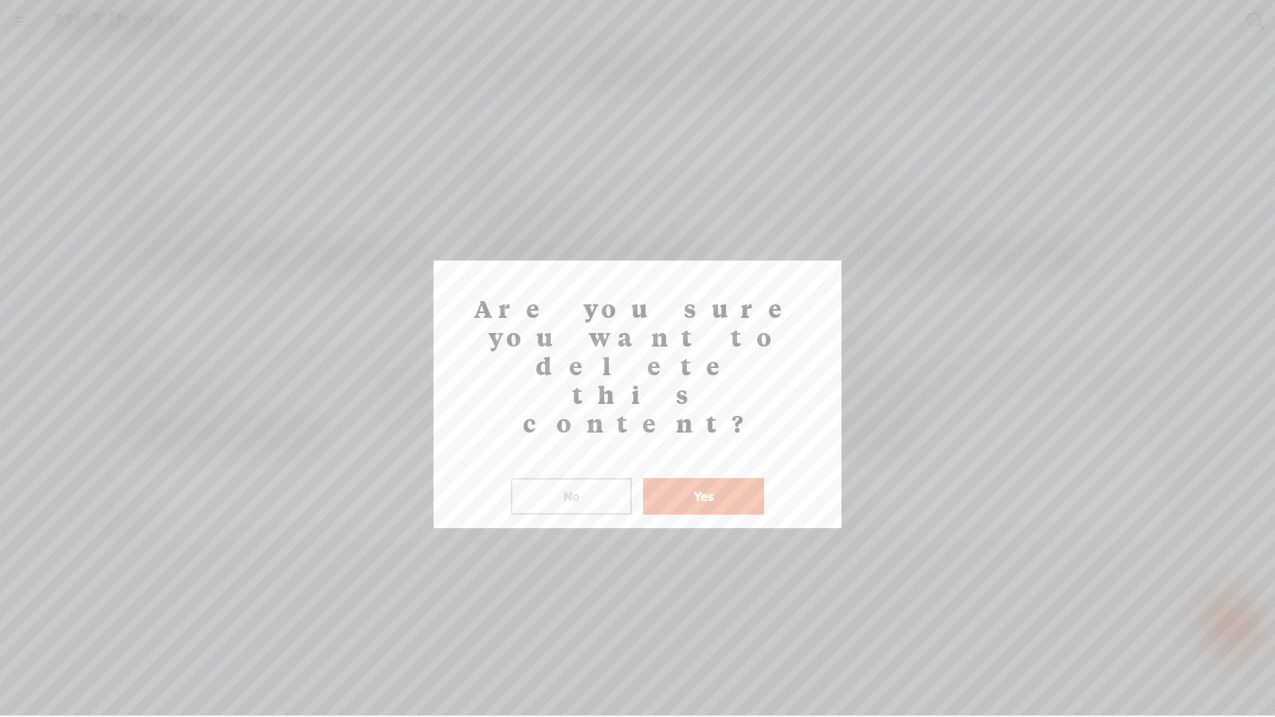
drag, startPoint x: 742, startPoint y: 408, endPoint x: 748, endPoint y: 386, distance: 22.4
click at [742, 478] on button "Yes" at bounding box center [703, 496] width 121 height 37
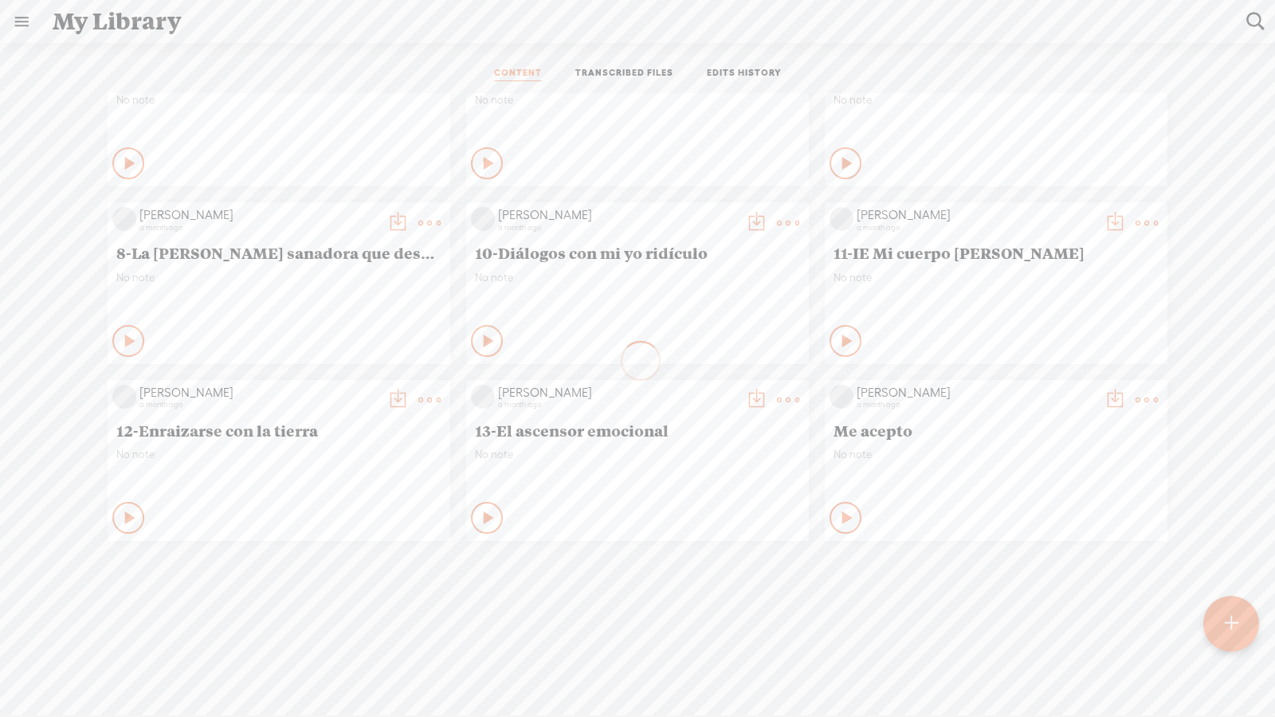
click at [781, 216] on t at bounding box center [788, 223] width 22 height 22
click at [693, 452] on link "Delete" at bounding box center [711, 451] width 159 height 37
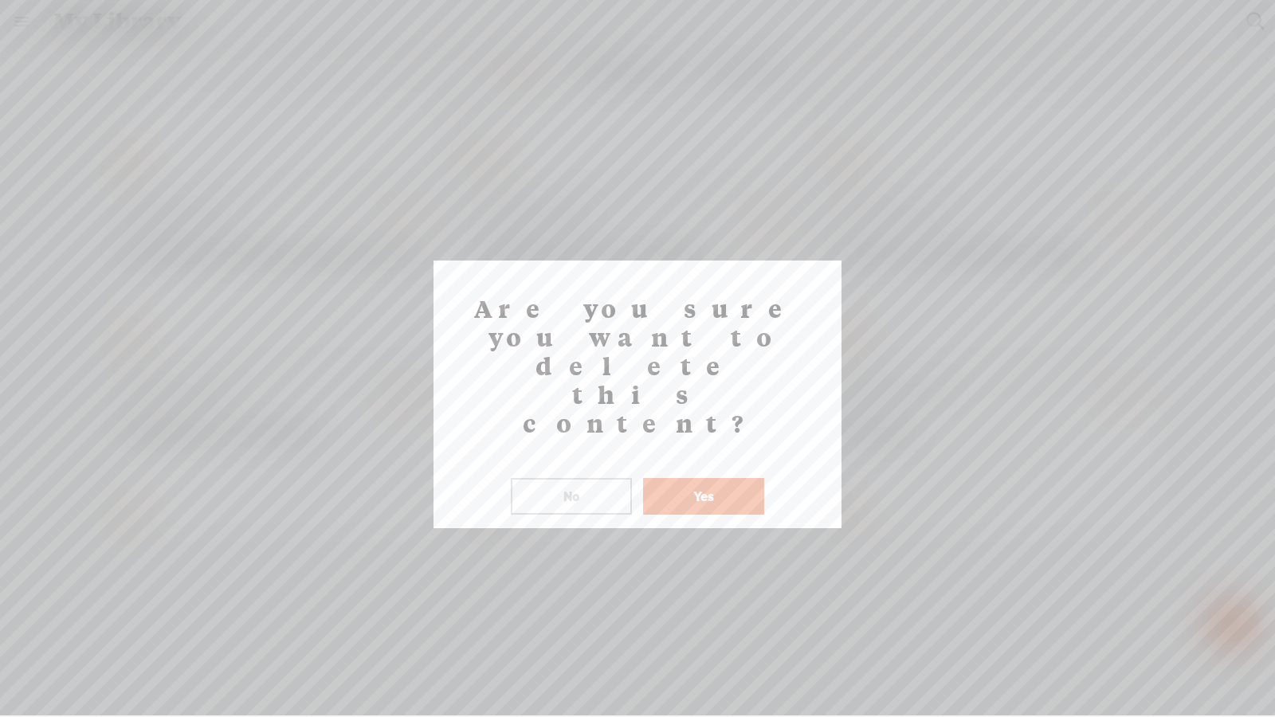
click at [705, 478] on button "Yes" at bounding box center [703, 496] width 121 height 37
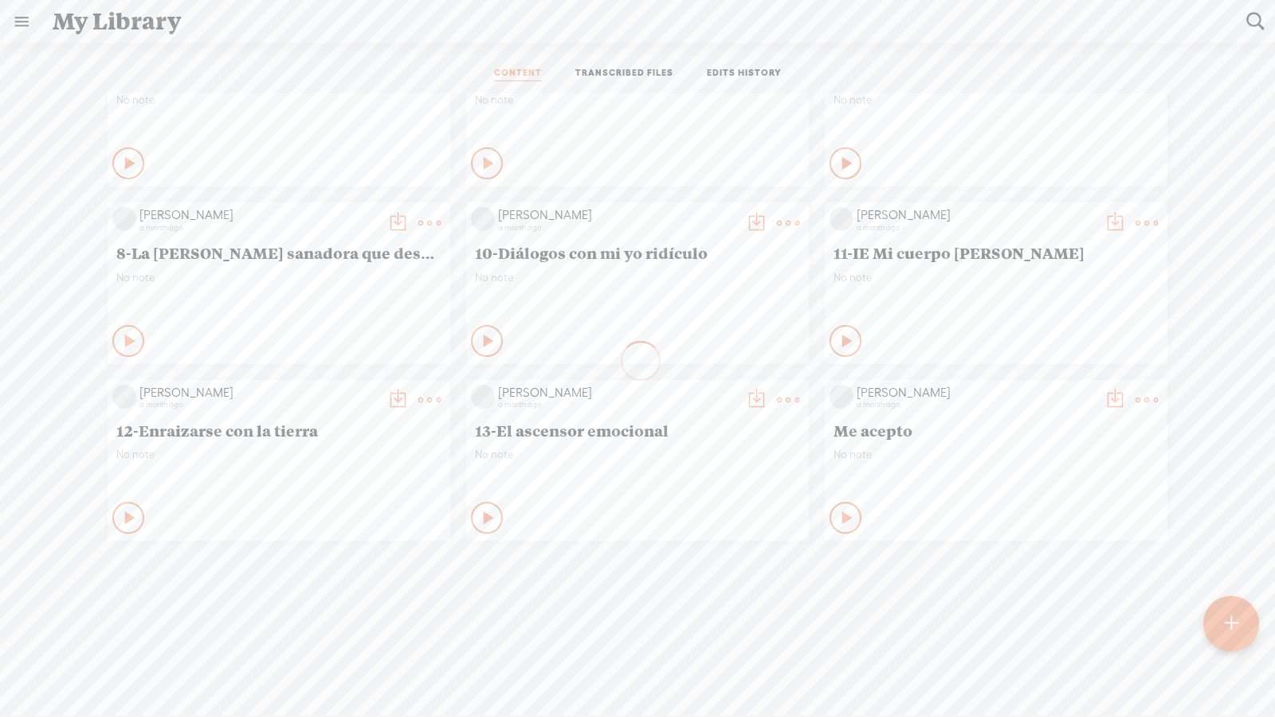
click at [918, 216] on t at bounding box center [1146, 223] width 22 height 22
drag, startPoint x: 1044, startPoint y: 458, endPoint x: 1032, endPoint y: 453, distance: 12.1
click at [918, 458] on link "Delete" at bounding box center [1070, 451] width 159 height 37
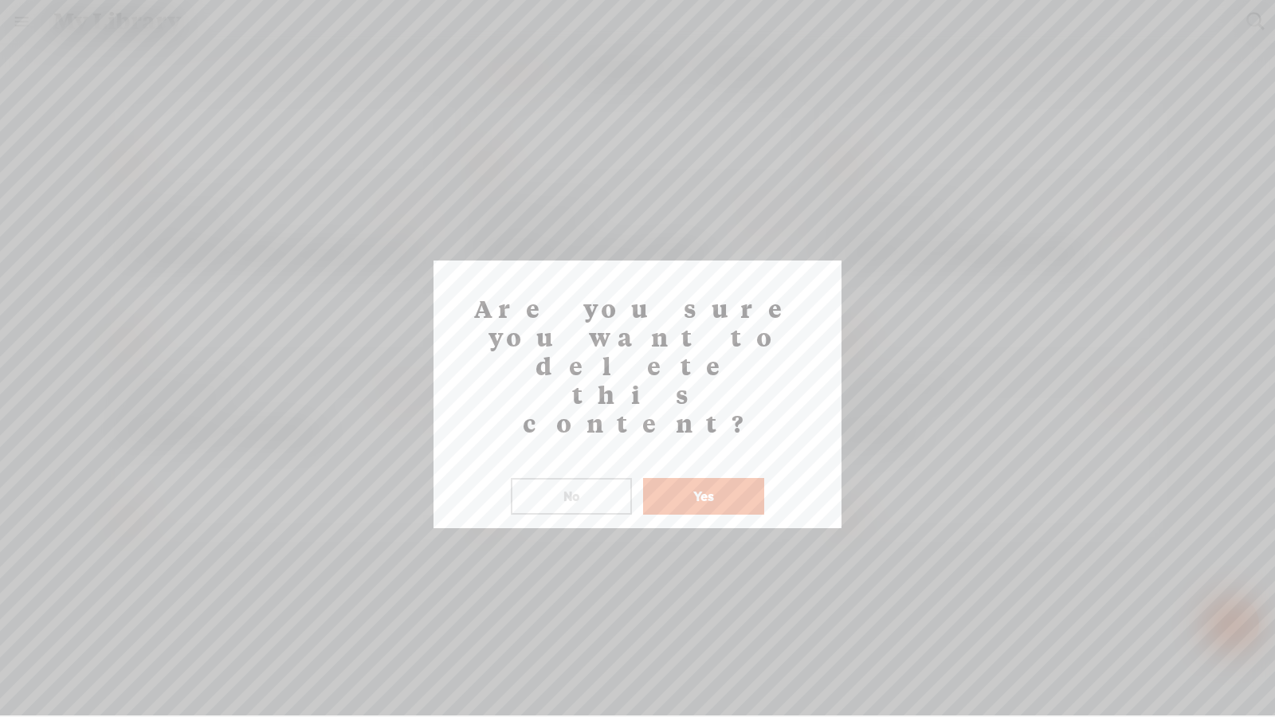
click at [714, 478] on button "Yes" at bounding box center [703, 496] width 121 height 37
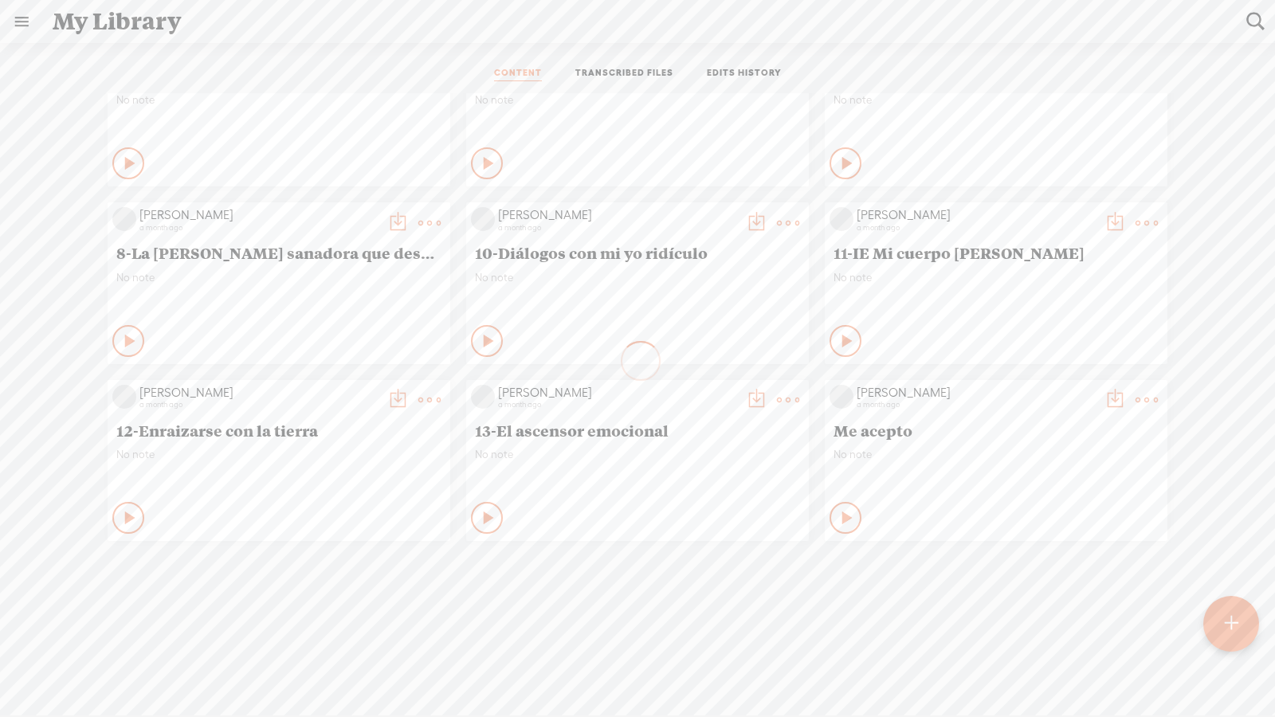
click at [431, 395] on t at bounding box center [429, 400] width 22 height 22
drag, startPoint x: 343, startPoint y: 630, endPoint x: 372, endPoint y: 612, distance: 34.0
click at [343, 498] on link "Delete" at bounding box center [353, 628] width 159 height 37
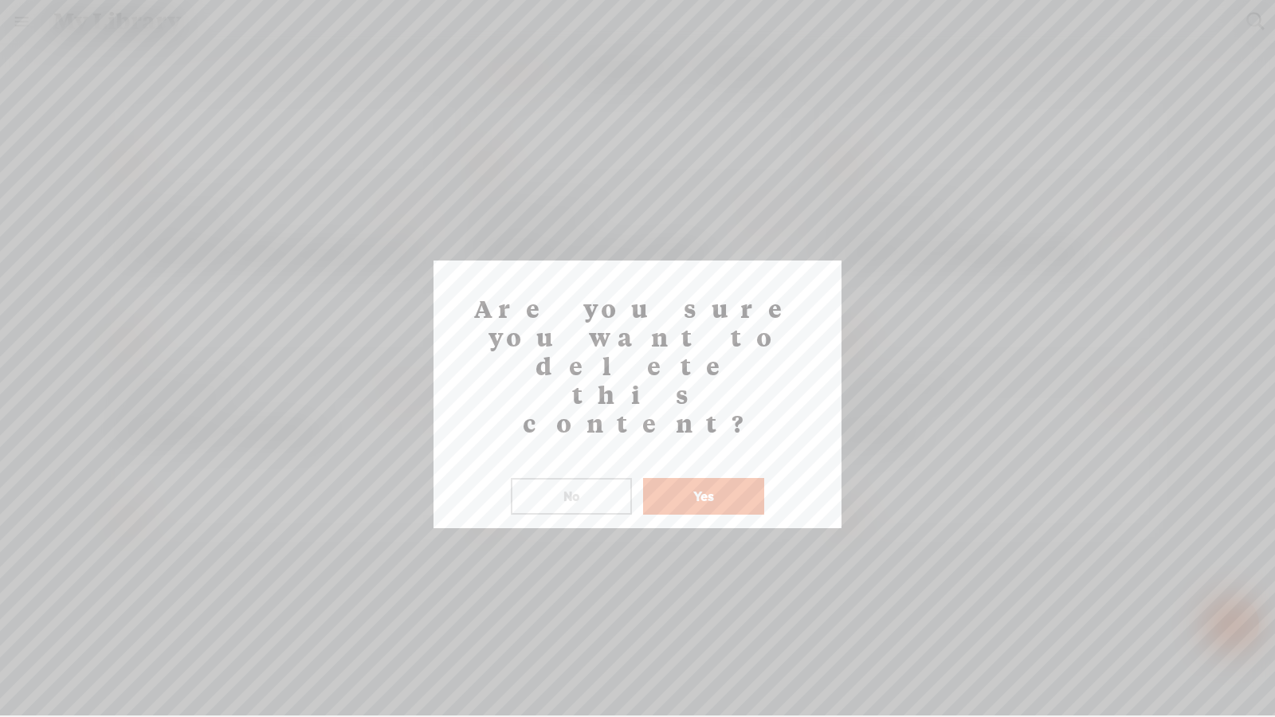
click at [714, 478] on button "Yes" at bounding box center [703, 496] width 121 height 37
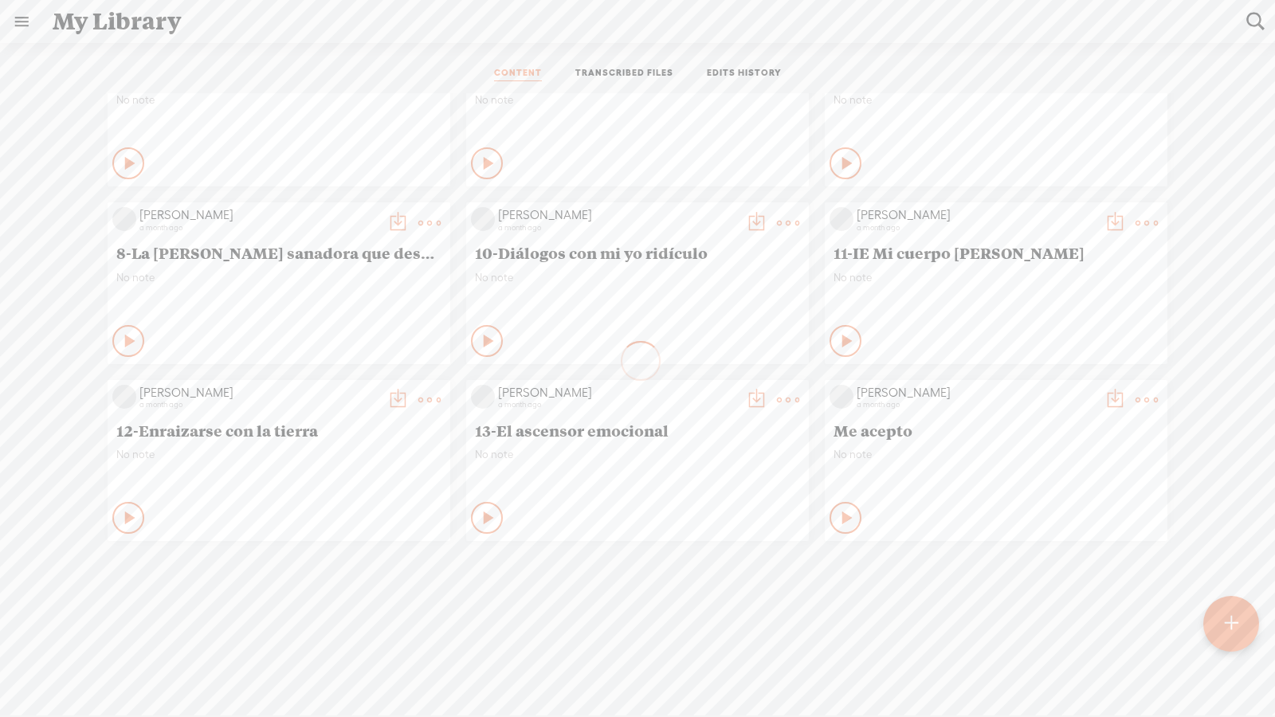
click at [793, 389] on t at bounding box center [788, 400] width 22 height 22
click at [692, 498] on link "Delete" at bounding box center [711, 628] width 159 height 37
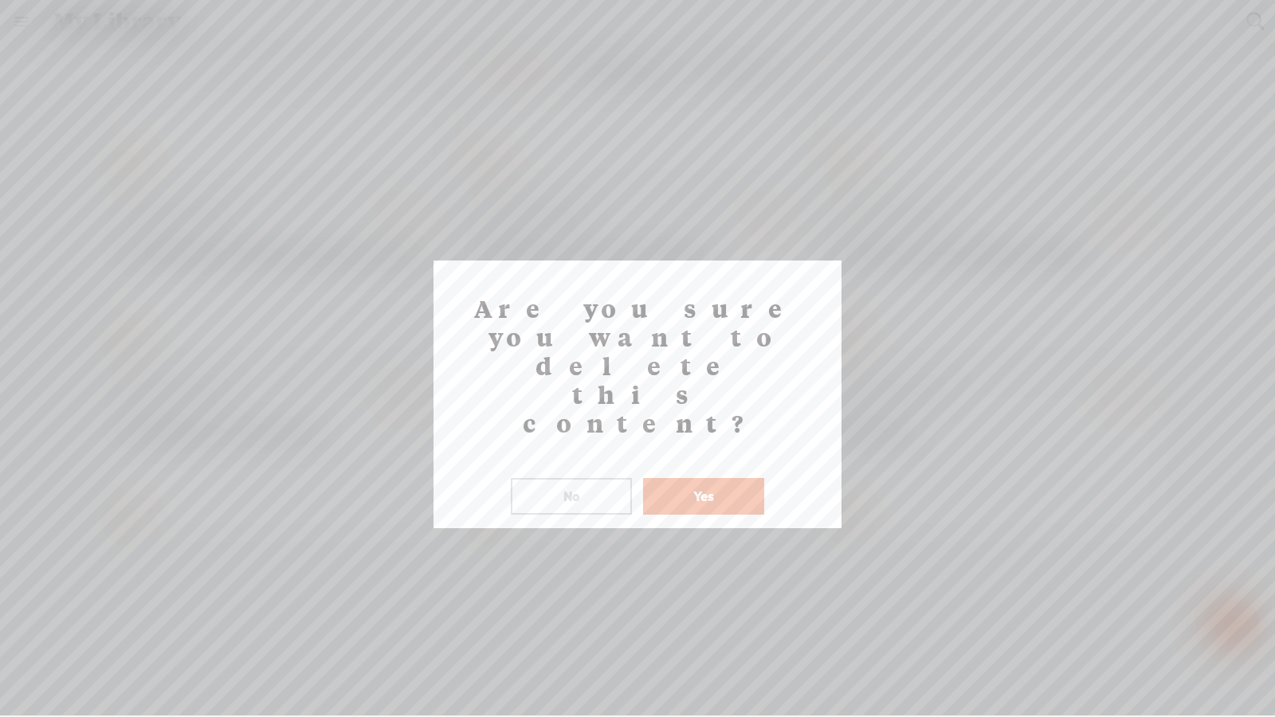
click at [734, 478] on button "Yes" at bounding box center [703, 496] width 121 height 37
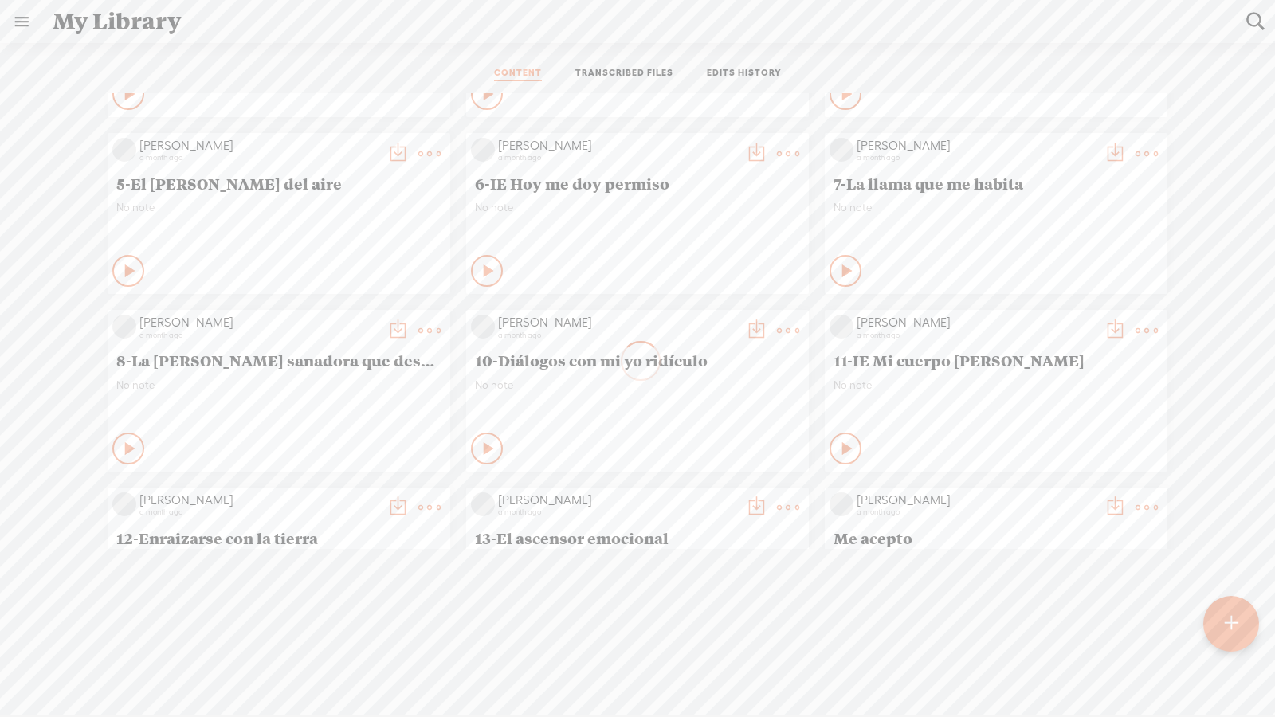
scroll to position [1874, 0]
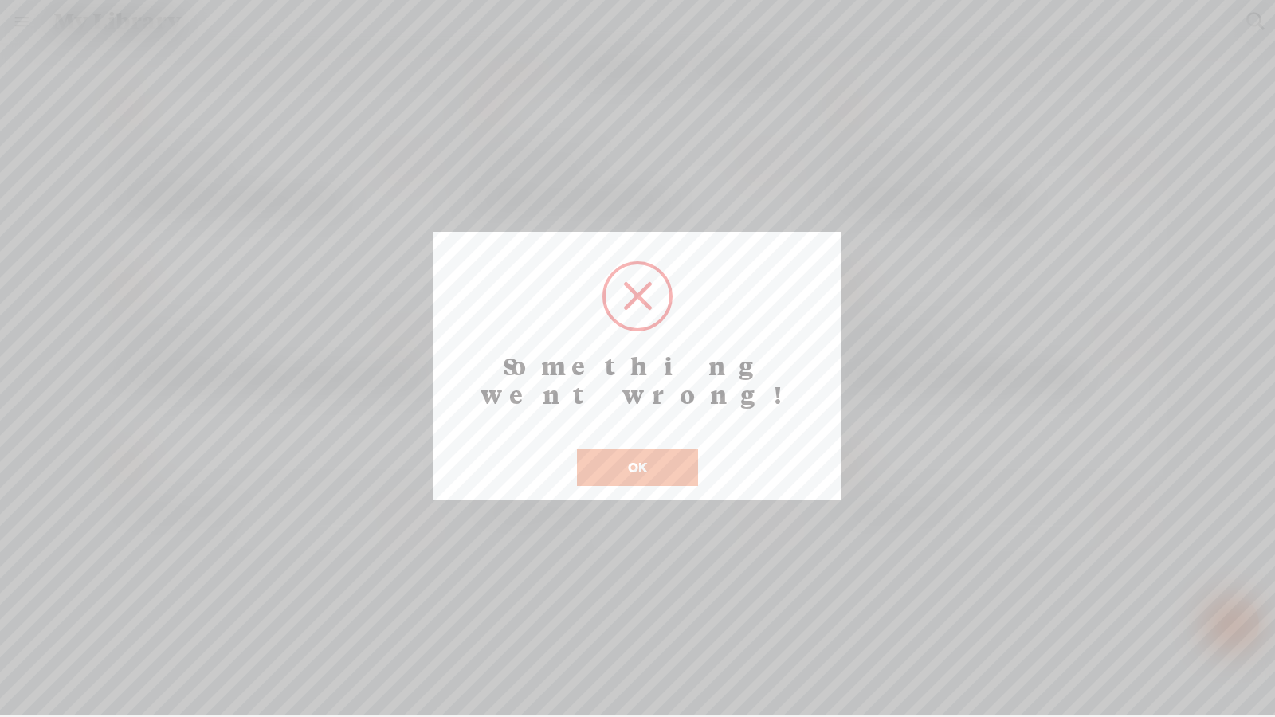
click at [643, 449] on button "OK" at bounding box center [637, 467] width 121 height 37
click at [635, 449] on button "OK" at bounding box center [637, 467] width 121 height 37
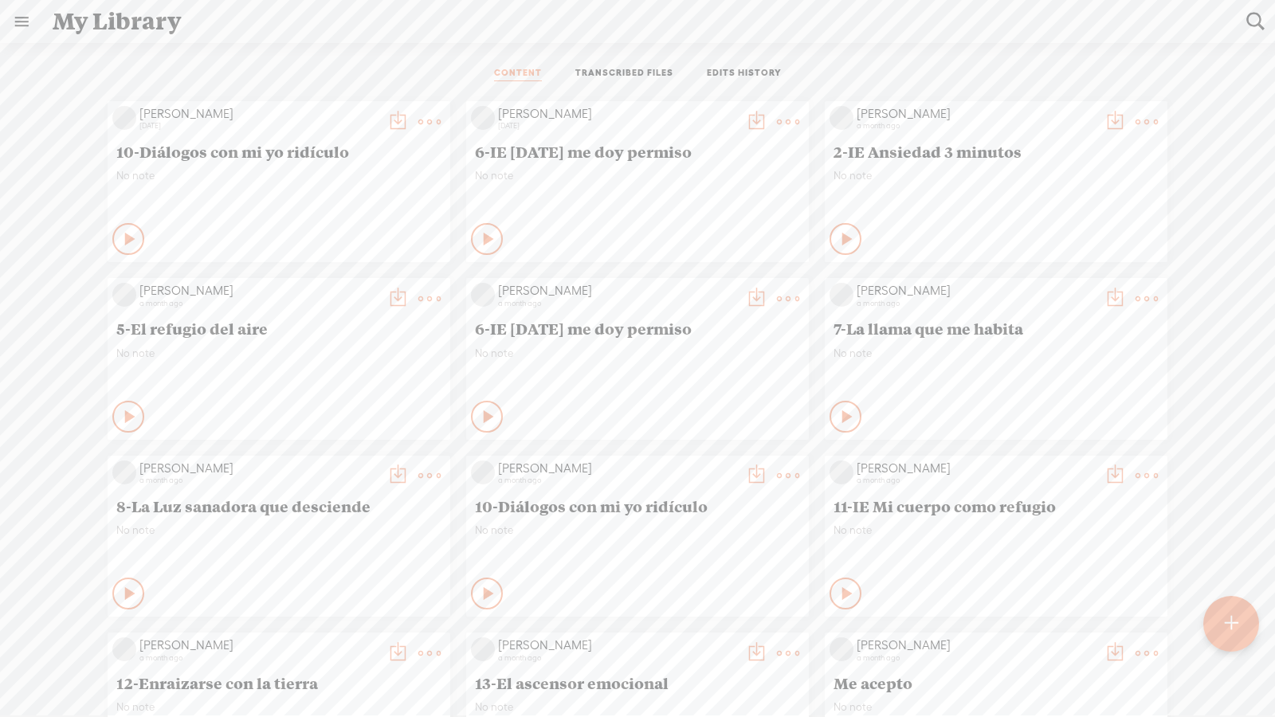
click at [13, 25] on link at bounding box center [21, 21] width 41 height 41
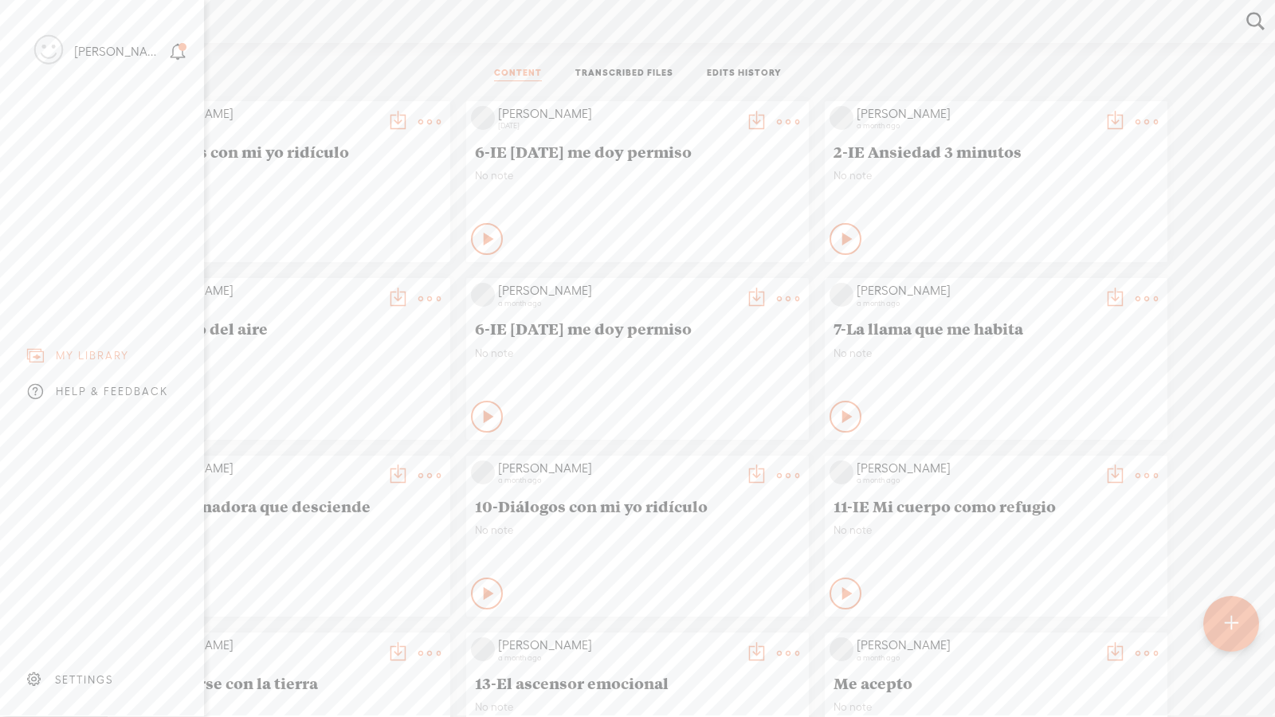
click at [73, 679] on div "SETTINGS" at bounding box center [84, 680] width 58 height 14
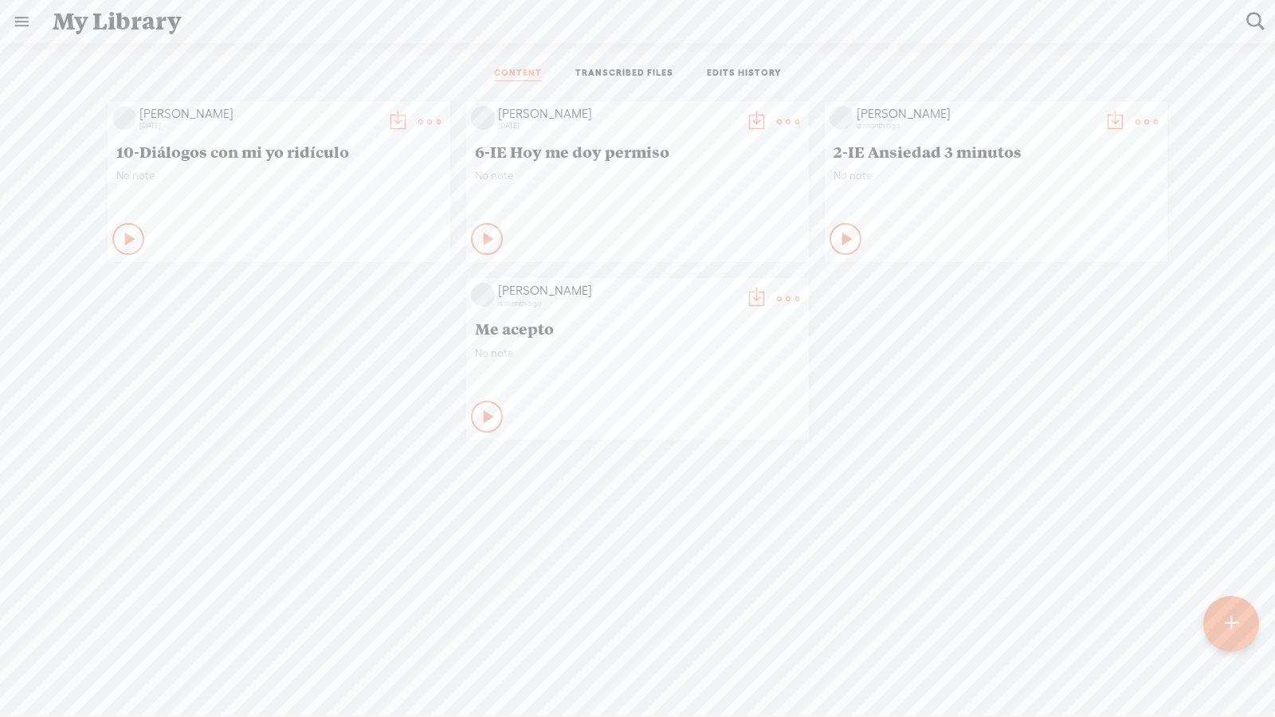
click at [434, 121] on t at bounding box center [429, 122] width 22 height 22
click at [347, 351] on link "Delete" at bounding box center [353, 358] width 159 height 37
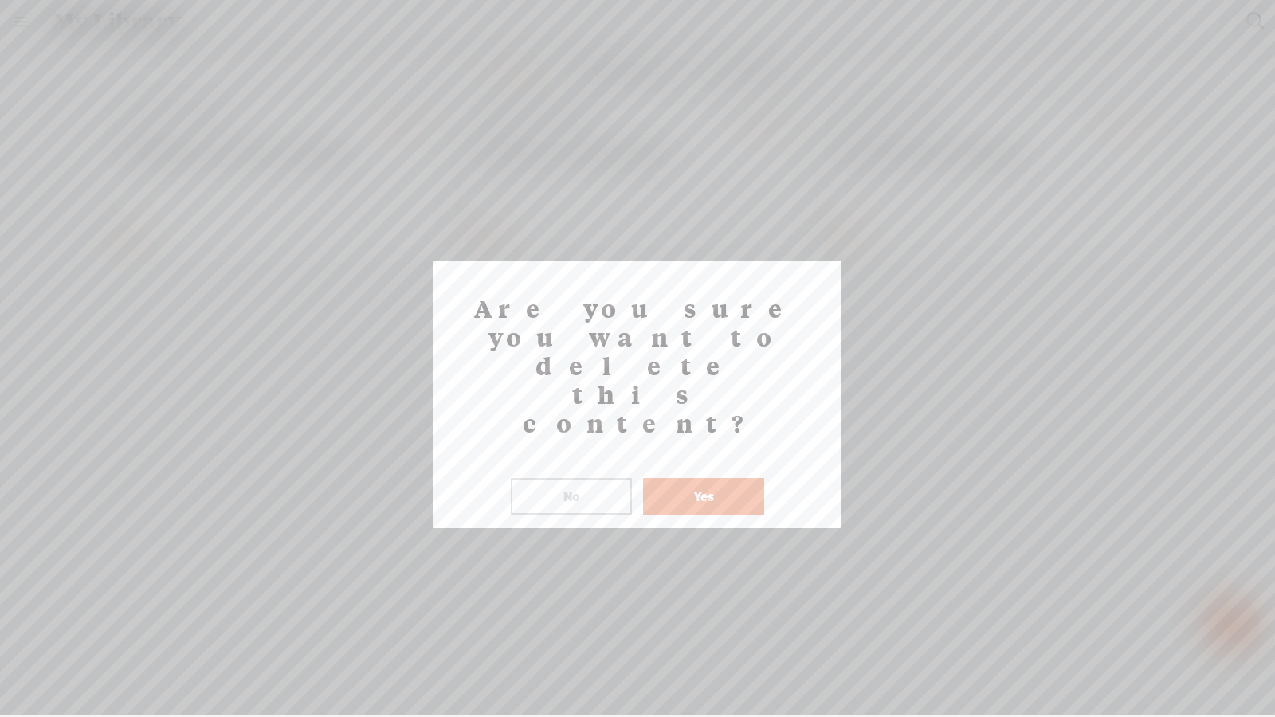
click at [705, 478] on button "Yes" at bounding box center [703, 496] width 121 height 37
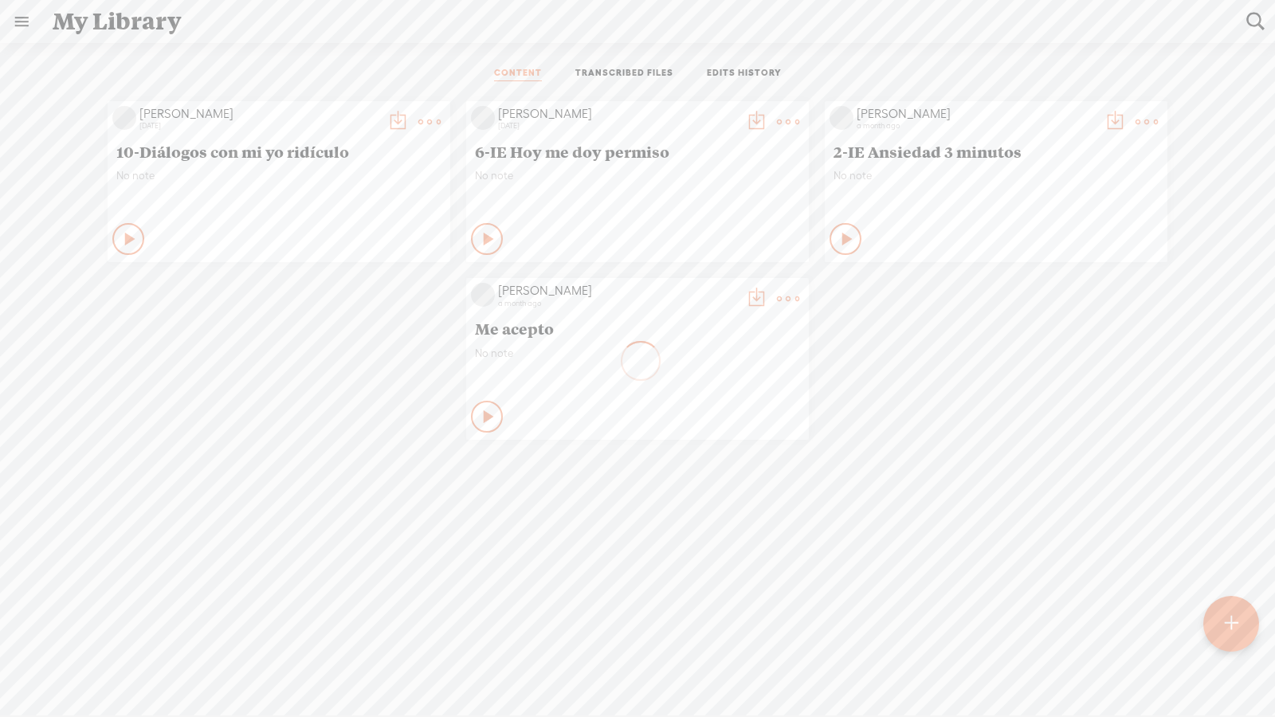
click at [791, 120] on t at bounding box center [788, 122] width 22 height 22
click at [675, 360] on link "Delete" at bounding box center [711, 358] width 159 height 37
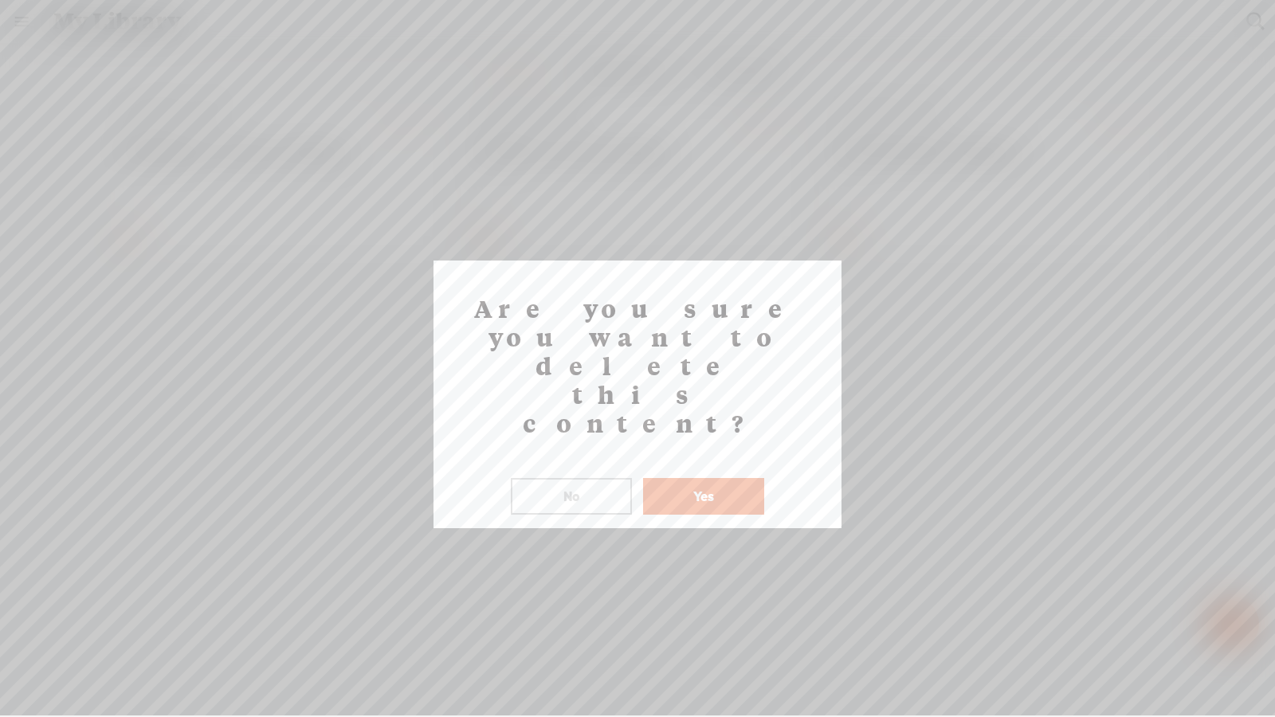
click at [677, 478] on button "Yes" at bounding box center [703, 496] width 121 height 37
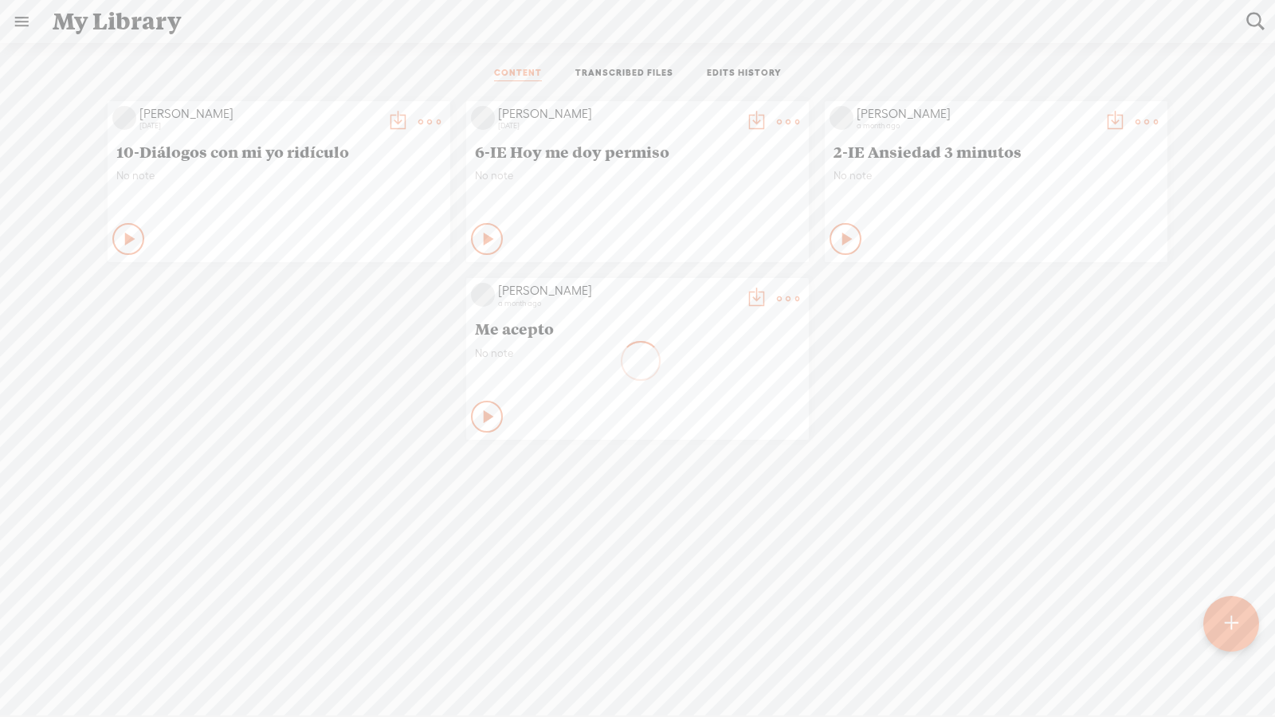
click at [1138, 115] on t at bounding box center [1146, 122] width 22 height 22
drag, startPoint x: 1036, startPoint y: 359, endPoint x: 1032, endPoint y: 351, distance: 9.3
click at [1037, 359] on link "Delete" at bounding box center [1070, 358] width 159 height 37
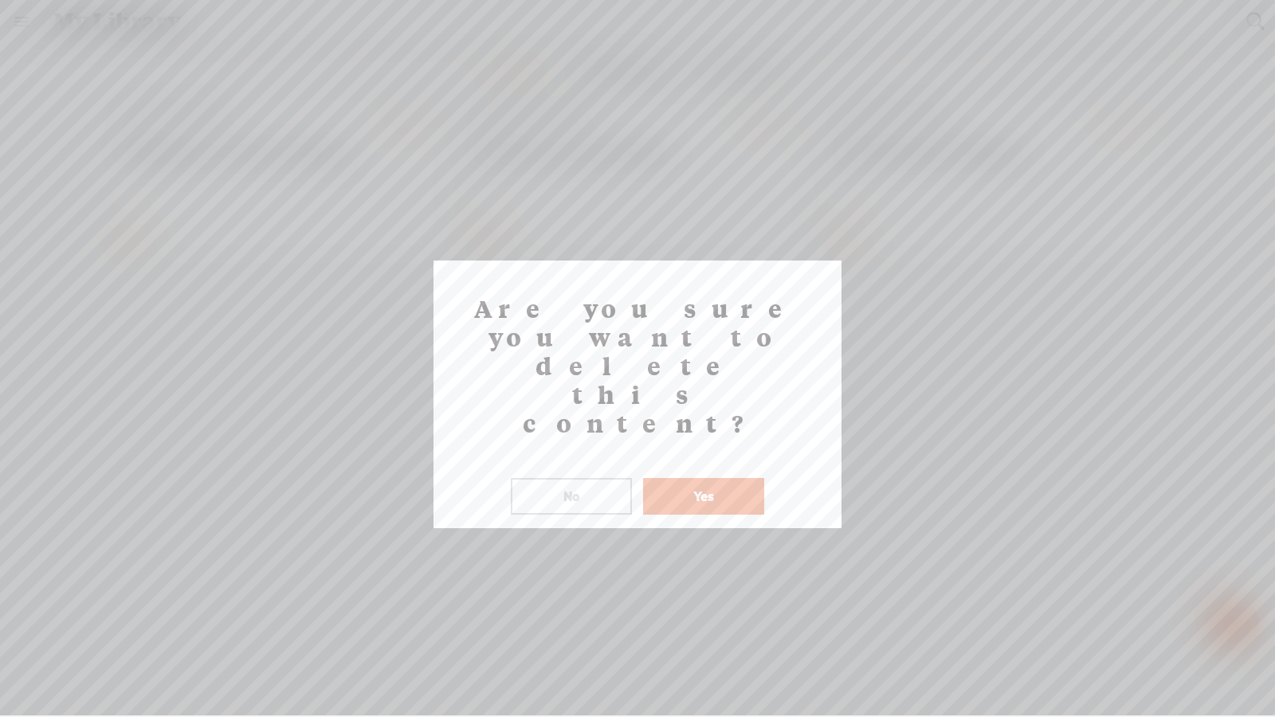
click at [736, 478] on button "Yes" at bounding box center [703, 496] width 121 height 37
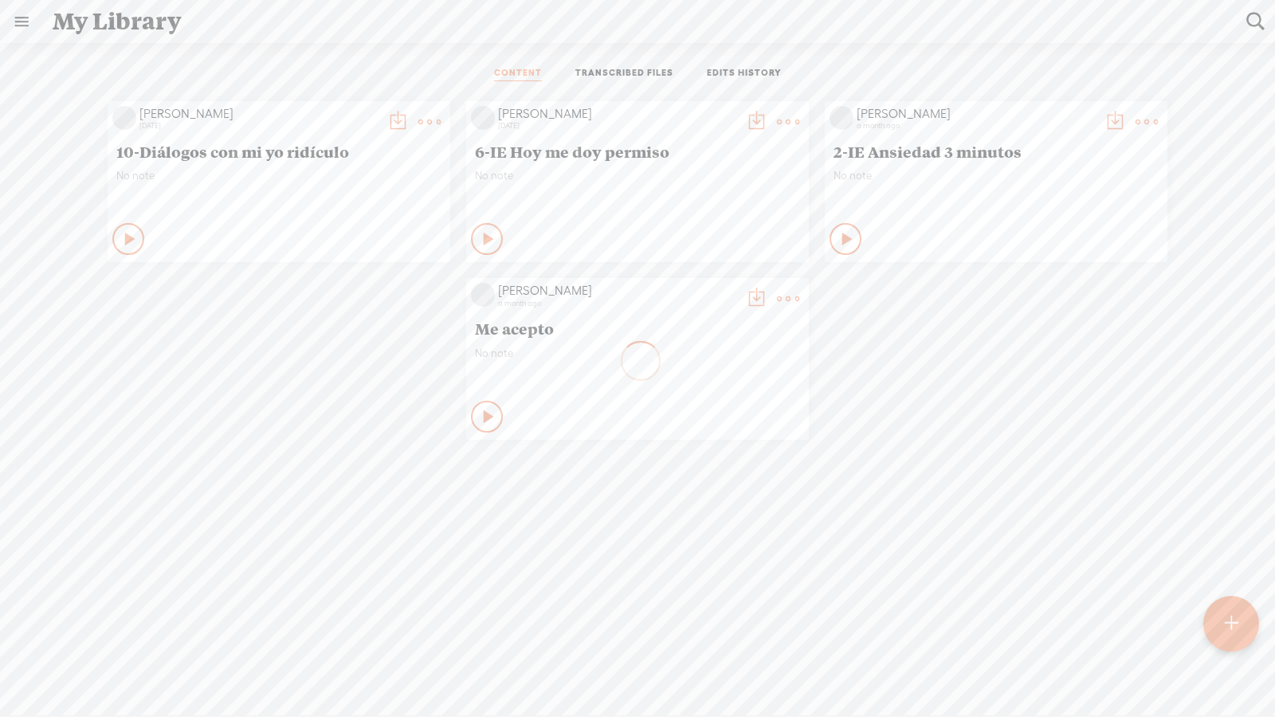
click at [782, 296] on t at bounding box center [788, 299] width 22 height 22
click at [677, 534] on link "Delete" at bounding box center [711, 535] width 159 height 37
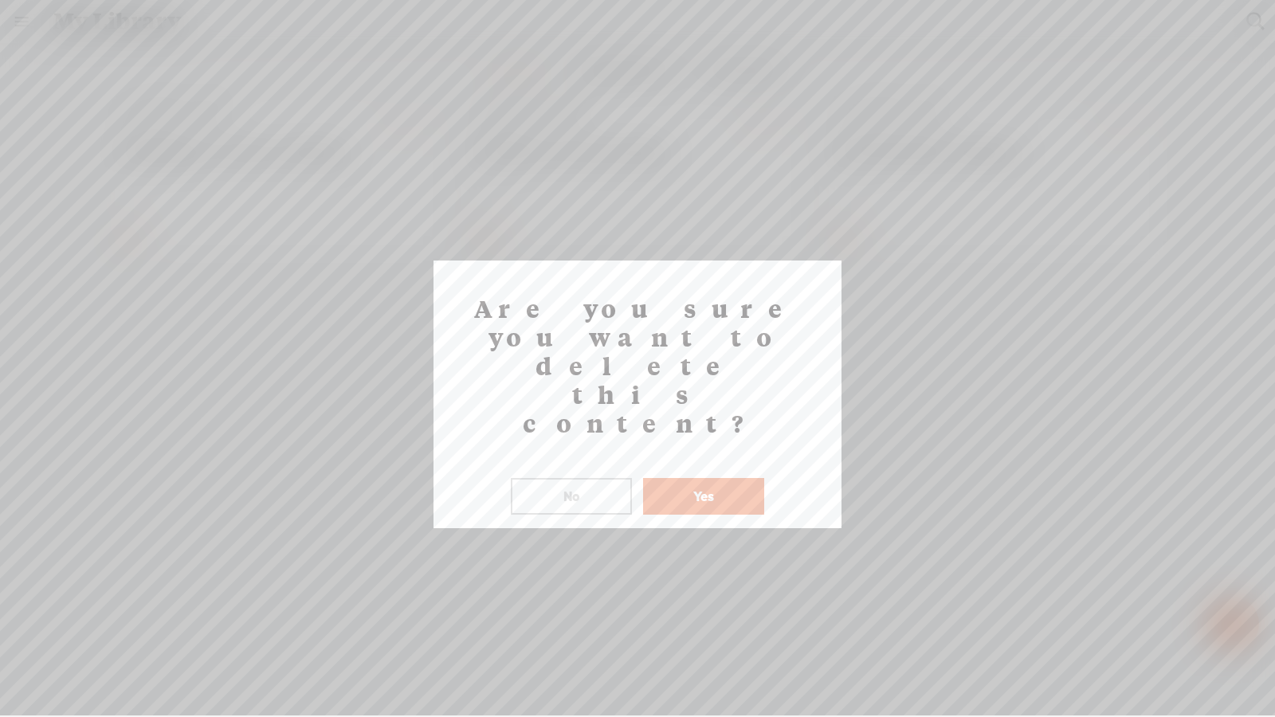
click at [758, 478] on button "Yes" at bounding box center [703, 496] width 121 height 37
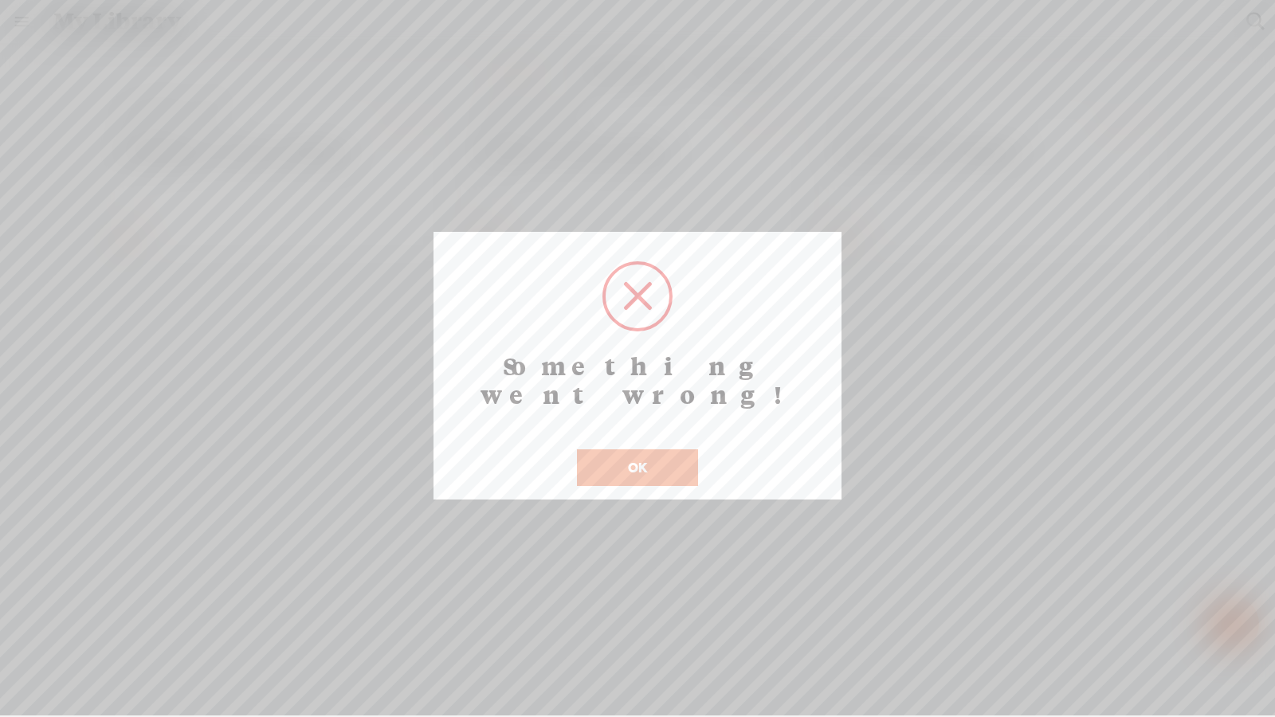
click at [641, 449] on button "OK" at bounding box center [637, 467] width 121 height 37
click at [644, 449] on button "OK" at bounding box center [637, 467] width 121 height 37
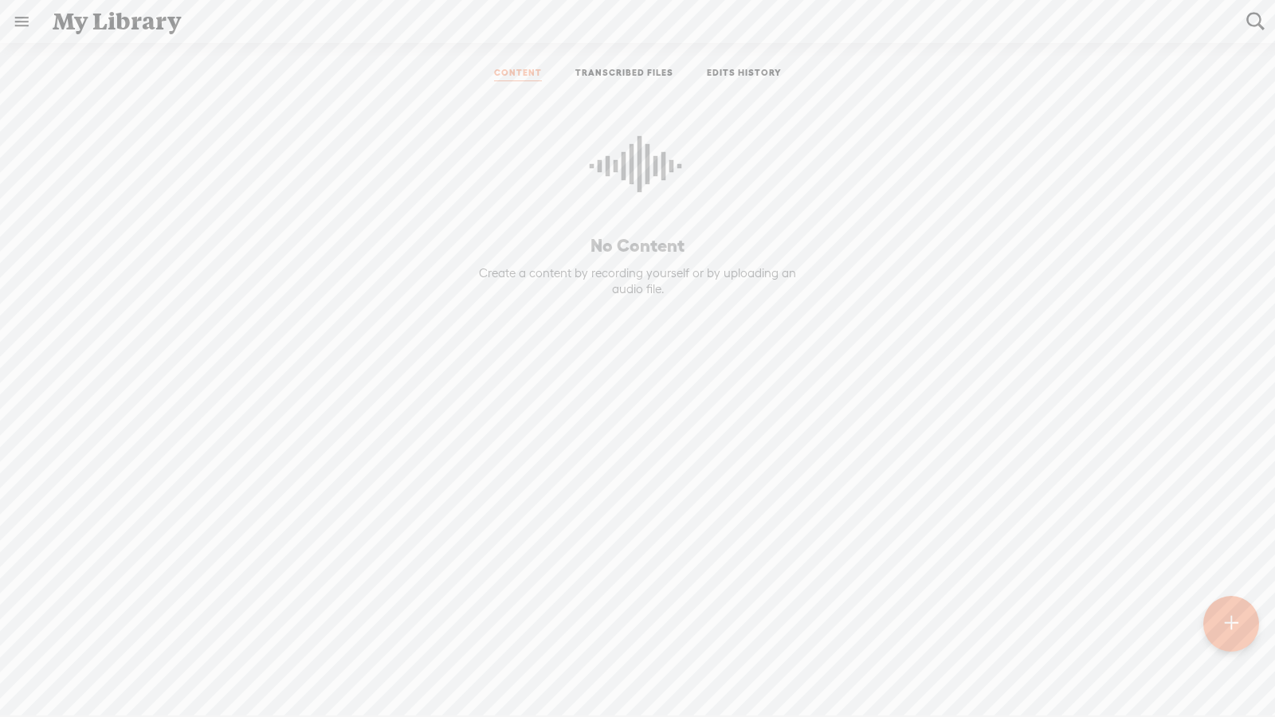
click at [648, 74] on link "TRANSCRIBED FILES" at bounding box center [624, 74] width 98 height 14
click at [27, 25] on link at bounding box center [21, 21] width 41 height 41
click at [87, 681] on div "SETTINGS" at bounding box center [84, 680] width 58 height 14
